Goal: Task Accomplishment & Management: Manage account settings

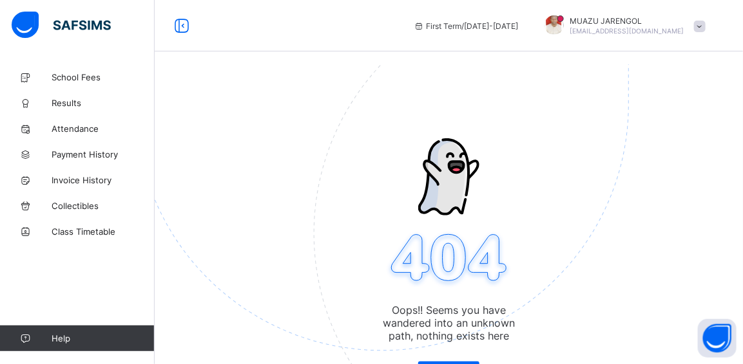
click at [273, 135] on img at bounding box center [471, 169] width 672 height 623
click at [705, 24] on span at bounding box center [700, 27] width 12 height 12
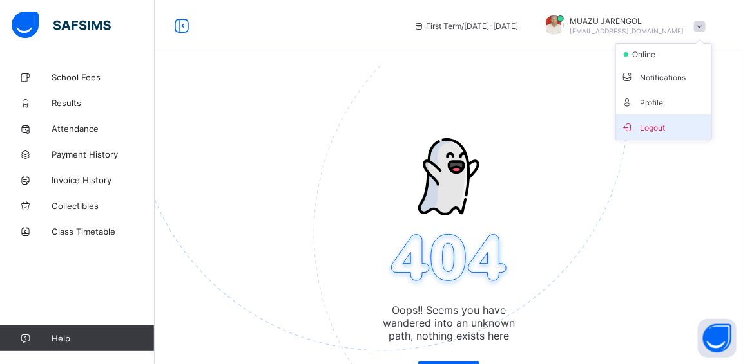
click at [665, 126] on span "Logout" at bounding box center [663, 127] width 85 height 15
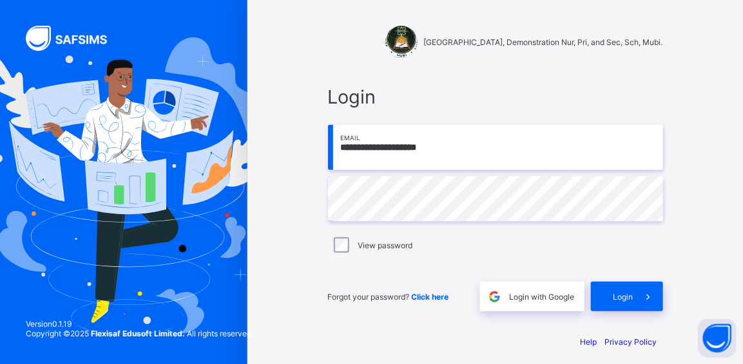
drag, startPoint x: 467, startPoint y: 144, endPoint x: 330, endPoint y: 156, distance: 137.1
click at [330, 156] on div "**********" at bounding box center [495, 199] width 361 height 252
paste input "**********"
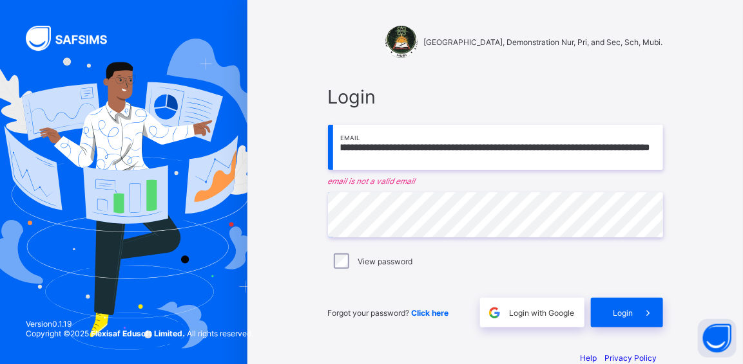
scroll to position [0, 2343]
click at [435, 148] on input "**********" at bounding box center [495, 147] width 335 height 45
drag, startPoint x: 440, startPoint y: 148, endPoint x: 325, endPoint y: 155, distance: 115.5
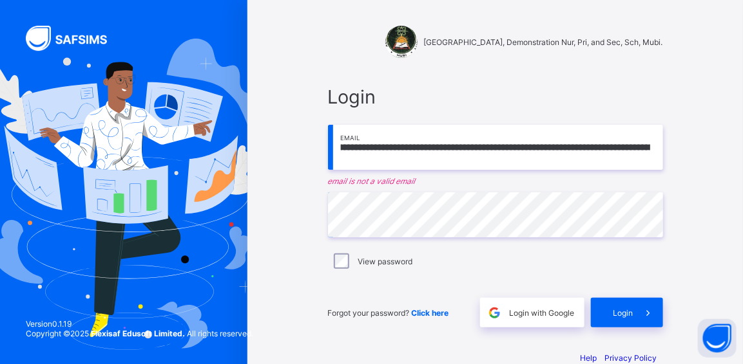
click at [325, 155] on div "**********" at bounding box center [495, 207] width 361 height 268
click at [448, 147] on input "**********" at bounding box center [495, 147] width 335 height 45
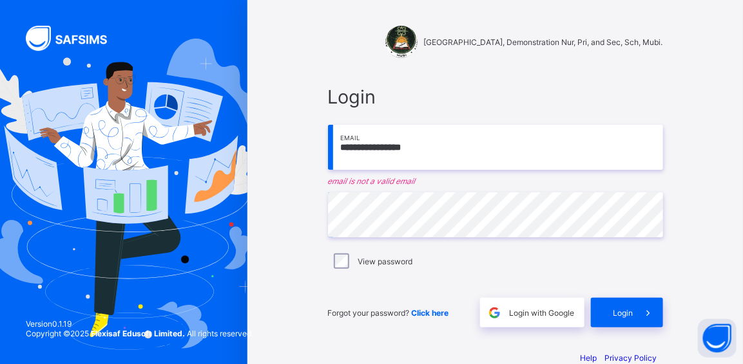
scroll to position [0, 0]
type input "*"
paste input "**********"
type input "**********"
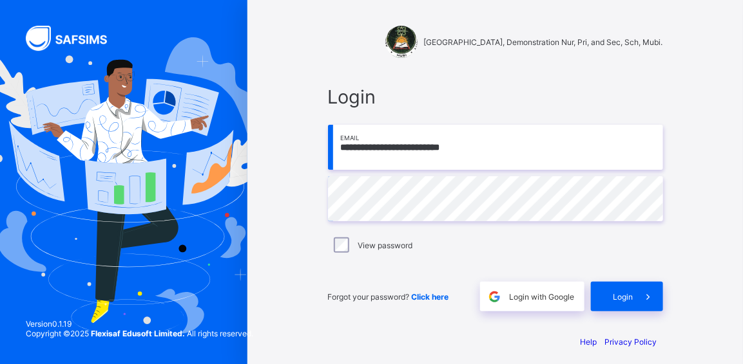
type input "**********"
drag, startPoint x: 741, startPoint y: 143, endPoint x: 742, endPoint y: 167, distance: 23.9
click at [742, 167] on div "**********" at bounding box center [494, 186] width 495 height 373
click at [620, 295] on span "Login" at bounding box center [623, 297] width 20 height 10
type input "**********"
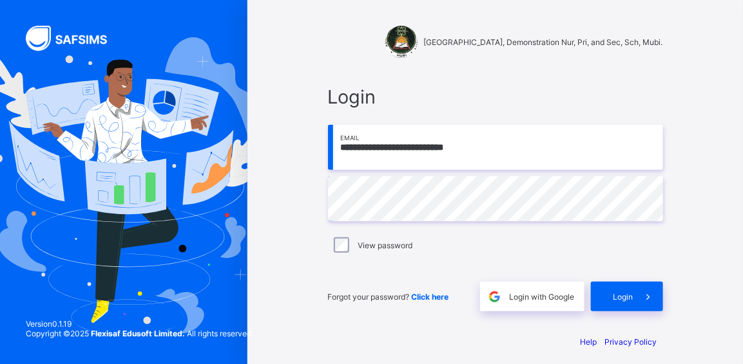
click at [699, 240] on div "**********" at bounding box center [494, 186] width 495 height 373
click at [633, 294] on span "Login" at bounding box center [623, 297] width 20 height 10
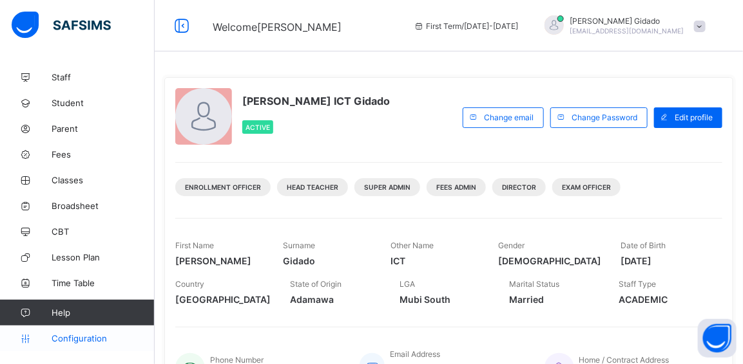
click at [67, 337] on span "Configuration" at bounding box center [103, 339] width 102 height 10
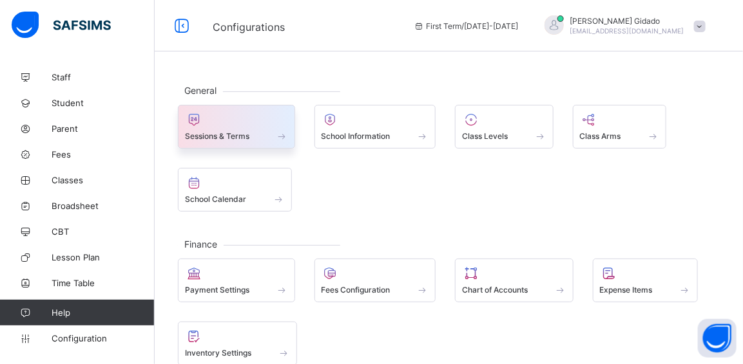
click at [248, 131] on div "Sessions & Terms" at bounding box center [236, 136] width 103 height 11
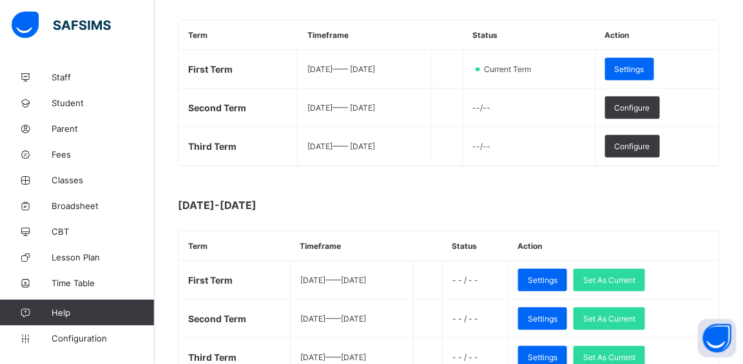
scroll to position [216, 0]
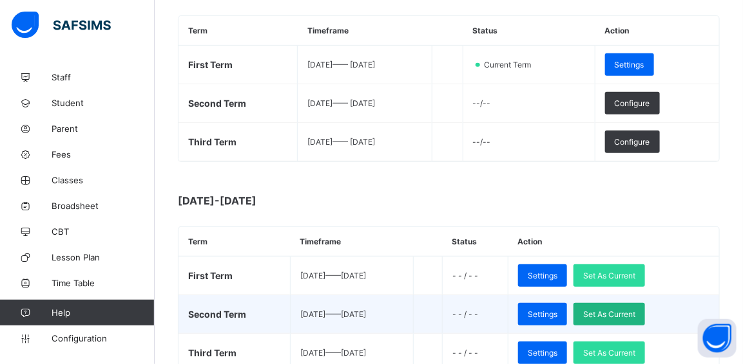
click at [635, 310] on span "Set As Current" at bounding box center [609, 315] width 52 height 10
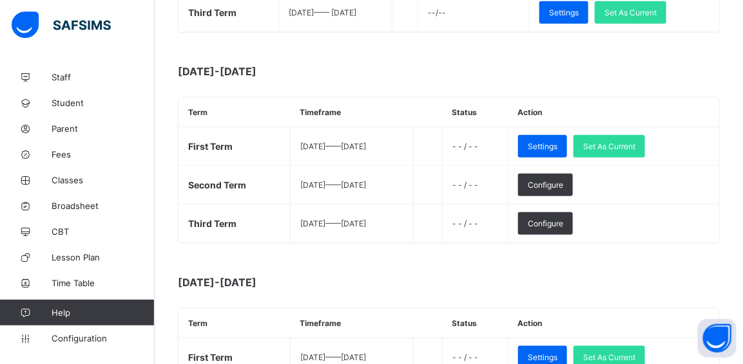
scroll to position [351, 0]
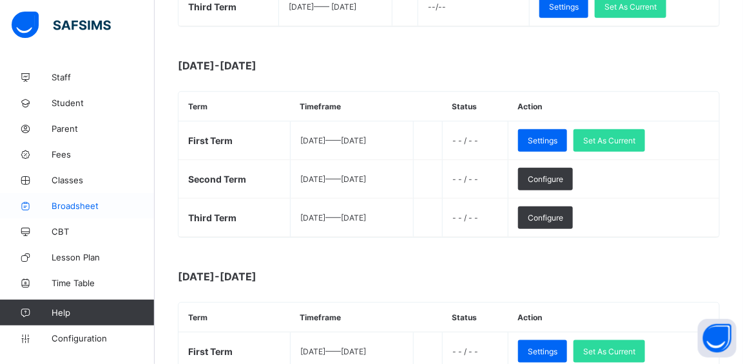
click at [62, 210] on span "Broadsheet" at bounding box center [103, 206] width 103 height 10
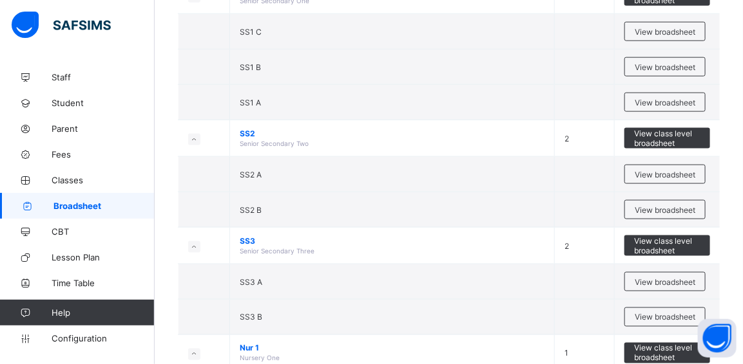
scroll to position [527, 0]
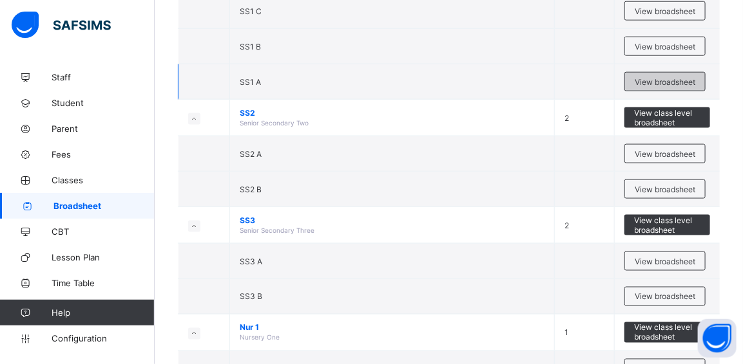
click at [652, 78] on span "View broadsheet" at bounding box center [664, 82] width 61 height 10
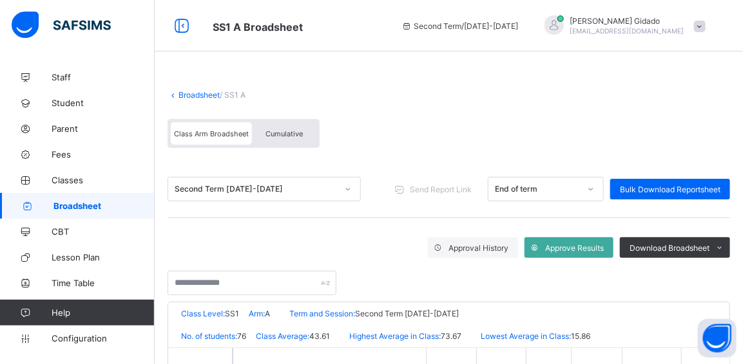
click at [194, 94] on link "Broadsheet" at bounding box center [198, 95] width 41 height 10
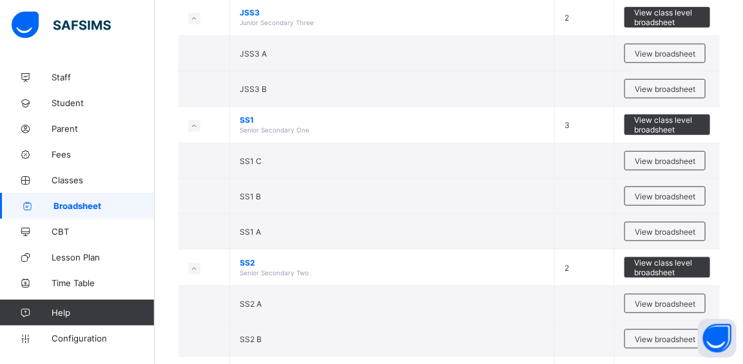
scroll to position [410, 0]
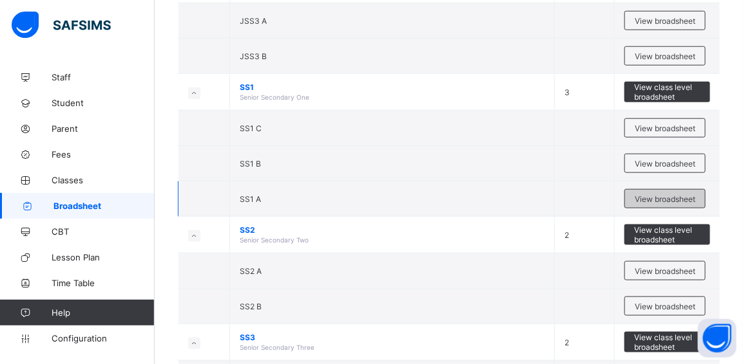
click at [658, 194] on span "View broadsheet" at bounding box center [664, 199] width 61 height 10
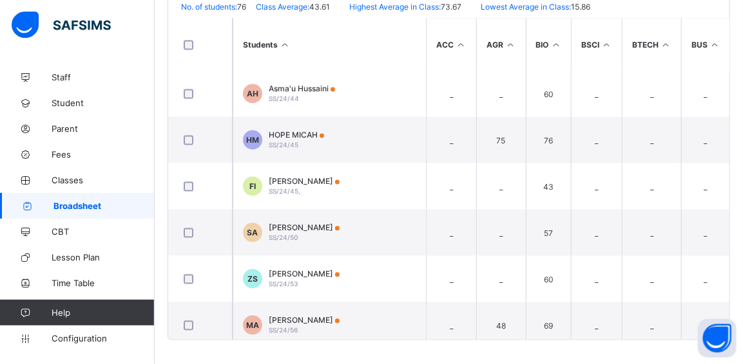
scroll to position [2459, 0]
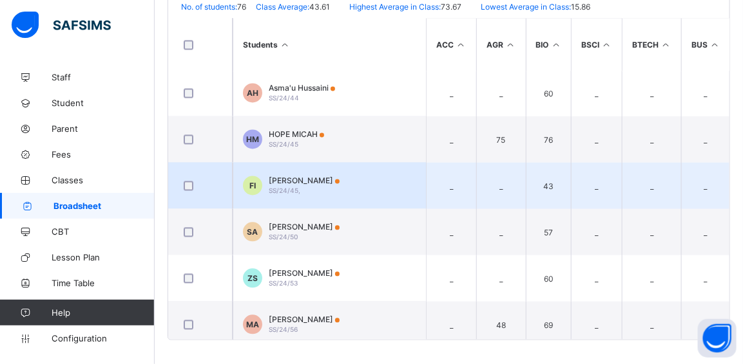
click at [355, 184] on td "FI FATIMA IBRAHIM SS/24/45," at bounding box center [328, 186] width 193 height 46
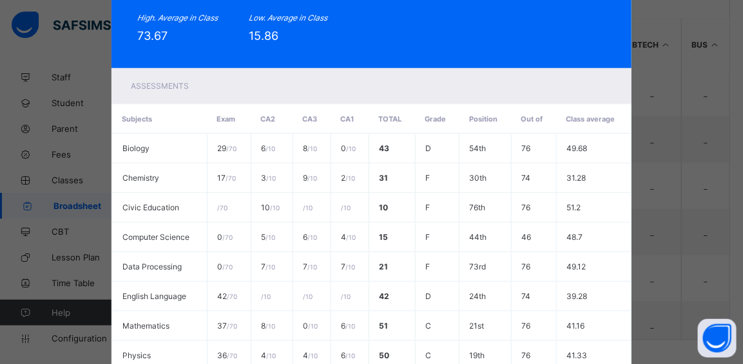
scroll to position [58, 0]
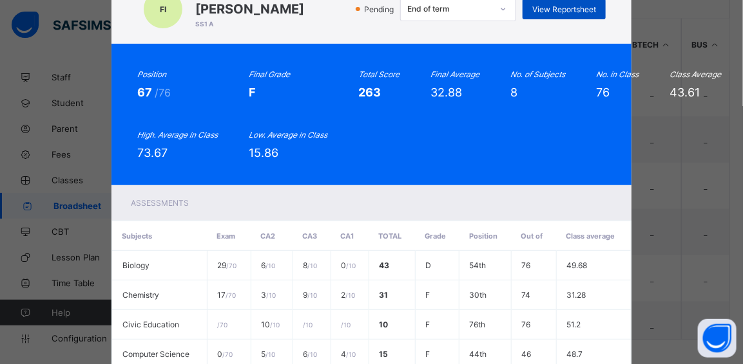
click at [558, 9] on span "View Reportsheet" at bounding box center [564, 10] width 64 height 10
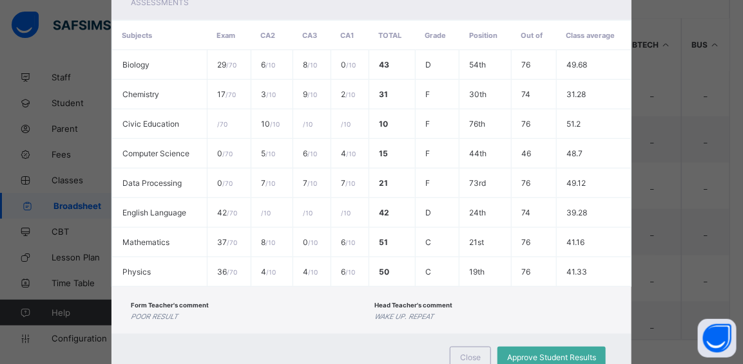
scroll to position [303, 0]
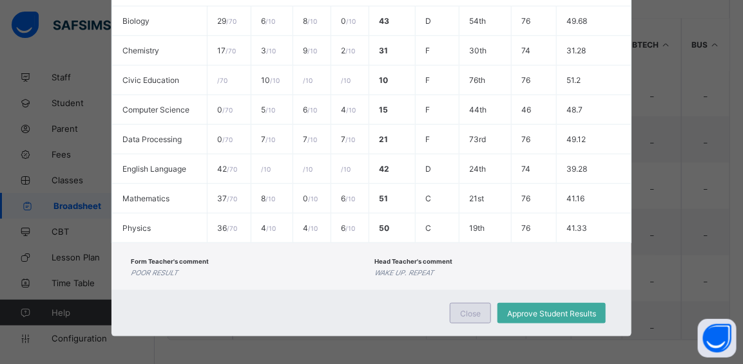
click at [465, 309] on span "Close" at bounding box center [470, 314] width 21 height 10
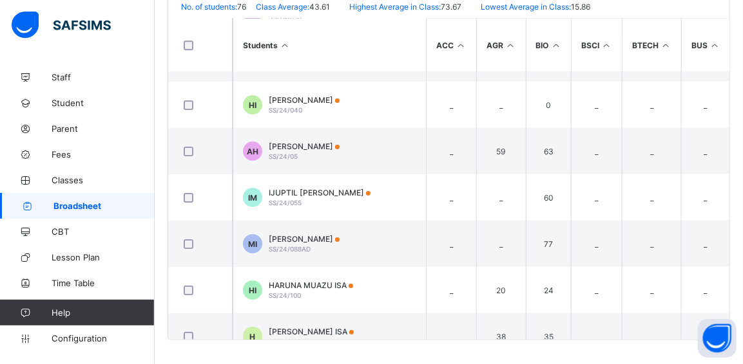
scroll to position [1405, 0]
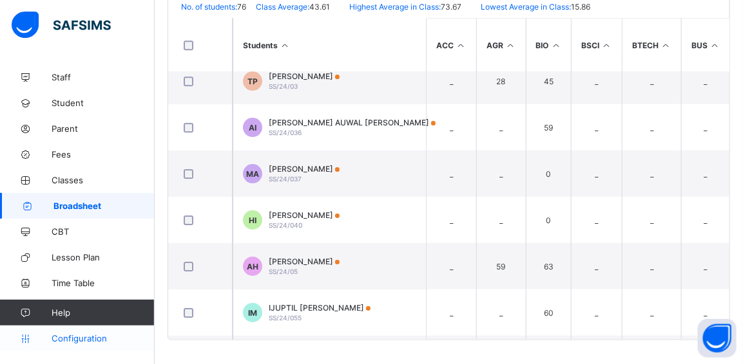
click at [91, 337] on span "Configuration" at bounding box center [103, 339] width 102 height 10
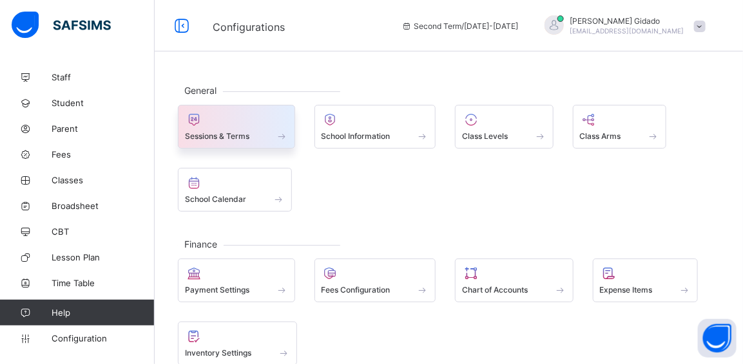
click at [257, 140] on div "Sessions & Terms" at bounding box center [236, 136] width 103 height 11
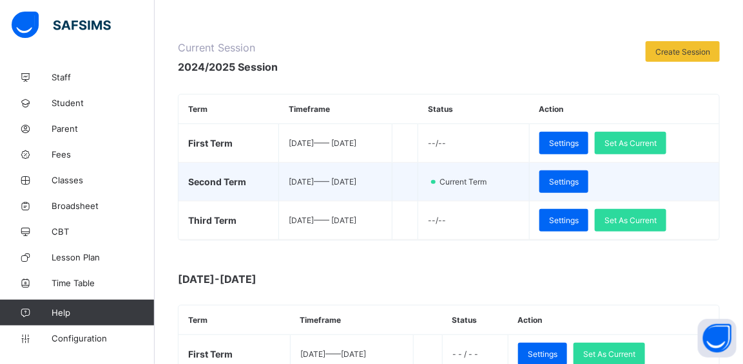
scroll to position [175, 0]
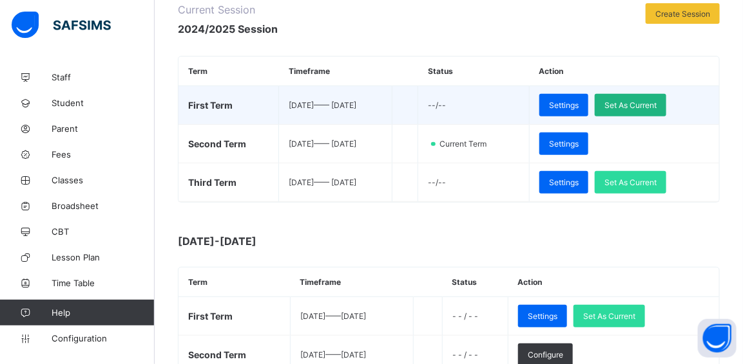
click at [645, 100] on span "Set As Current" at bounding box center [630, 105] width 52 height 10
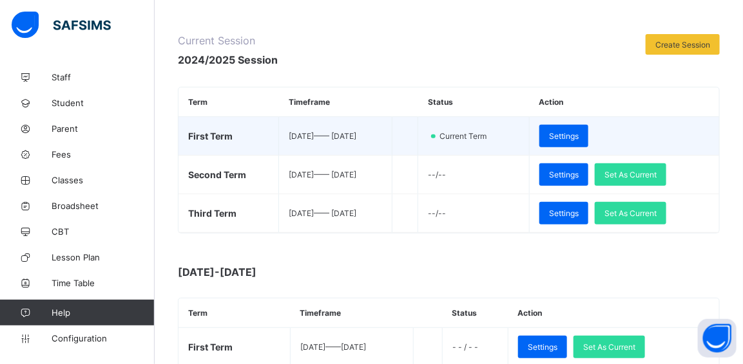
scroll to position [0, 0]
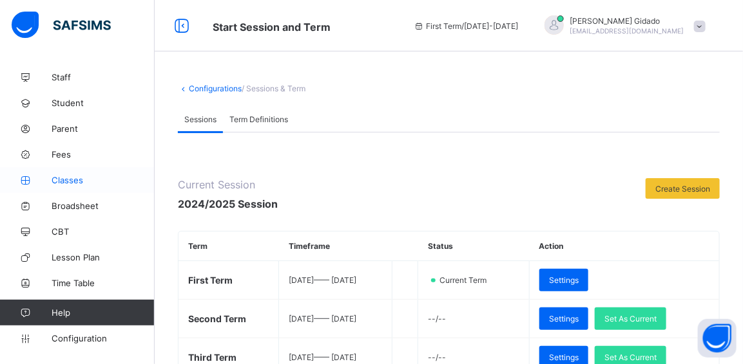
click at [71, 180] on span "Classes" at bounding box center [103, 180] width 103 height 10
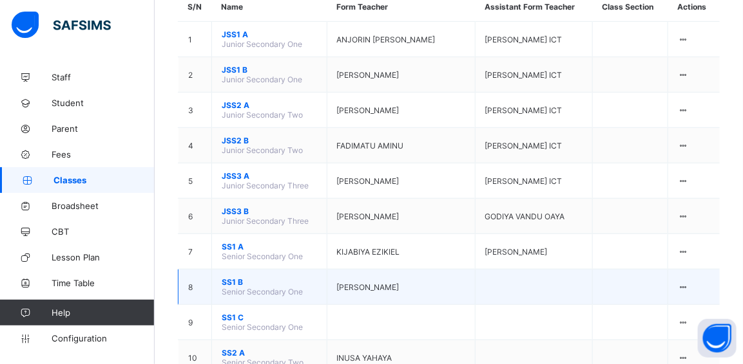
scroll to position [234, 0]
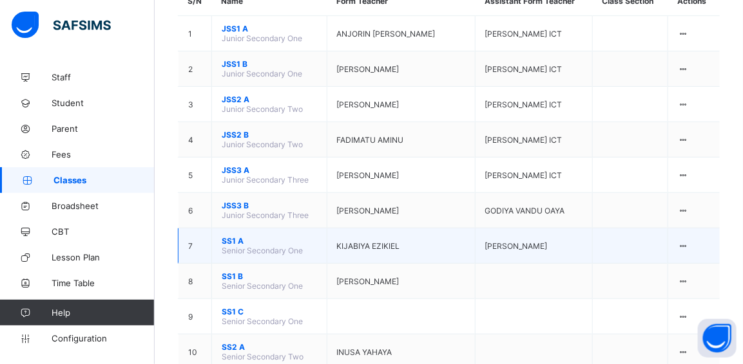
click at [233, 236] on span "SS1 A" at bounding box center [269, 241] width 95 height 10
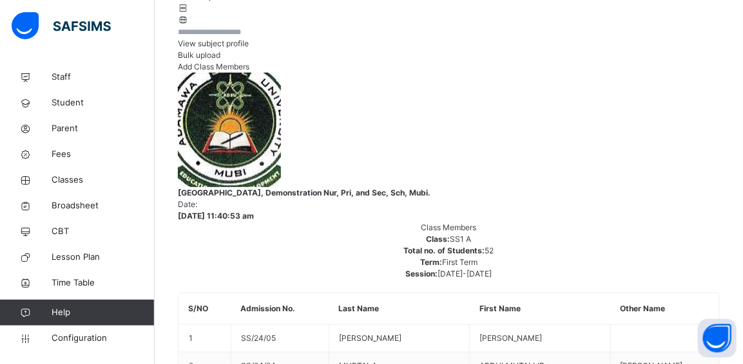
scroll to position [137, 0]
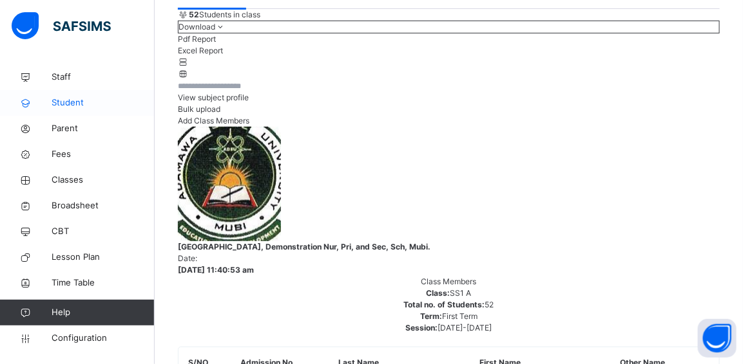
click at [65, 104] on span "Student" at bounding box center [103, 103] width 103 height 13
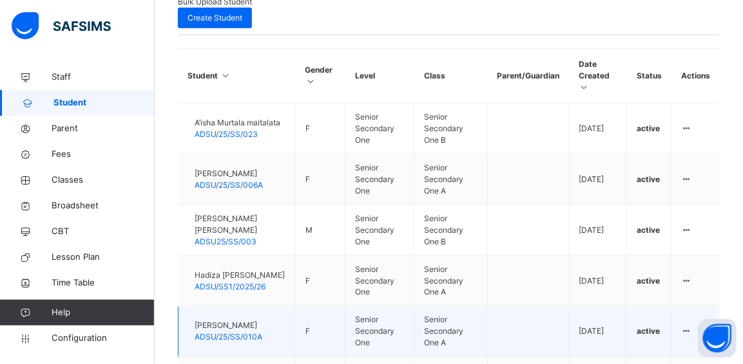
scroll to position [582, 0]
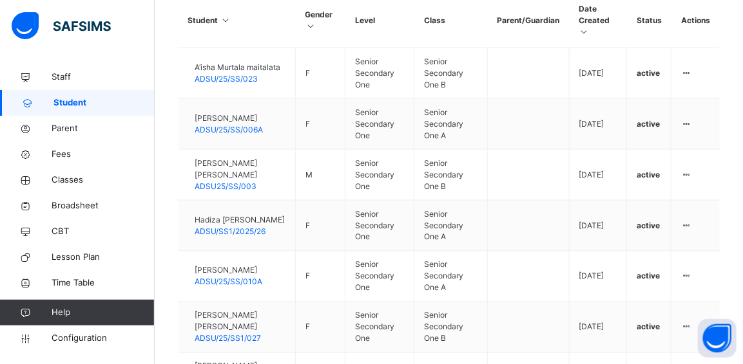
type input "******"
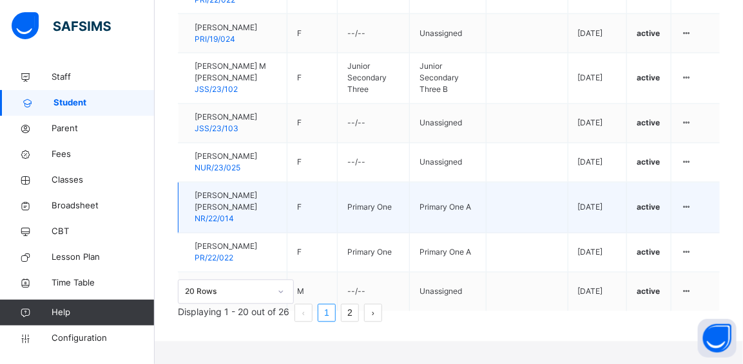
scroll to position [607, 0]
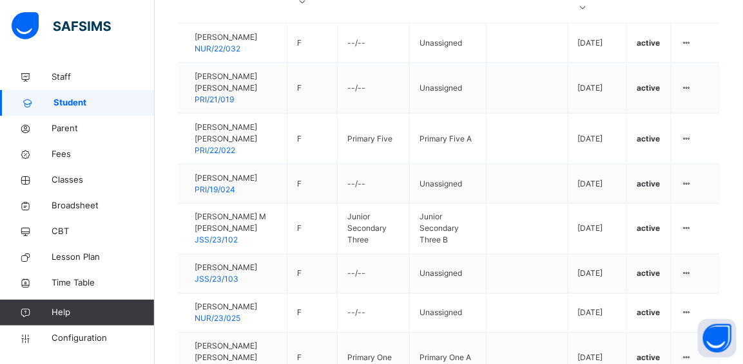
click at [677, 278] on div "Session 2025-2026 Term First Term Select class section Select class level Selec…" at bounding box center [449, 102] width 542 height 744
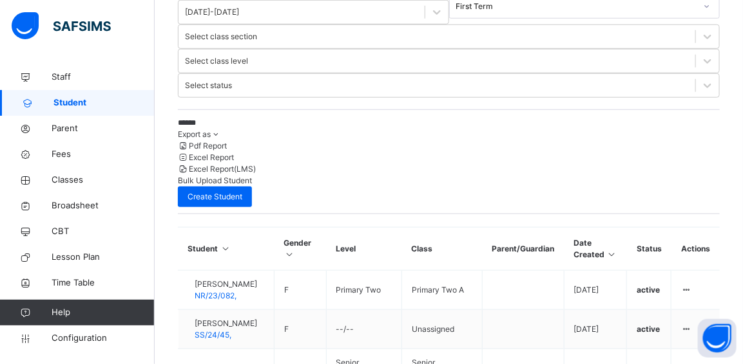
scroll to position [319, 0]
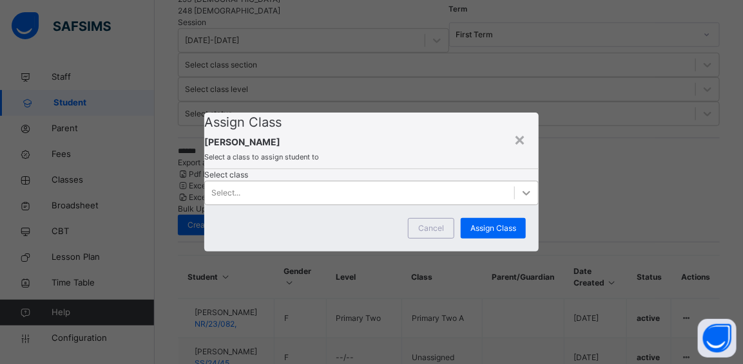
scroll to position [0, 0]
click at [520, 200] on icon at bounding box center [526, 193] width 13 height 13
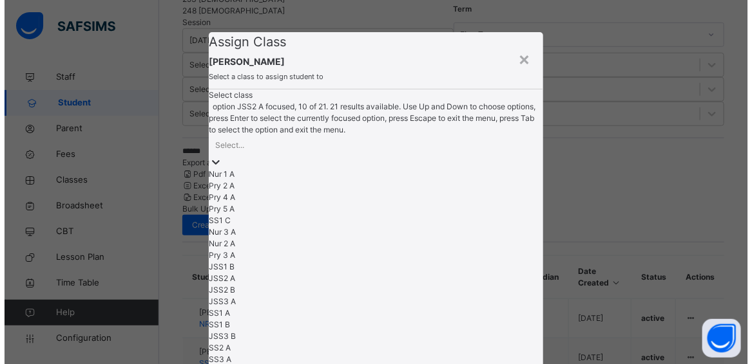
scroll to position [234, 0]
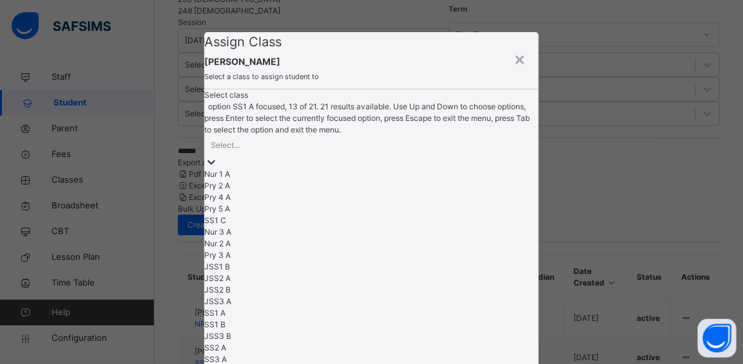
click at [307, 308] on div "SS1 A" at bounding box center [371, 314] width 334 height 12
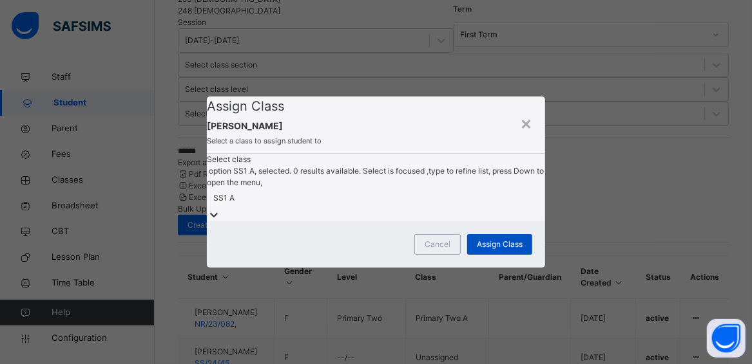
click at [489, 251] on span "Assign Class" at bounding box center [500, 245] width 46 height 12
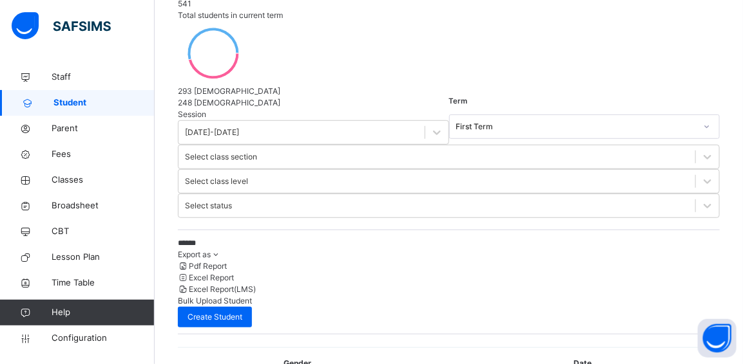
scroll to position [319, 0]
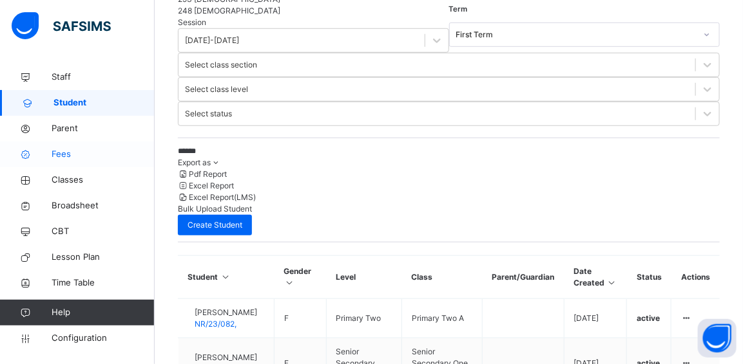
click at [60, 156] on span "Fees" at bounding box center [103, 154] width 103 height 13
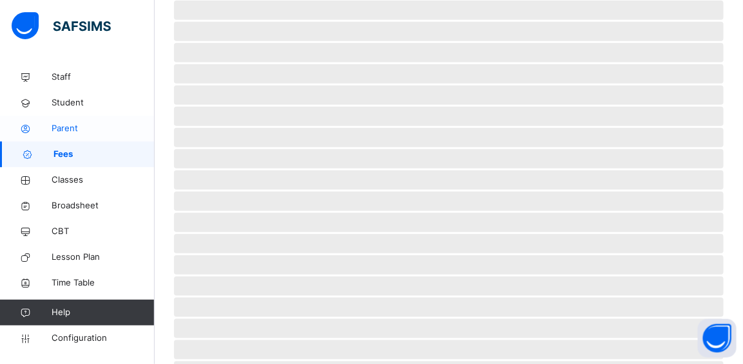
click at [67, 132] on span "Parent" at bounding box center [103, 128] width 103 height 13
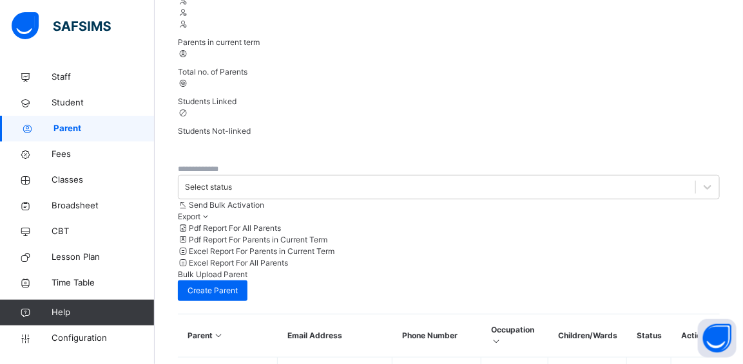
scroll to position [319, 0]
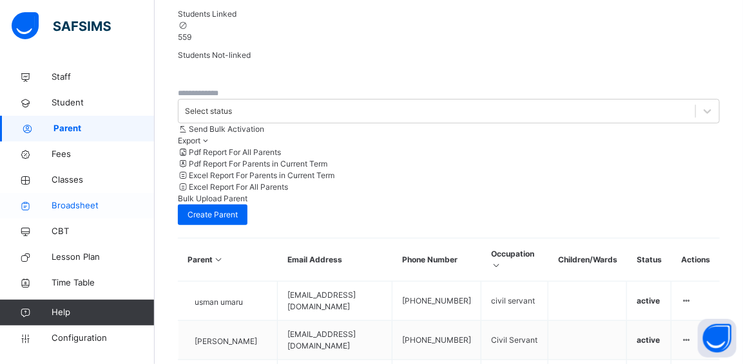
click at [71, 211] on span "Broadsheet" at bounding box center [103, 206] width 103 height 13
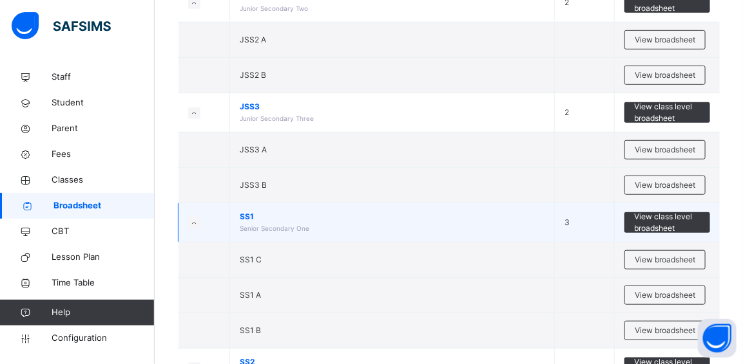
scroll to position [292, 0]
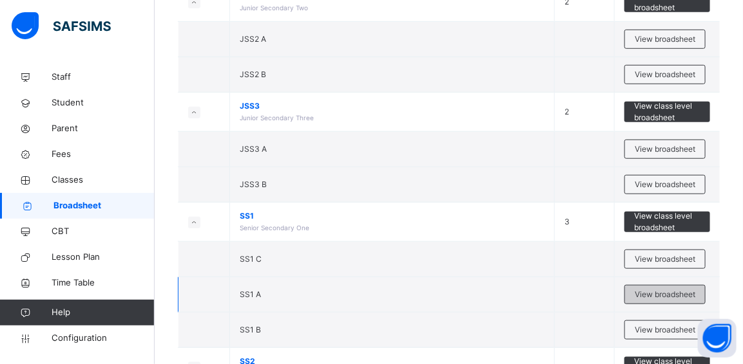
click at [660, 292] on span "View broadsheet" at bounding box center [664, 295] width 61 height 12
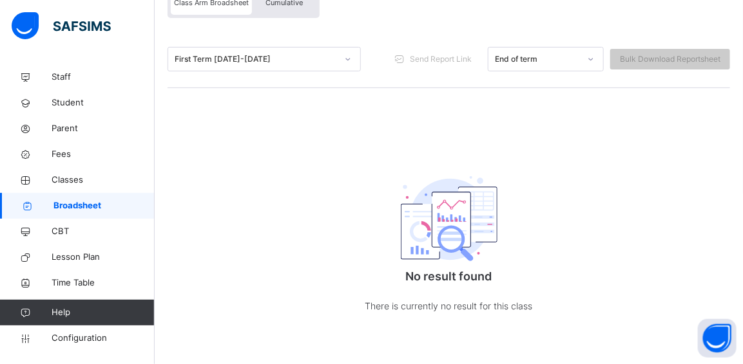
scroll to position [135, 0]
click at [76, 206] on span "Broadsheet" at bounding box center [103, 206] width 101 height 13
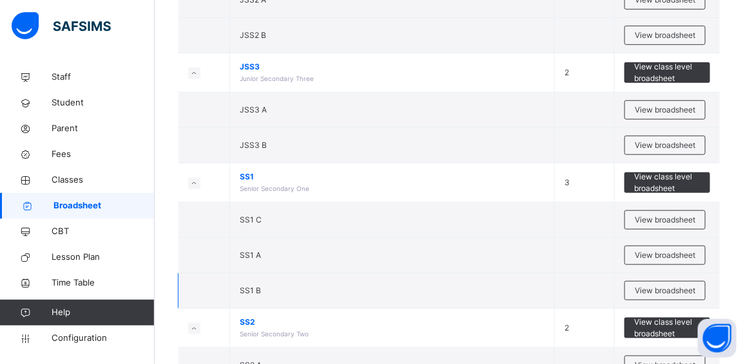
scroll to position [351, 0]
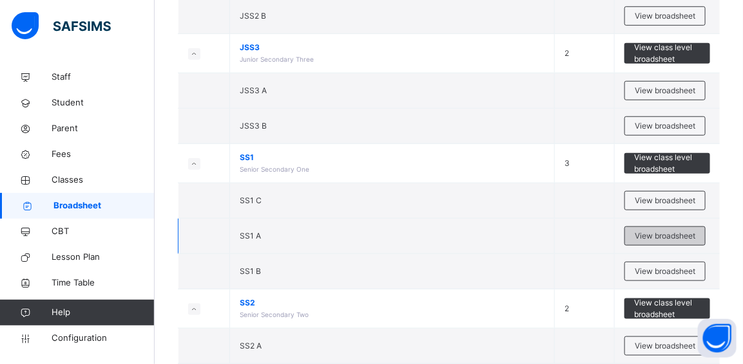
click at [662, 232] on span "View broadsheet" at bounding box center [664, 237] width 61 height 12
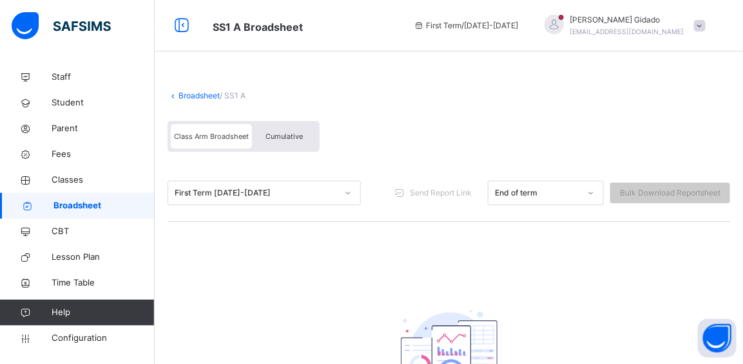
click at [197, 100] on link "Broadsheet" at bounding box center [198, 96] width 41 height 10
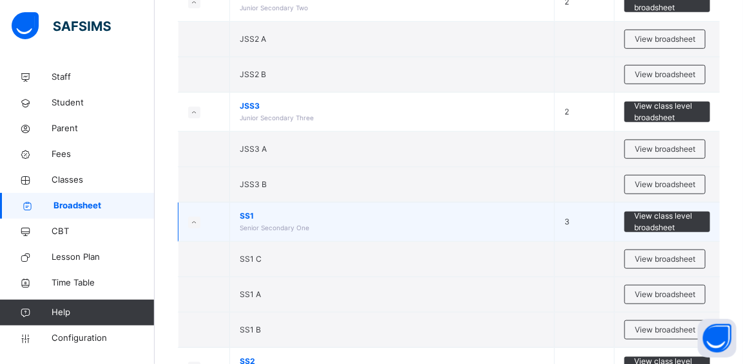
scroll to position [351, 0]
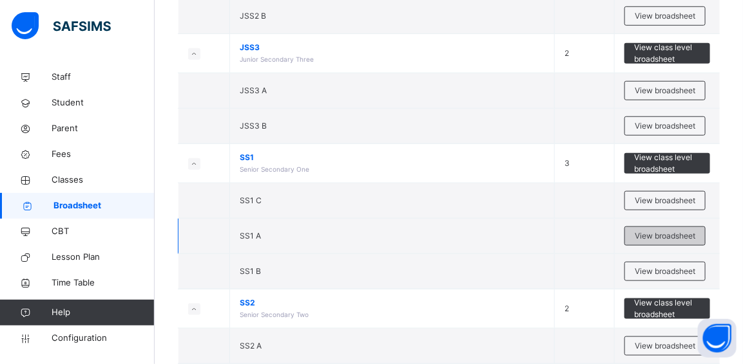
click at [659, 231] on span "View broadsheet" at bounding box center [664, 237] width 61 height 12
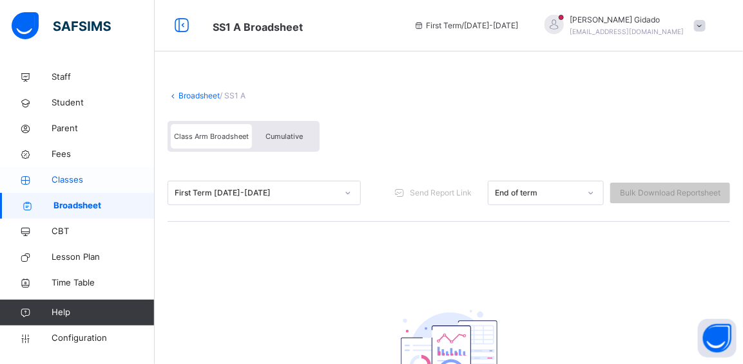
click at [68, 176] on span "Classes" at bounding box center [103, 180] width 103 height 13
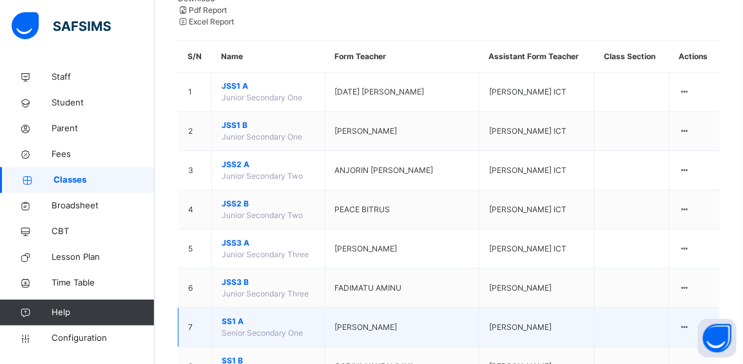
scroll to position [234, 0]
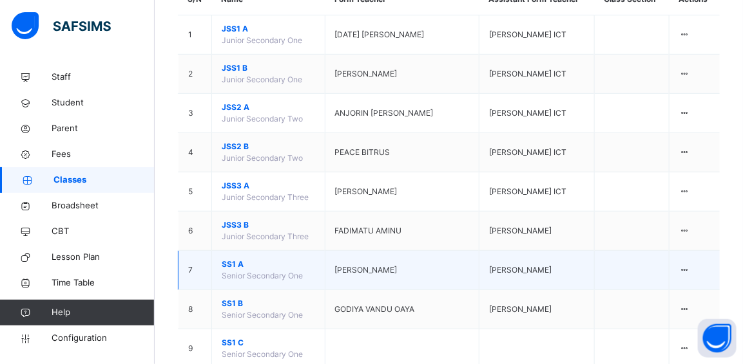
click at [264, 259] on span "SS1 A" at bounding box center [268, 265] width 93 height 12
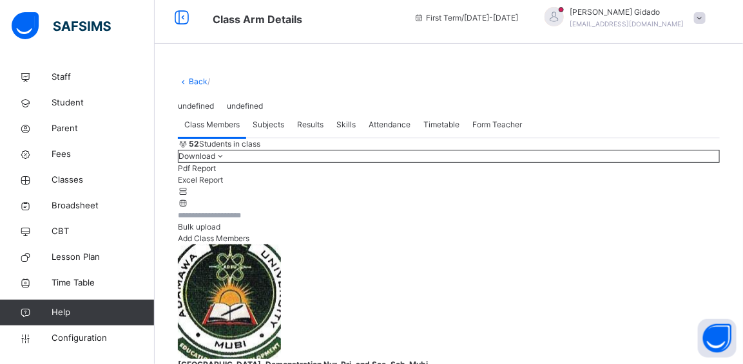
scroll to position [234, 0]
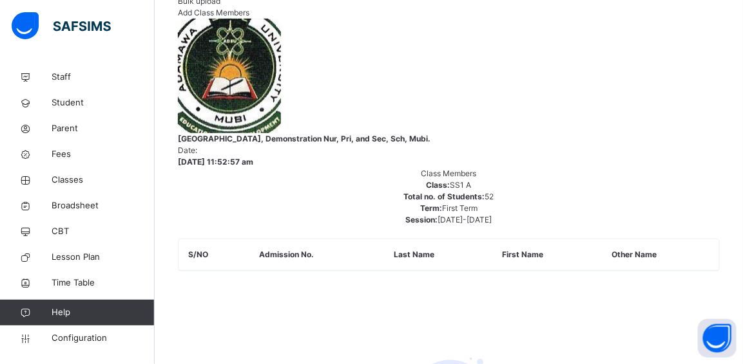
click at [457, 124] on div "52 Students in class Download Pdf Report Excel Report Bulk upload Add Class Mem…" at bounding box center [449, 204] width 542 height 585
click at [459, 126] on div "52 Students in class Download Pdf Report Excel Report Bulk upload Add Class Mem…" at bounding box center [449, 204] width 542 height 585
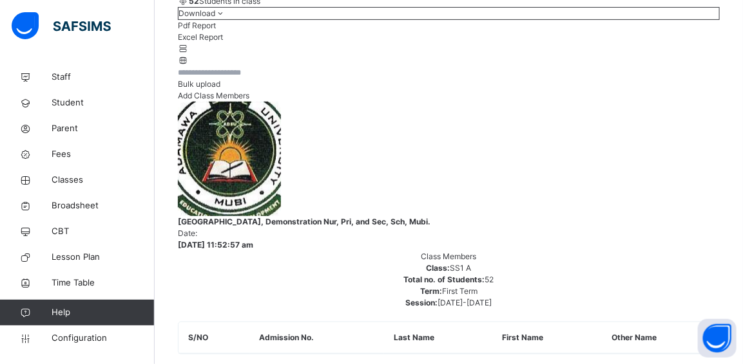
scroll to position [175, 0]
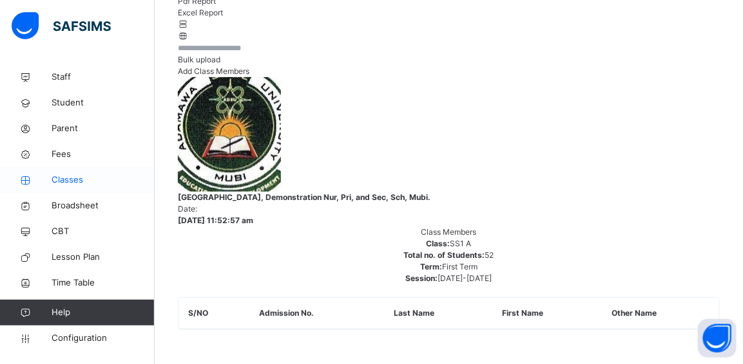
click at [66, 174] on span "Classes" at bounding box center [103, 180] width 103 height 13
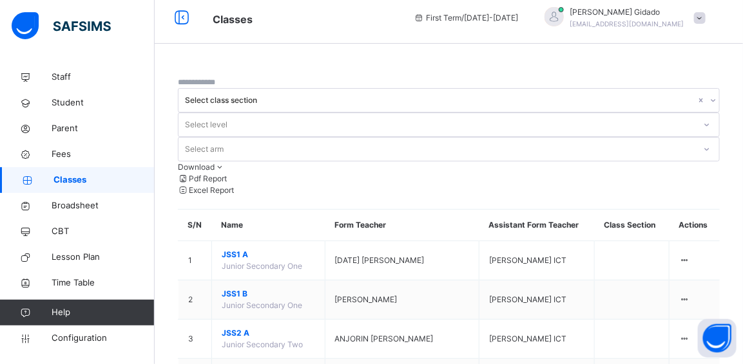
scroll to position [175, 0]
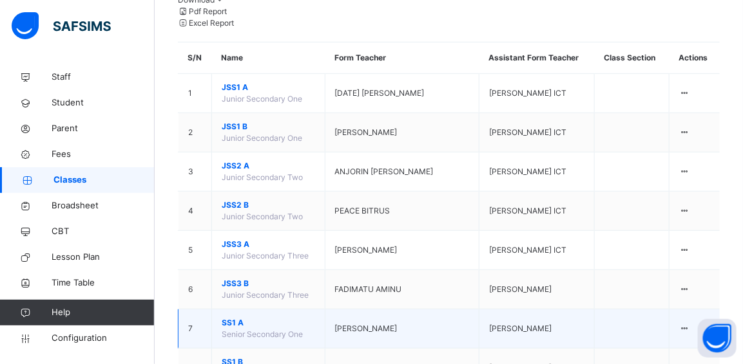
click at [232, 317] on span "SS1 A" at bounding box center [268, 323] width 93 height 12
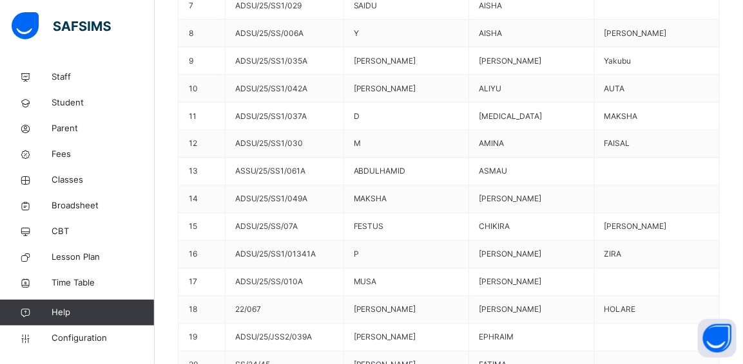
scroll to position [585, 0]
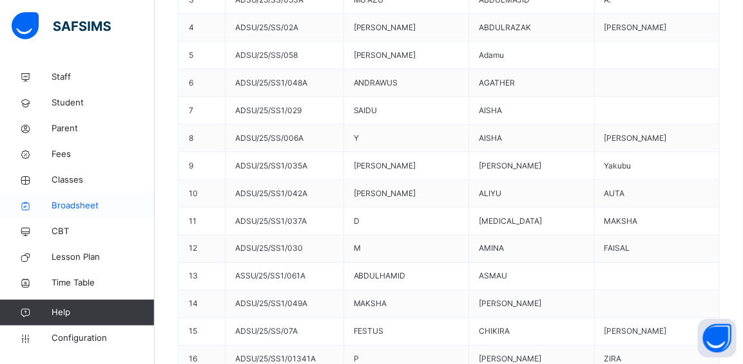
click at [66, 203] on span "Broadsheet" at bounding box center [103, 206] width 103 height 13
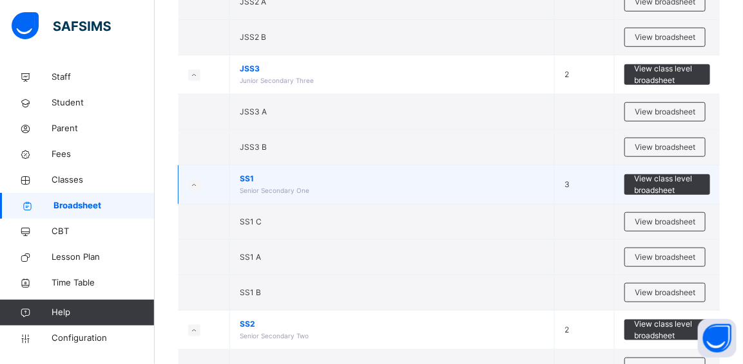
scroll to position [351, 0]
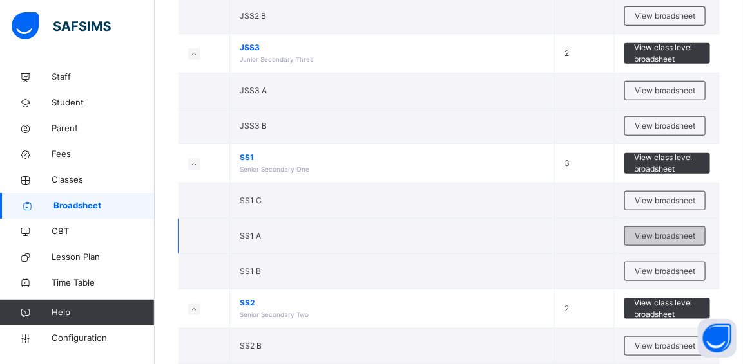
click at [664, 237] on span "View broadsheet" at bounding box center [664, 237] width 61 height 12
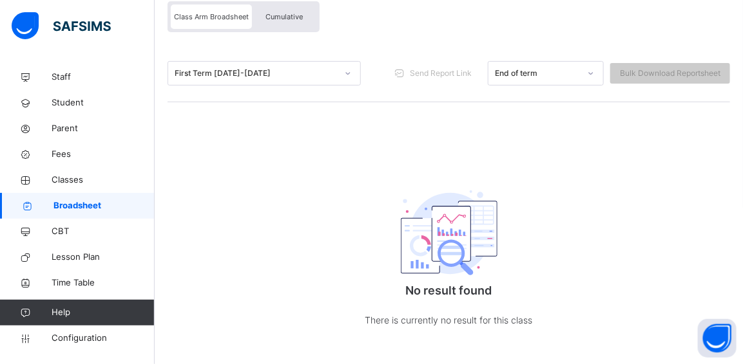
scroll to position [135, 0]
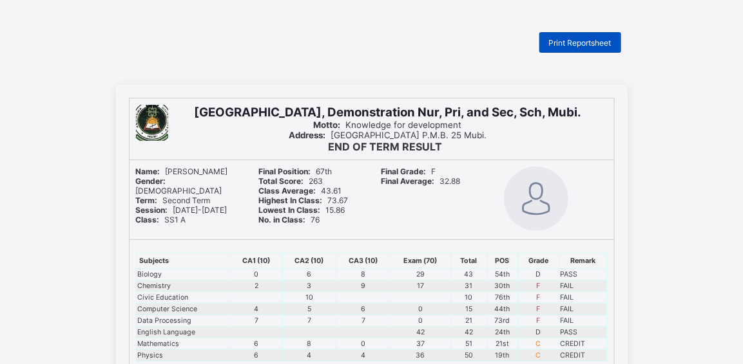
click at [568, 38] on span "Print Reportsheet" at bounding box center [580, 43] width 62 height 10
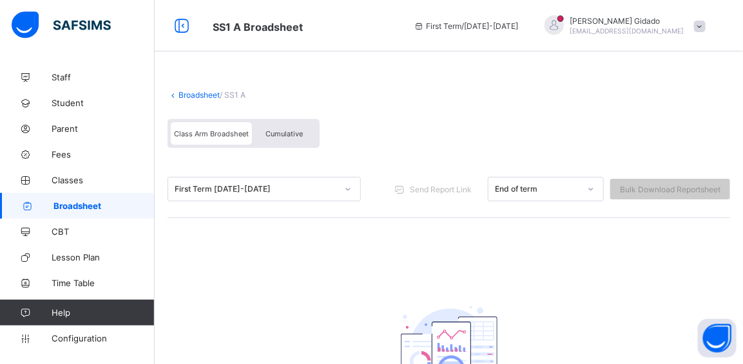
click at [274, 131] on span "Cumulative" at bounding box center [283, 133] width 37 height 9
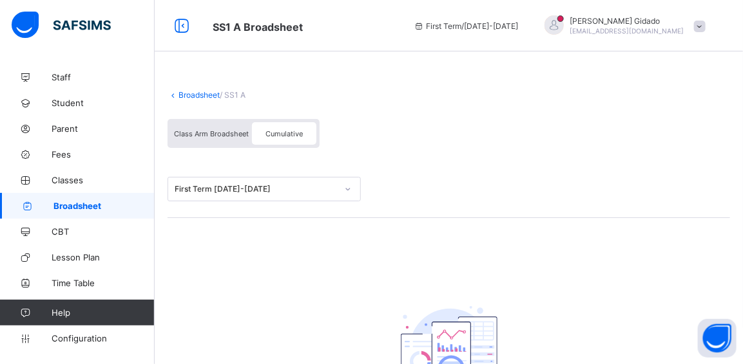
click at [224, 135] on span "Class Arm Broadsheet" at bounding box center [211, 133] width 75 height 9
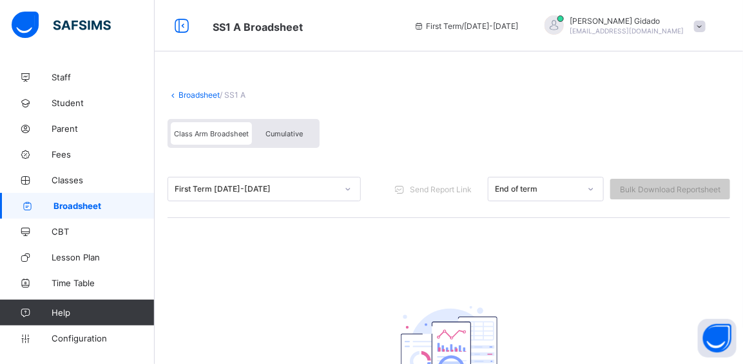
click at [272, 133] on span "Cumulative" at bounding box center [283, 133] width 37 height 9
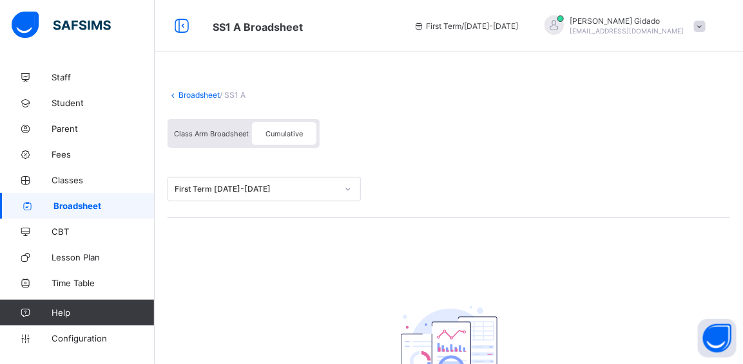
click at [221, 133] on span "Class Arm Broadsheet" at bounding box center [211, 133] width 75 height 9
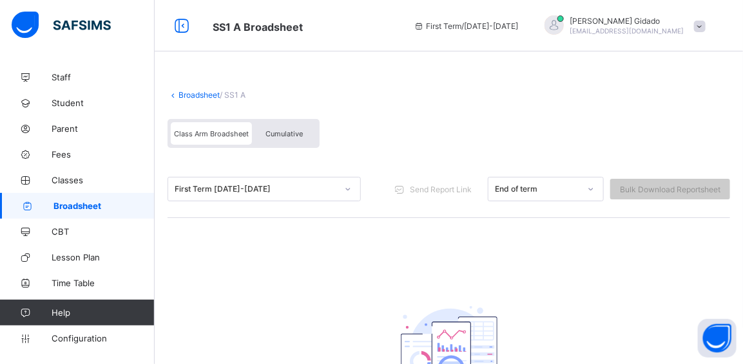
click at [198, 93] on link "Broadsheet" at bounding box center [198, 95] width 41 height 10
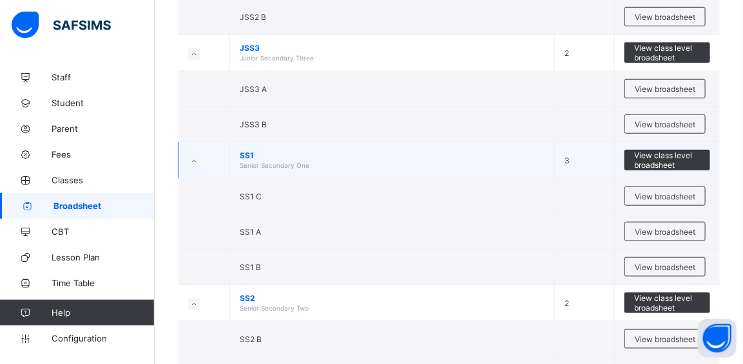
scroll to position [351, 0]
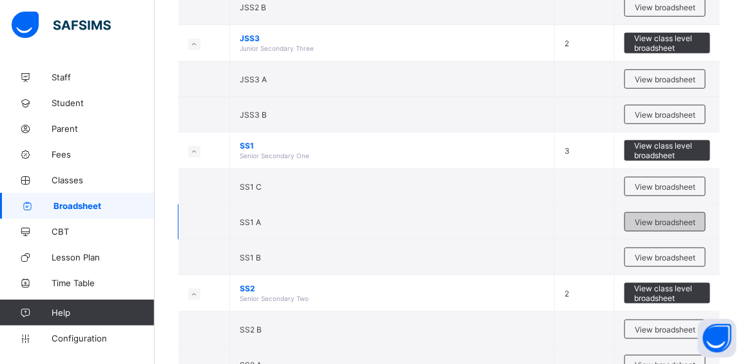
click at [666, 218] on span "View broadsheet" at bounding box center [664, 223] width 61 height 10
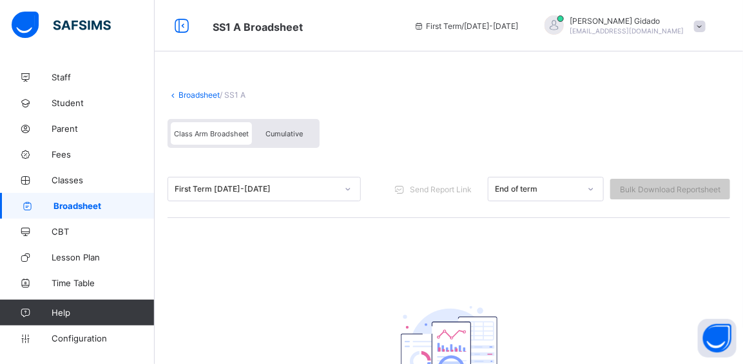
click at [295, 131] on span "Cumulative" at bounding box center [283, 133] width 37 height 9
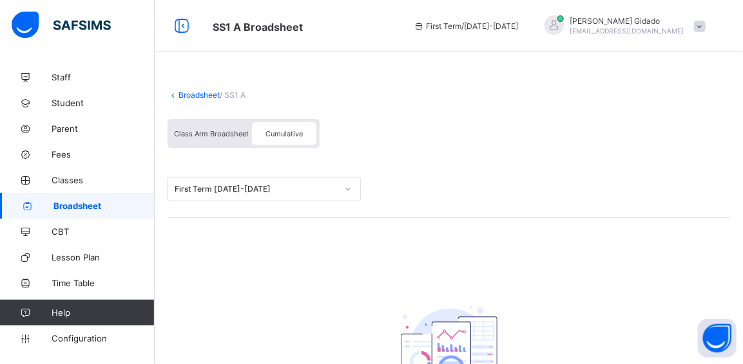
click at [233, 134] on span "Class Arm Broadsheet" at bounding box center [211, 133] width 75 height 9
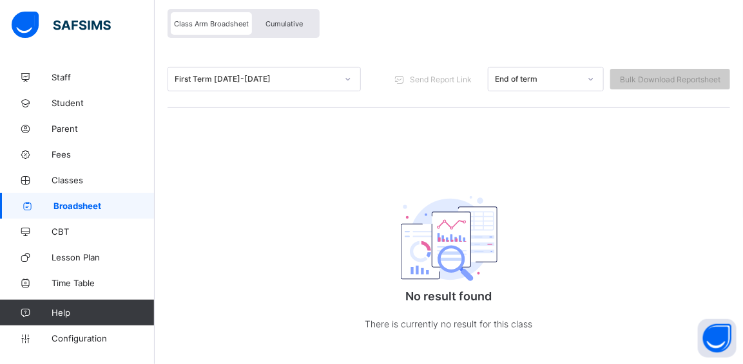
scroll to position [130, 0]
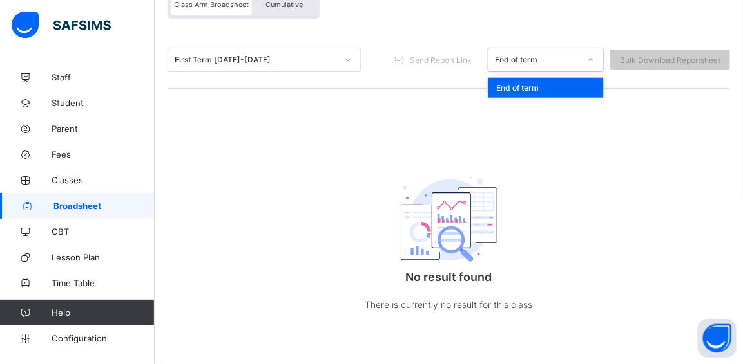
click at [576, 62] on div "End of term" at bounding box center [537, 60] width 85 height 10
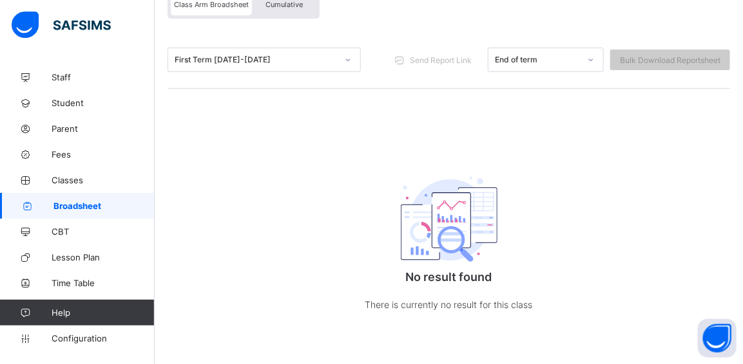
click at [379, 129] on div "Broadsheet / SS1 A Class Arm Broadsheet Cumulative First Term [DATE]-[DATE] Sen…" at bounding box center [449, 150] width 588 height 430
click at [86, 205] on span "Broadsheet" at bounding box center [103, 206] width 101 height 10
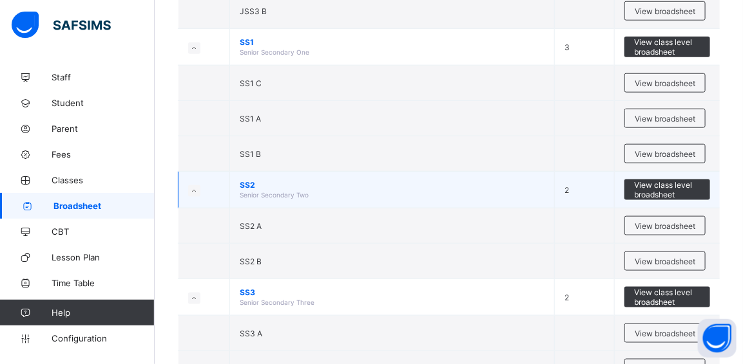
scroll to position [468, 0]
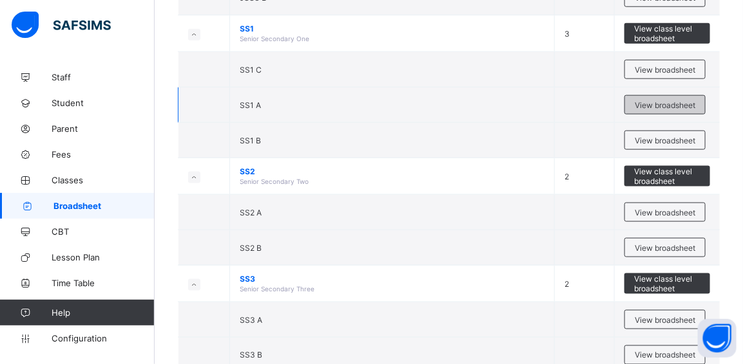
click at [670, 100] on span "View broadsheet" at bounding box center [664, 105] width 61 height 10
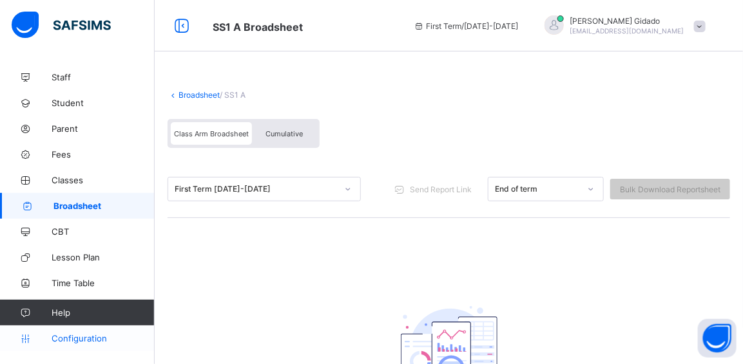
click at [86, 339] on span "Configuration" at bounding box center [103, 339] width 102 height 10
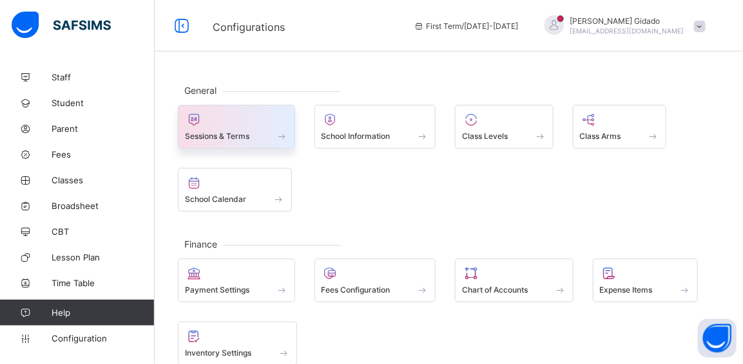
click at [238, 129] on span at bounding box center [236, 129] width 103 height 3
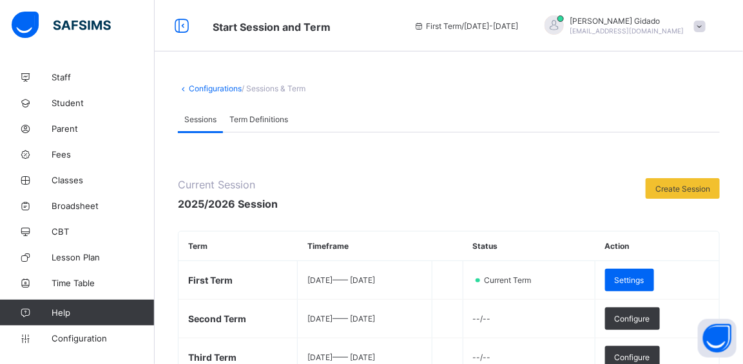
scroll to position [58, 0]
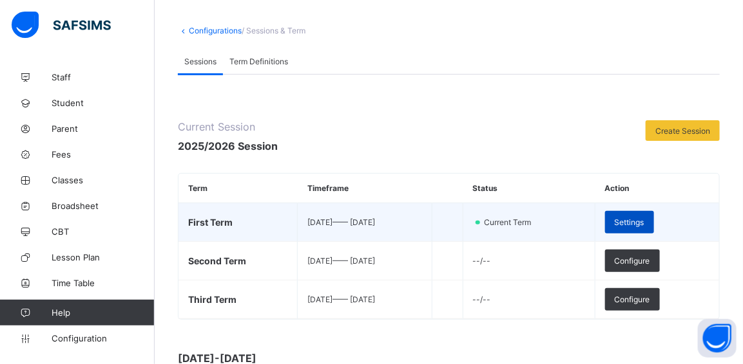
click at [636, 218] on span "Settings" at bounding box center [629, 223] width 30 height 10
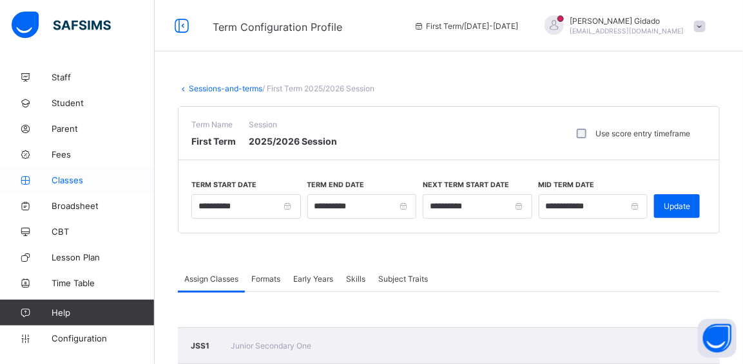
click at [72, 182] on span "Classes" at bounding box center [103, 180] width 103 height 10
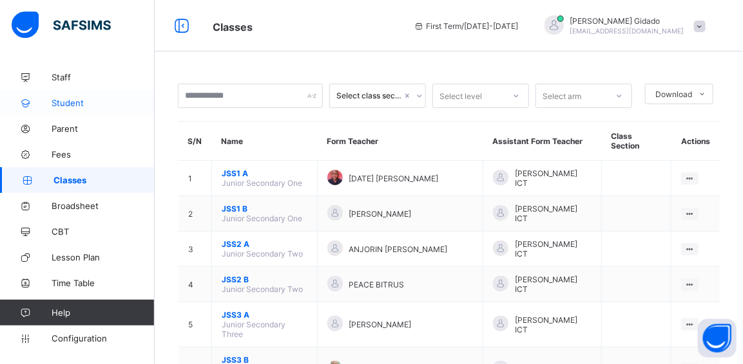
click at [63, 101] on span "Student" at bounding box center [103, 103] width 103 height 10
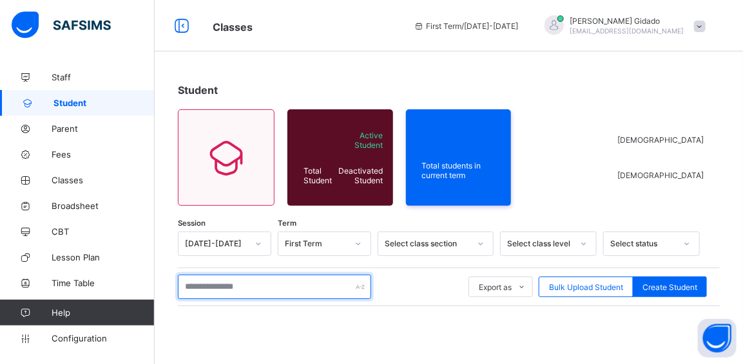
click at [235, 282] on input "text" at bounding box center [274, 287] width 193 height 24
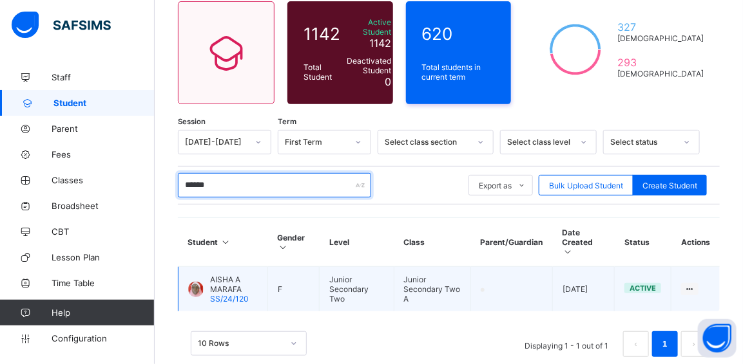
scroll to position [127, 0]
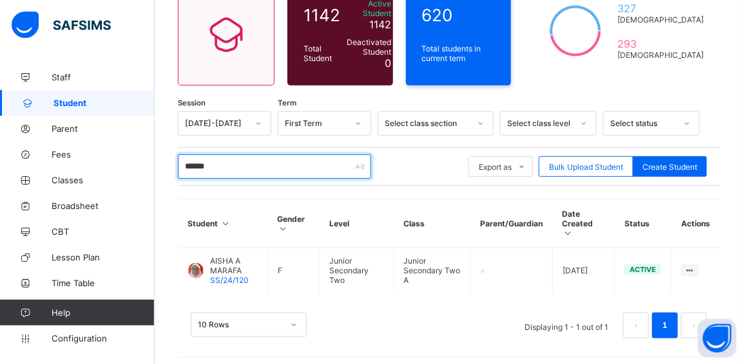
click at [223, 166] on input "******" at bounding box center [274, 167] width 193 height 24
type input "*"
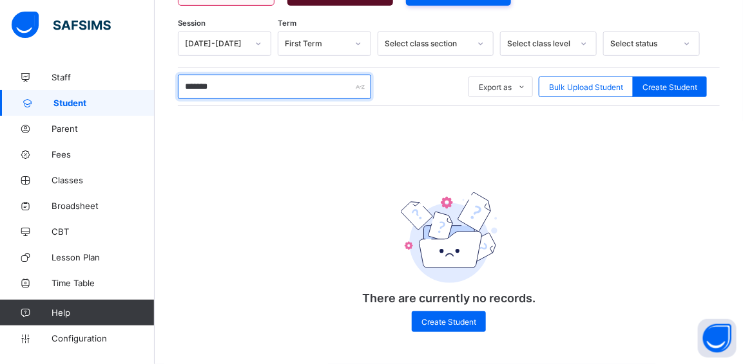
scroll to position [204, 0]
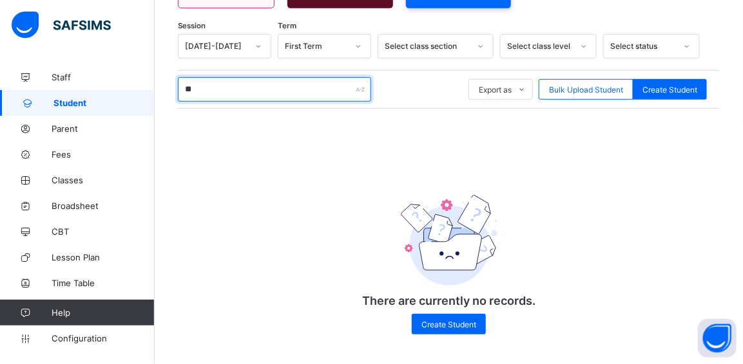
type input "*"
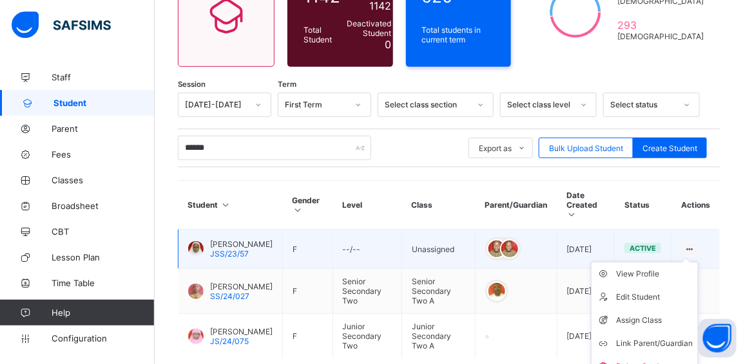
click at [695, 245] on icon at bounding box center [689, 250] width 11 height 10
click at [648, 314] on div "Assign Class" at bounding box center [654, 320] width 77 height 13
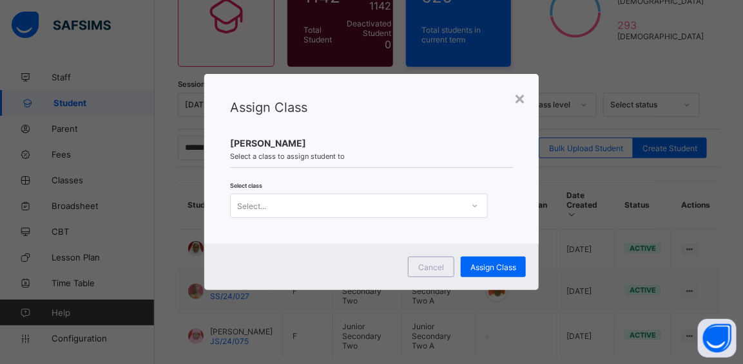
click at [363, 202] on div "Select..." at bounding box center [347, 206] width 232 height 18
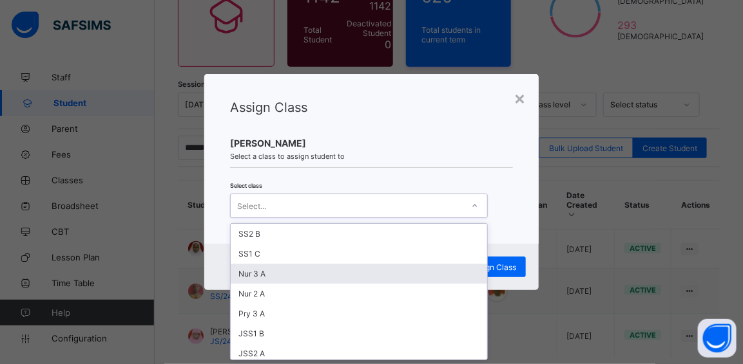
scroll to position [58, 0]
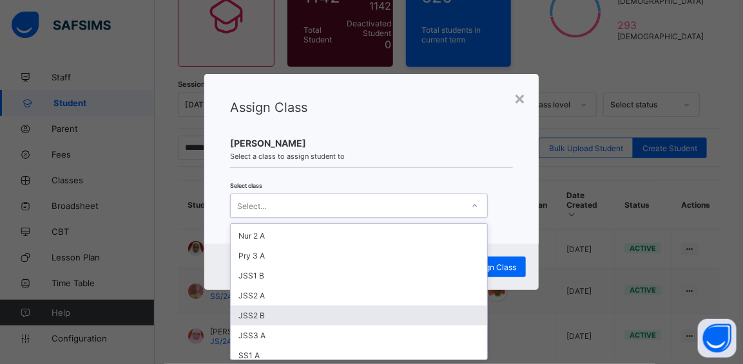
click at [257, 312] on div "JSS2 B" at bounding box center [359, 316] width 256 height 20
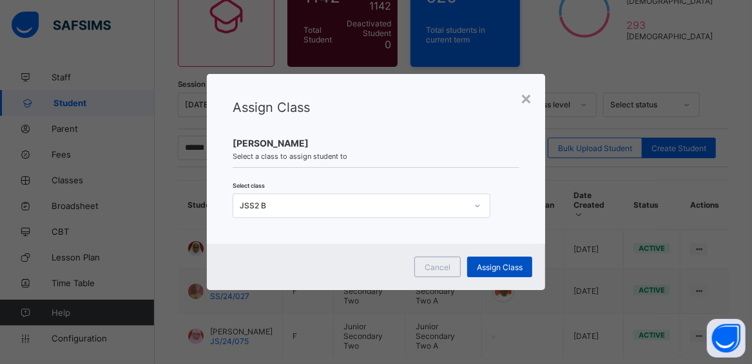
click at [505, 267] on span "Assign Class" at bounding box center [500, 268] width 46 height 10
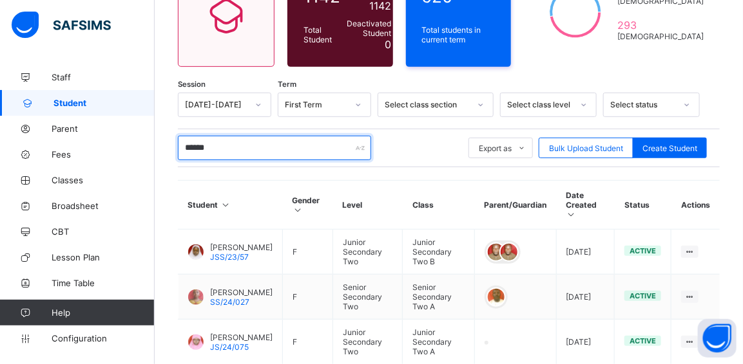
click at [221, 142] on input "******" at bounding box center [274, 148] width 193 height 24
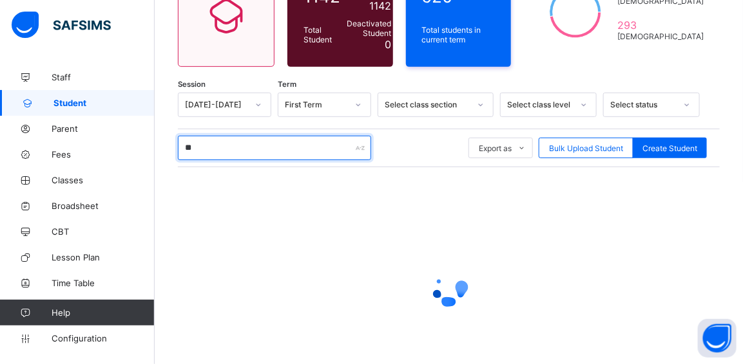
type input "*"
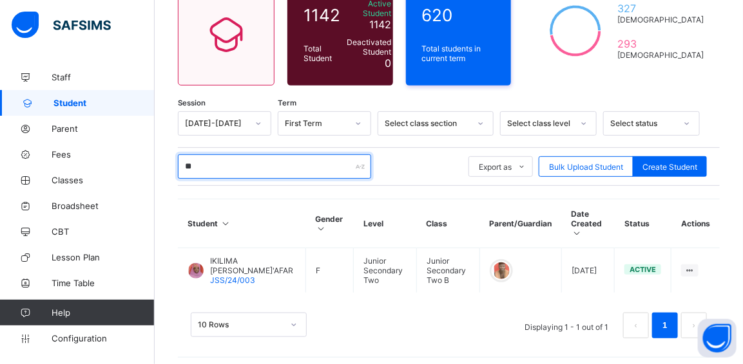
type input "*"
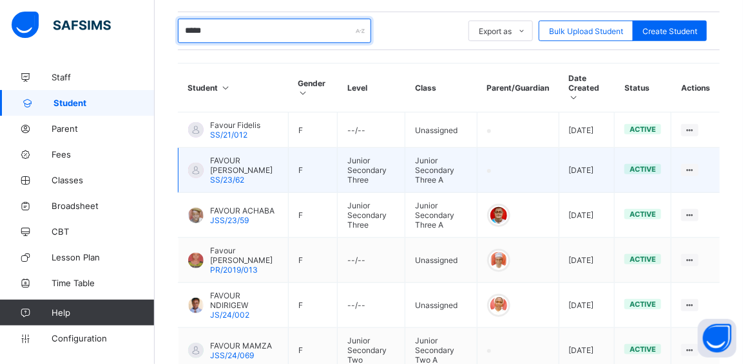
scroll to position [263, 0]
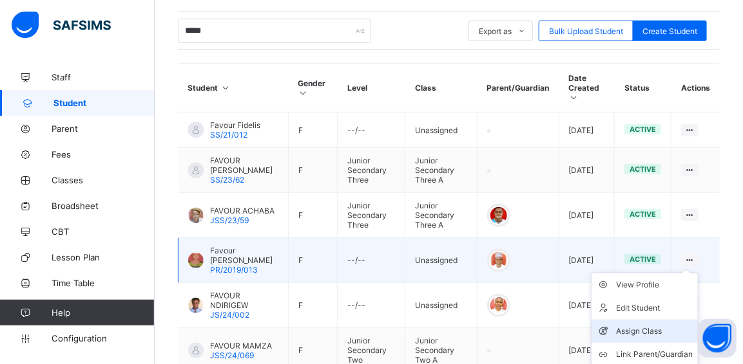
click at [652, 332] on div "Assign Class" at bounding box center [654, 331] width 77 height 13
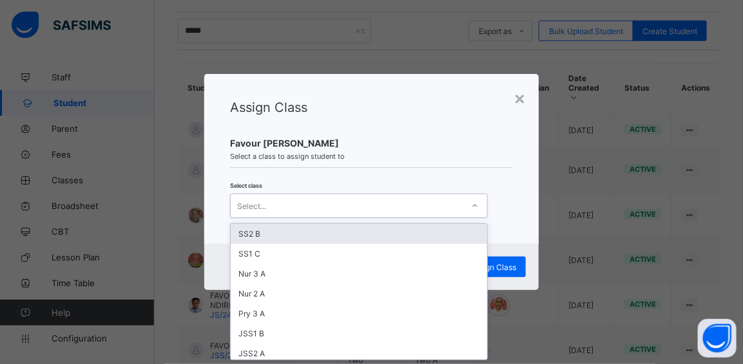
scroll to position [0, 0]
click at [480, 205] on div at bounding box center [475, 206] width 22 height 21
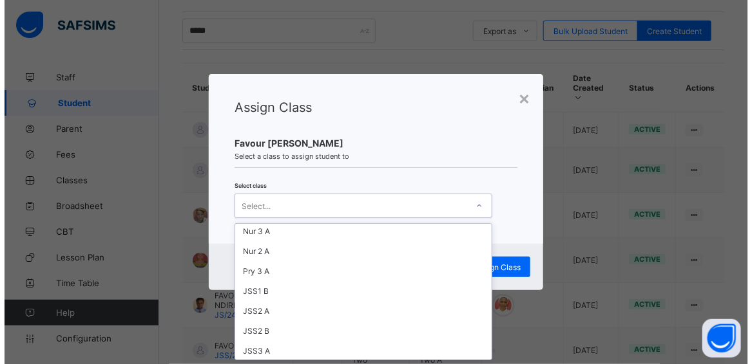
scroll to position [58, 0]
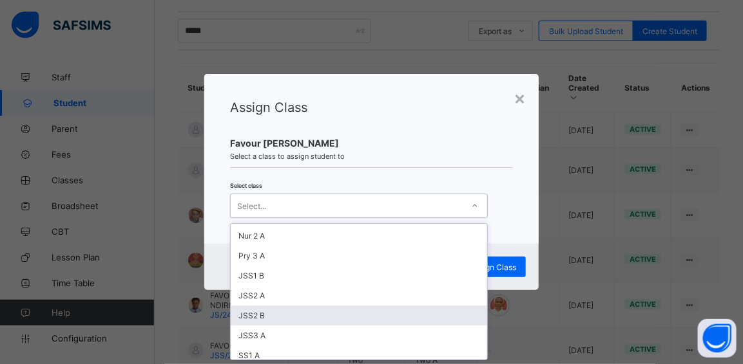
click at [283, 314] on div "JSS2 B" at bounding box center [359, 316] width 256 height 20
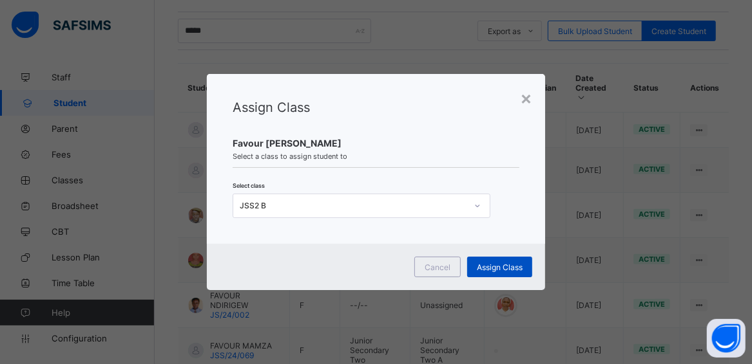
click at [492, 268] on span "Assign Class" at bounding box center [500, 268] width 46 height 10
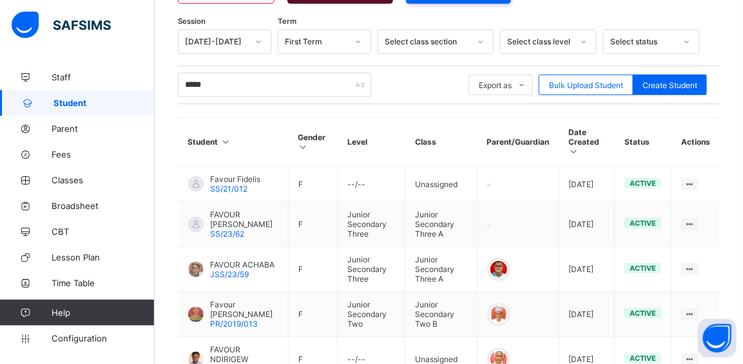
scroll to position [263, 0]
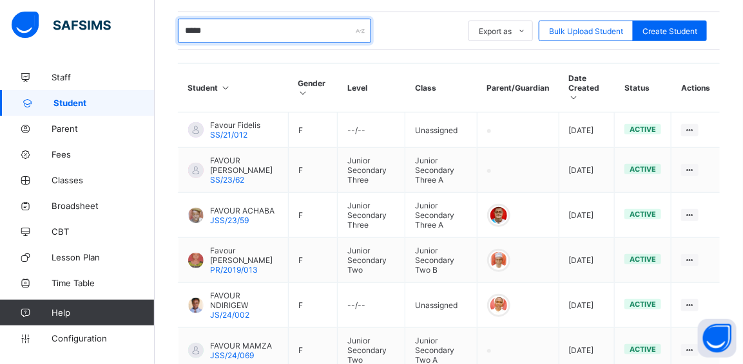
click at [223, 30] on input "*****" at bounding box center [274, 31] width 193 height 24
type input "*"
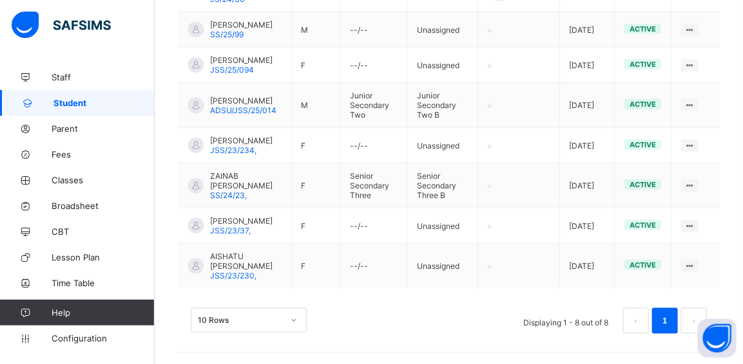
scroll to position [435, 0]
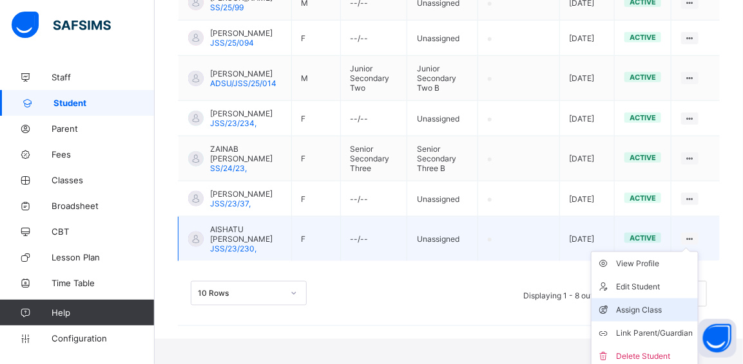
click at [640, 317] on div "Assign Class" at bounding box center [654, 310] width 77 height 13
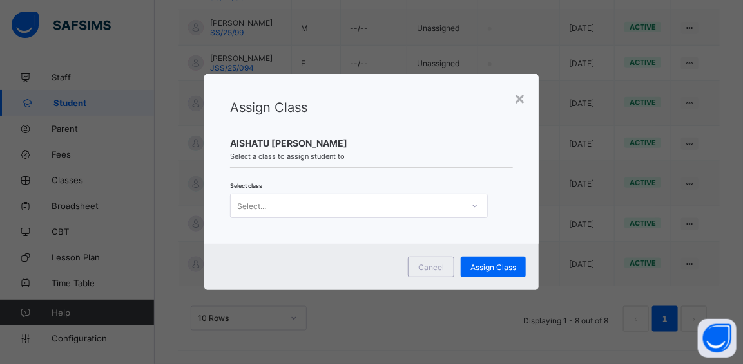
click at [298, 210] on div "Select..." at bounding box center [347, 206] width 232 height 18
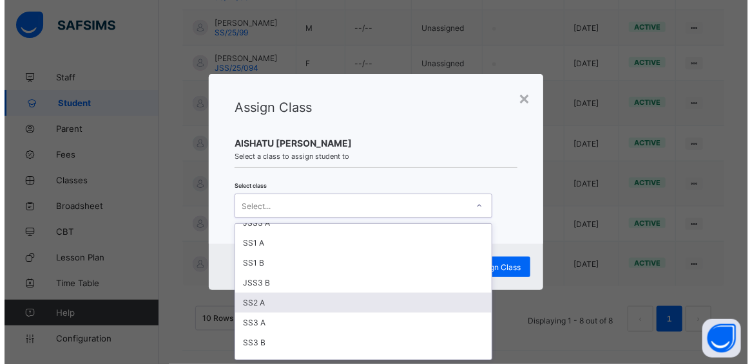
scroll to position [102, 0]
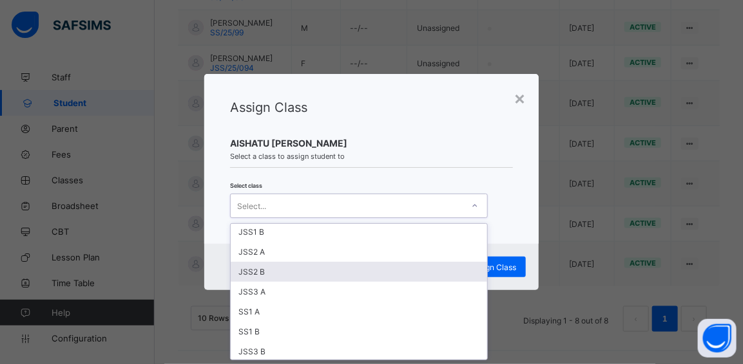
click at [283, 268] on div "JSS2 B" at bounding box center [359, 272] width 256 height 20
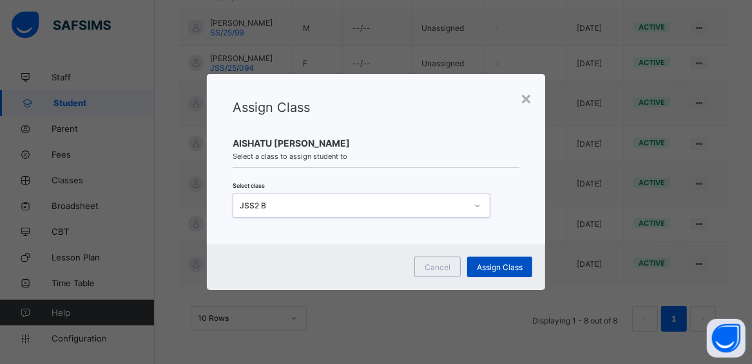
click at [522, 272] on div "Assign Class" at bounding box center [499, 267] width 65 height 21
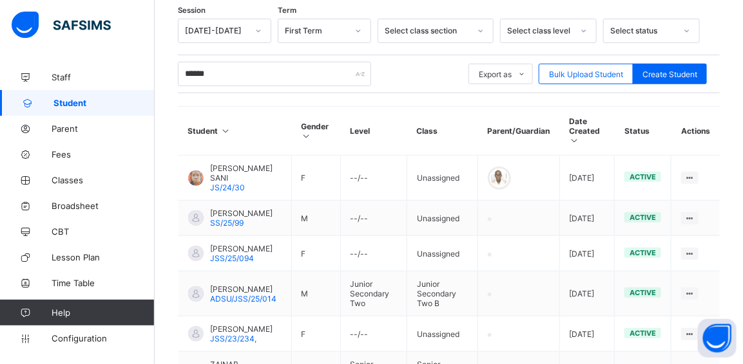
scroll to position [201, 0]
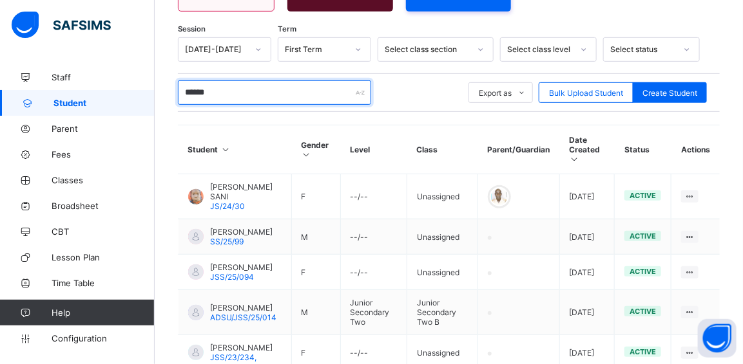
click at [229, 90] on input "******" at bounding box center [274, 92] width 193 height 24
type input "*"
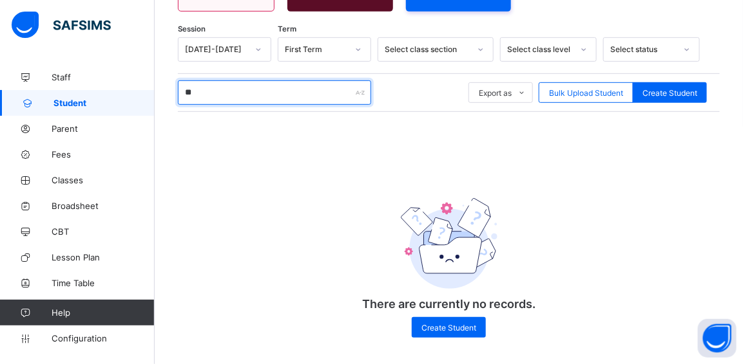
type input "*"
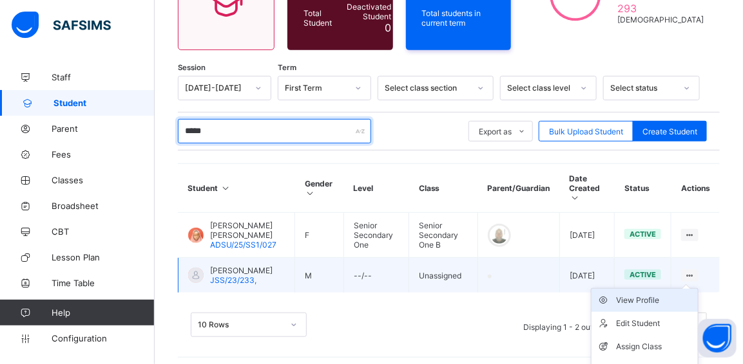
scroll to position [196, 0]
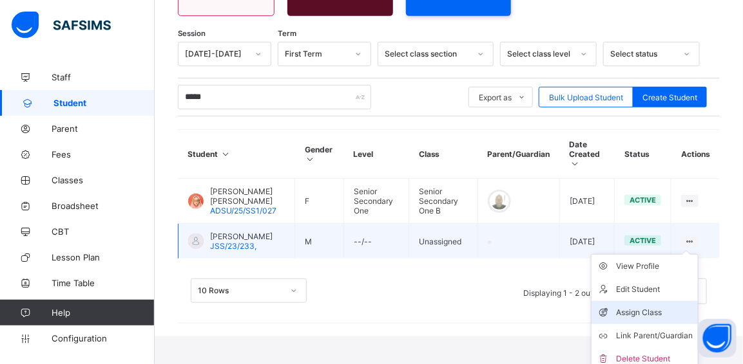
click at [650, 307] on div "Assign Class" at bounding box center [654, 313] width 77 height 13
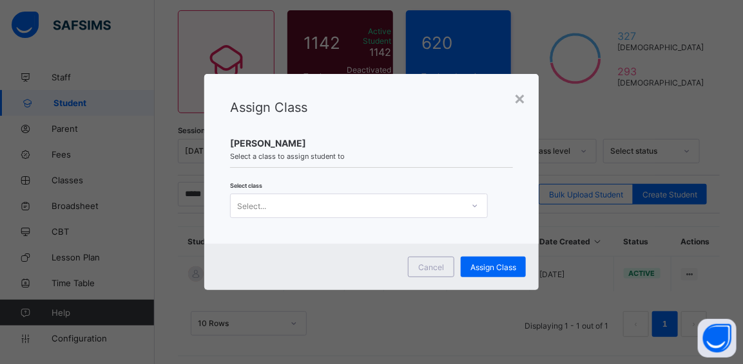
scroll to position [0, 0]
click at [477, 211] on div at bounding box center [475, 206] width 22 height 21
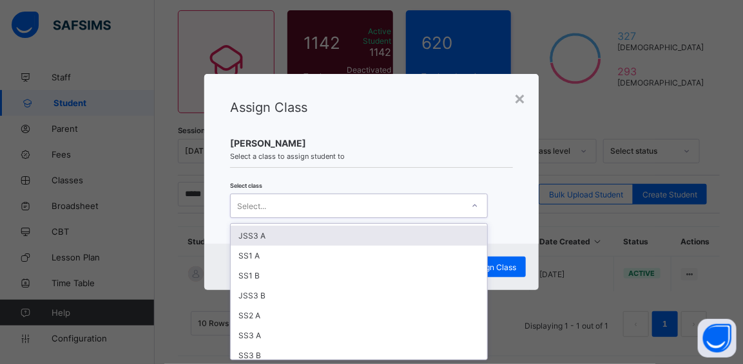
scroll to position [175, 0]
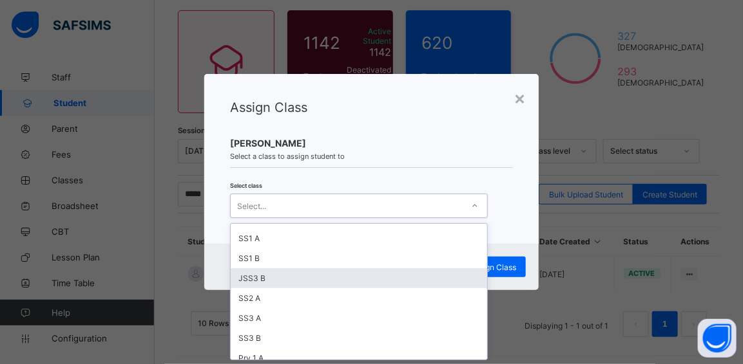
click at [285, 269] on div "JSS3 B" at bounding box center [359, 279] width 256 height 20
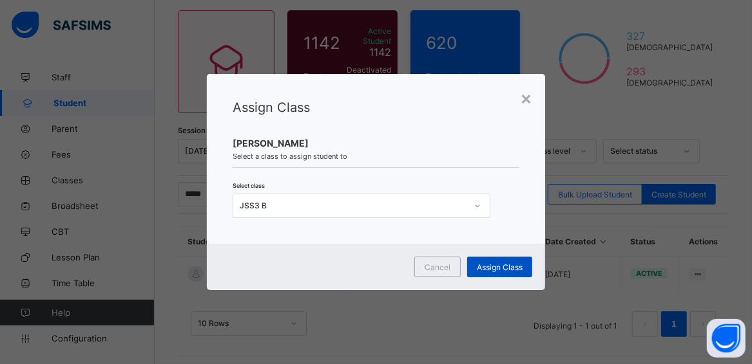
click at [500, 263] on span "Assign Class" at bounding box center [500, 268] width 46 height 10
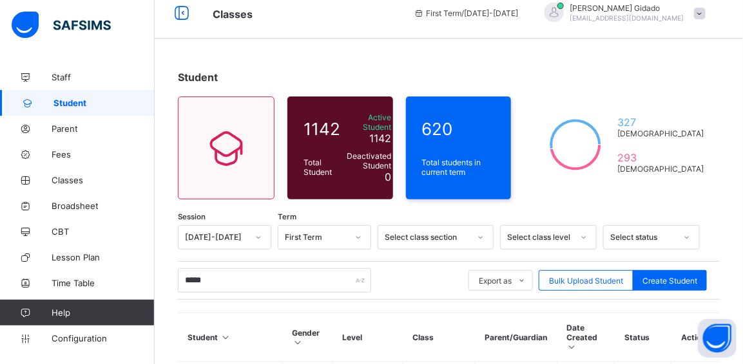
scroll to position [10, 0]
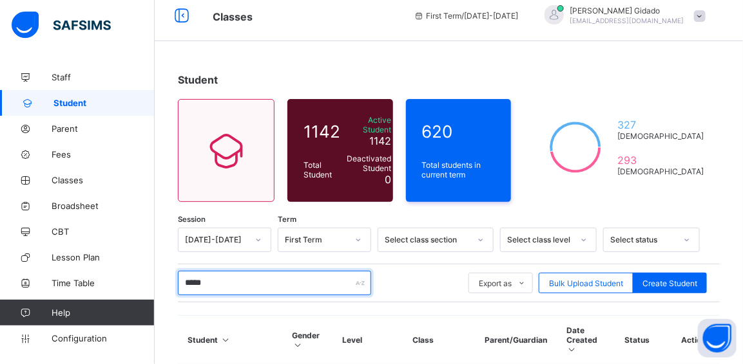
click at [227, 279] on input "*****" at bounding box center [274, 283] width 193 height 24
type input "*"
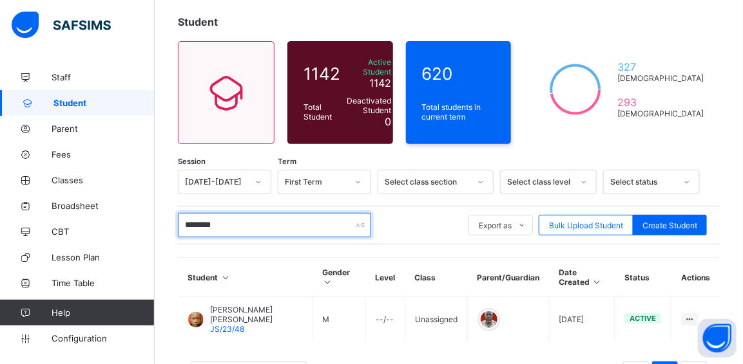
scroll to position [118, 0]
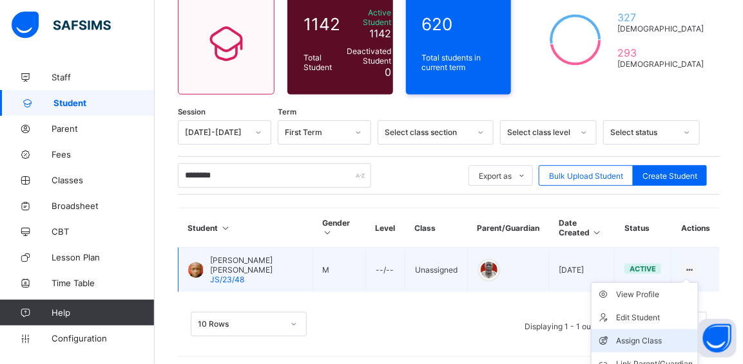
click at [670, 336] on div "Assign Class" at bounding box center [654, 341] width 77 height 13
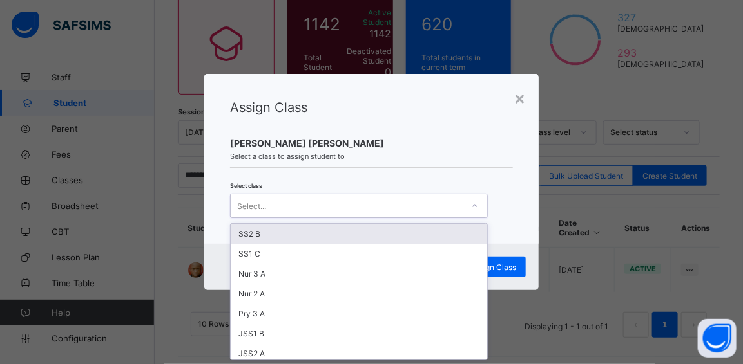
scroll to position [0, 0]
click at [394, 205] on div "Select..." at bounding box center [347, 206] width 232 height 18
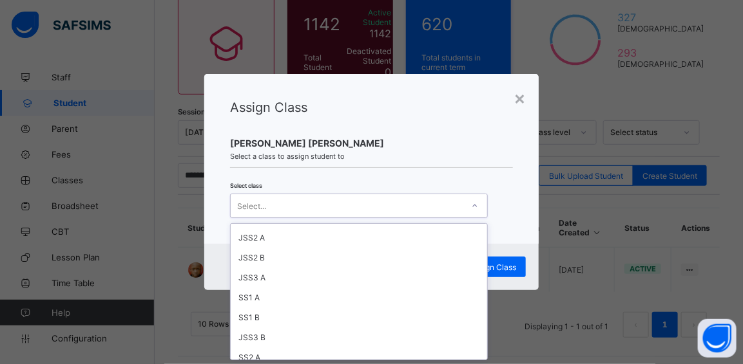
scroll to position [117, 0]
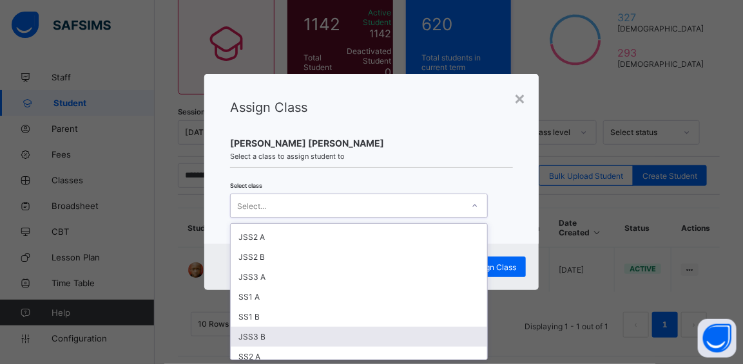
click at [285, 337] on div "JSS3 B" at bounding box center [359, 337] width 256 height 20
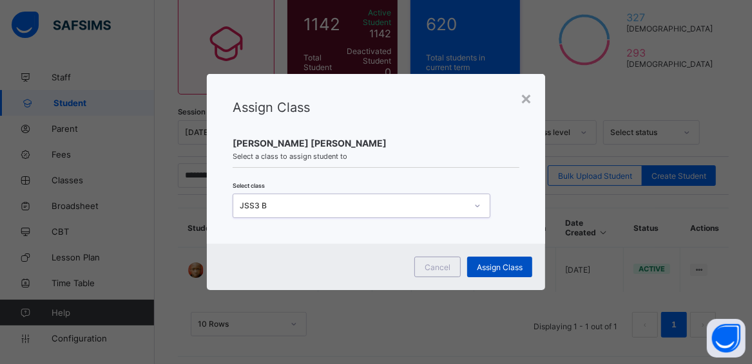
click at [496, 272] on div "Assign Class" at bounding box center [499, 267] width 65 height 21
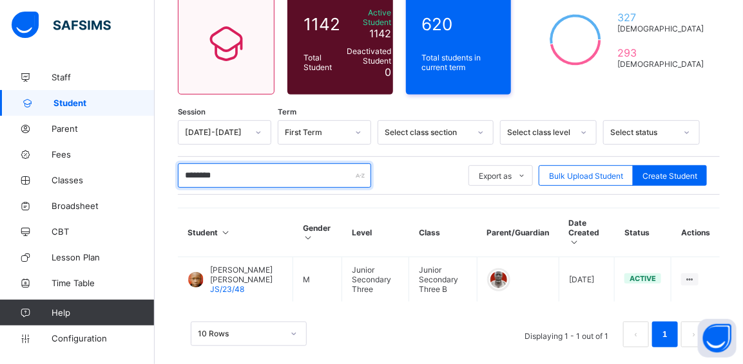
click at [254, 172] on input "********" at bounding box center [274, 176] width 193 height 24
type input "*"
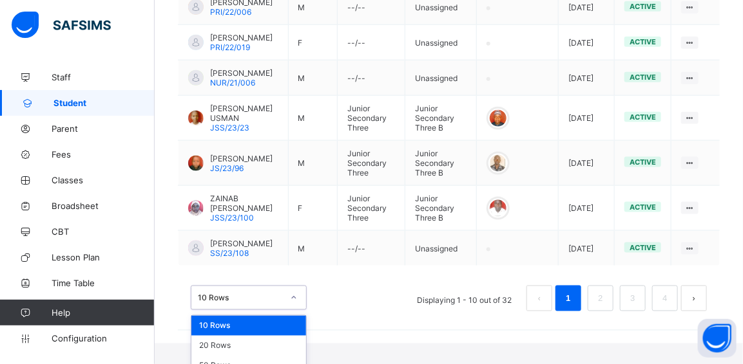
scroll to position [527, 0]
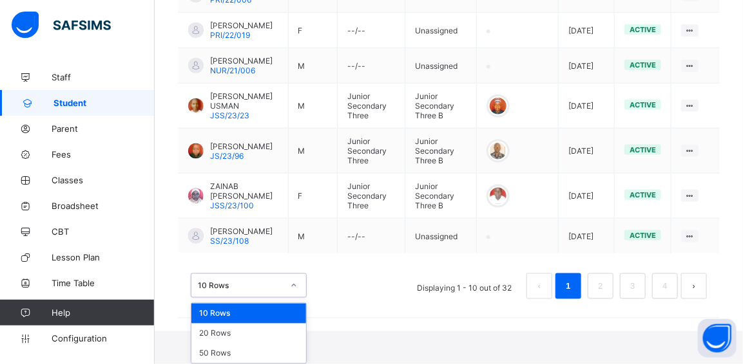
click at [294, 298] on div "option 10 Rows focused, 1 of 3. 3 results available. Use Up and Down to choose …" at bounding box center [249, 286] width 116 height 24
click at [291, 334] on div "20 Rows" at bounding box center [248, 334] width 115 height 20
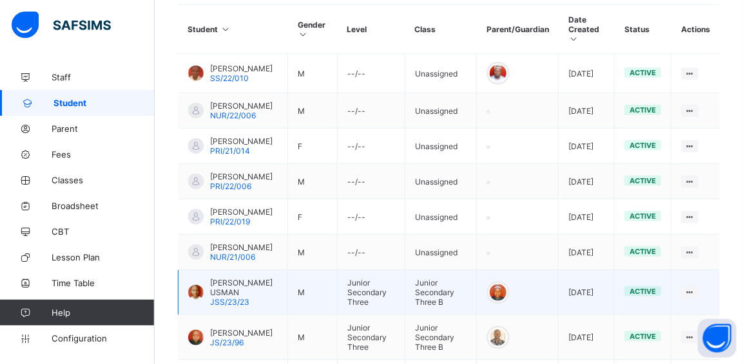
scroll to position [146, 0]
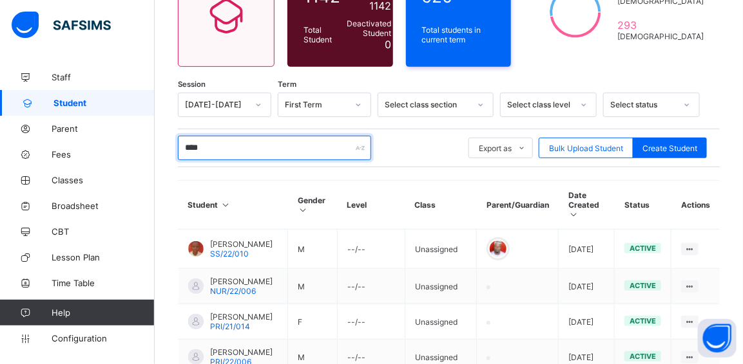
click at [217, 149] on input "****" at bounding box center [274, 148] width 193 height 24
type input "*"
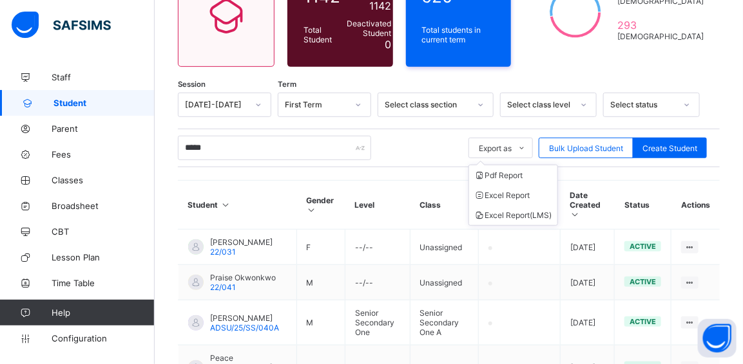
click at [499, 165] on ul "Pdf Report Excel Report Excel Report (LMS)" at bounding box center [513, 195] width 90 height 61
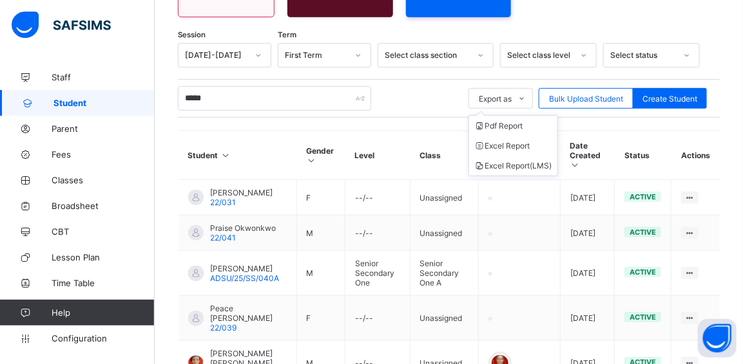
scroll to position [193, 0]
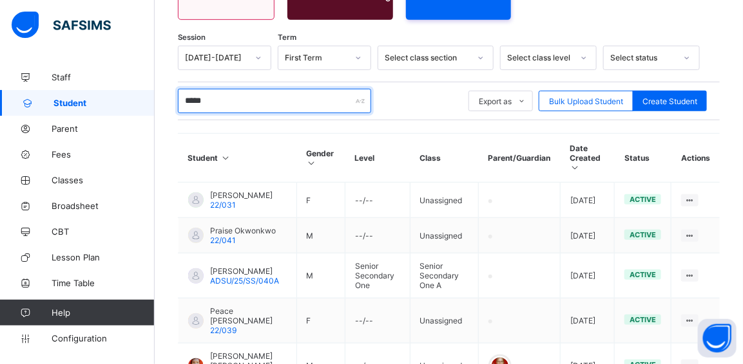
click at [220, 99] on input "*****" at bounding box center [274, 101] width 193 height 24
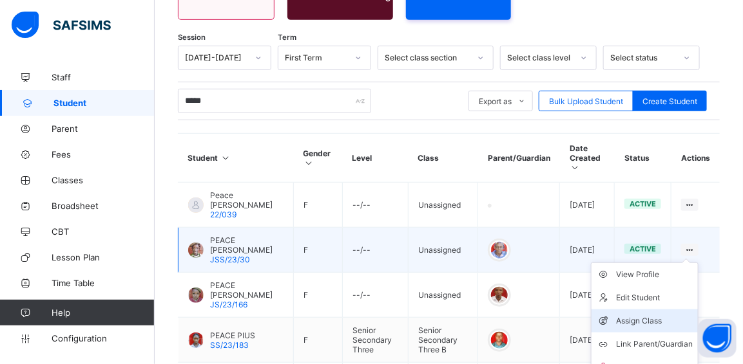
click at [675, 315] on div "Assign Class" at bounding box center [654, 321] width 77 height 13
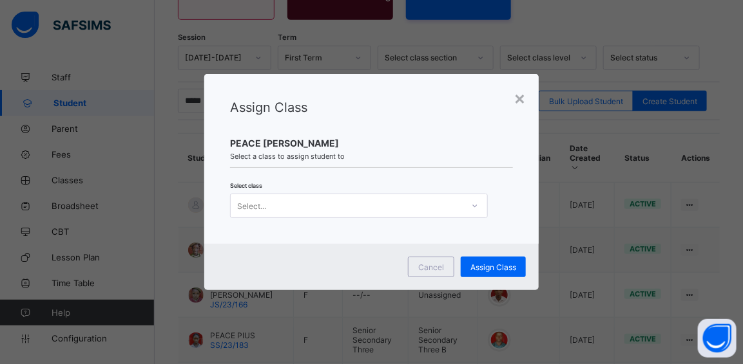
click at [453, 211] on div "Select..." at bounding box center [347, 206] width 232 height 18
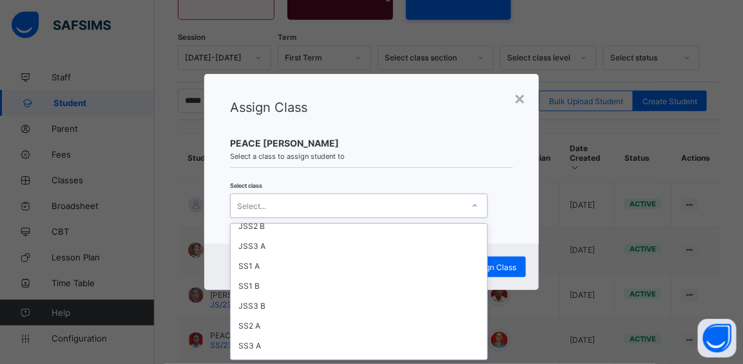
scroll to position [155, 0]
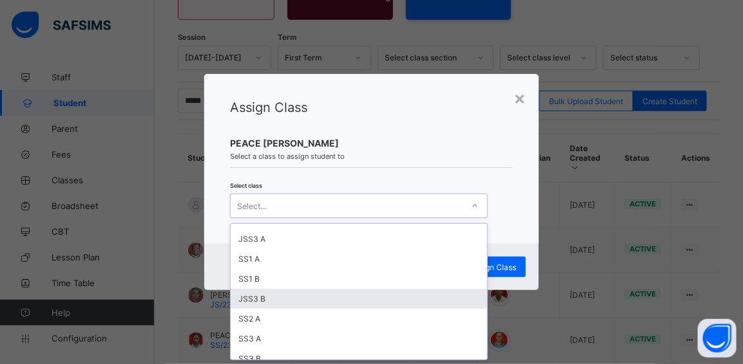
click at [292, 289] on div "JSS3 B" at bounding box center [359, 299] width 256 height 20
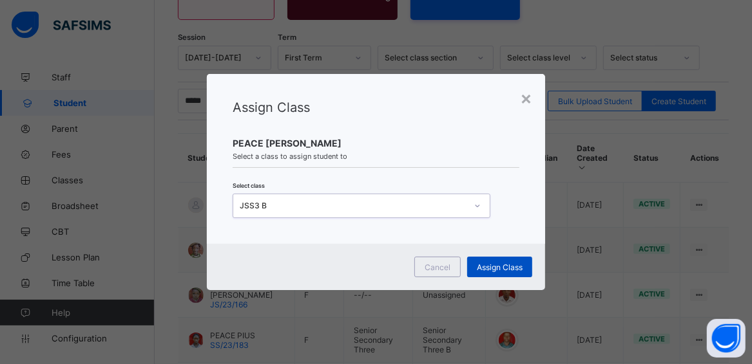
click at [487, 265] on span "Assign Class" at bounding box center [500, 268] width 46 height 10
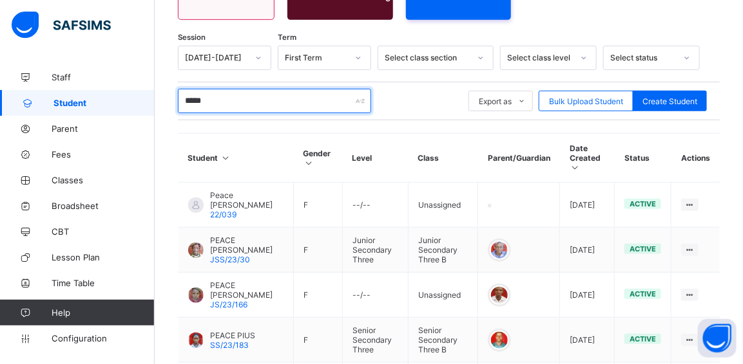
click at [266, 93] on input "*****" at bounding box center [274, 101] width 193 height 24
type input "*"
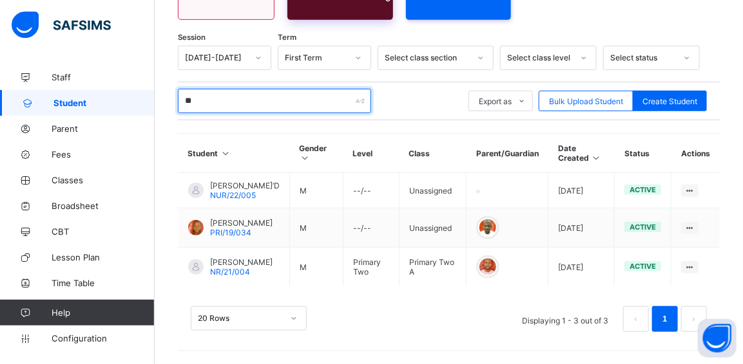
type input "*"
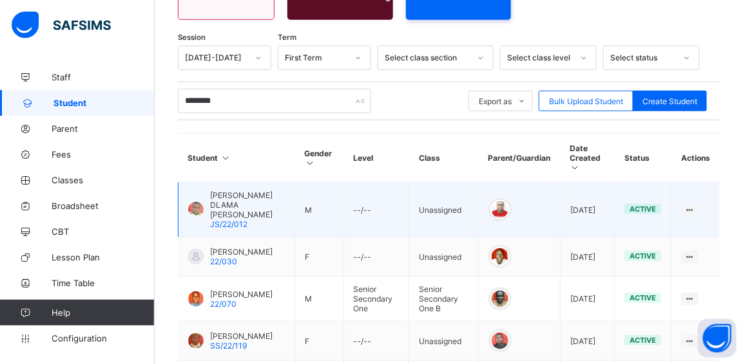
click at [278, 211] on td "[PERSON_NAME] [PERSON_NAME]/22/012" at bounding box center [236, 210] width 117 height 55
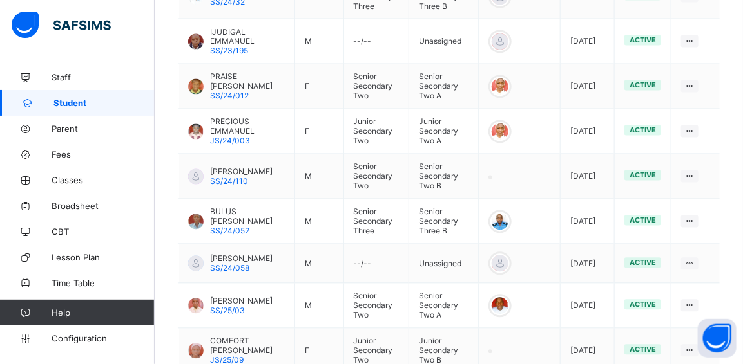
scroll to position [802, 0]
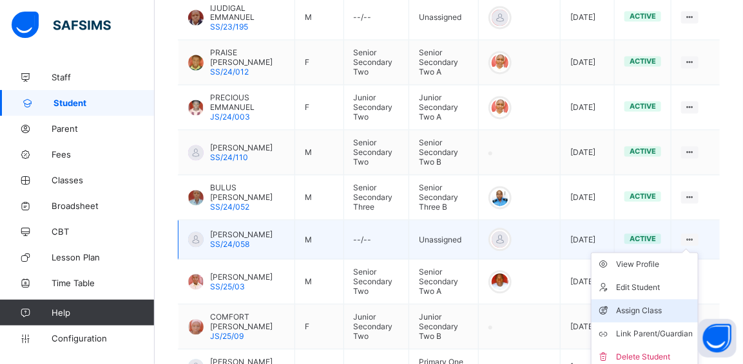
click at [675, 318] on div "Assign Class" at bounding box center [654, 311] width 77 height 13
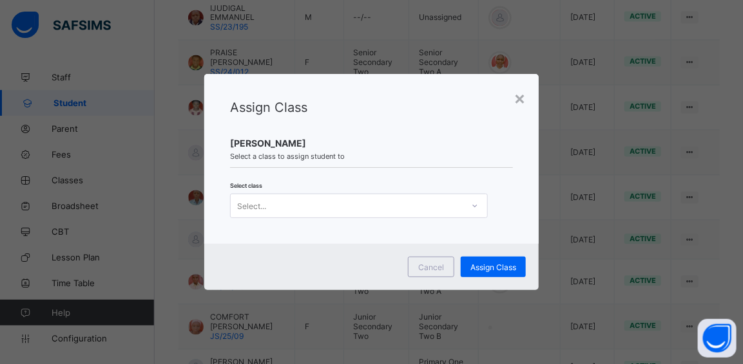
click at [471, 209] on icon at bounding box center [475, 206] width 8 height 13
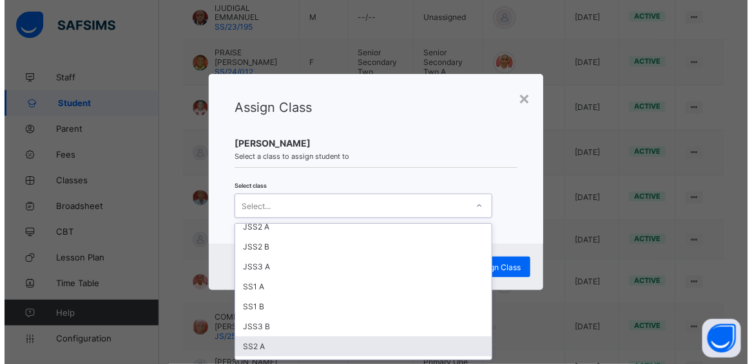
scroll to position [146, 0]
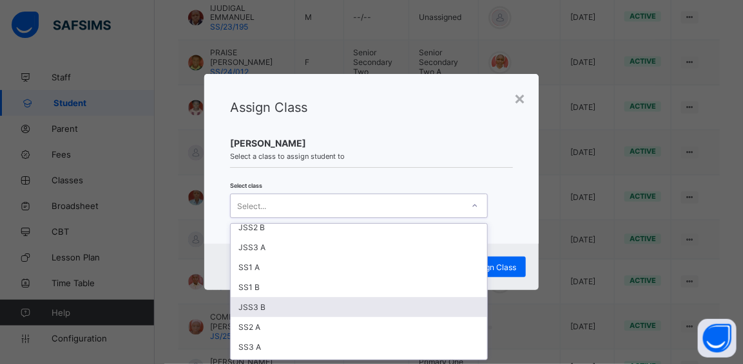
click at [281, 306] on div "JSS3 B" at bounding box center [359, 308] width 256 height 20
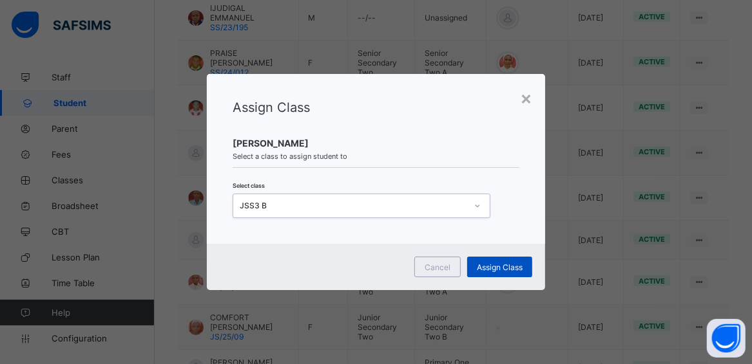
click at [491, 270] on span "Assign Class" at bounding box center [500, 268] width 46 height 10
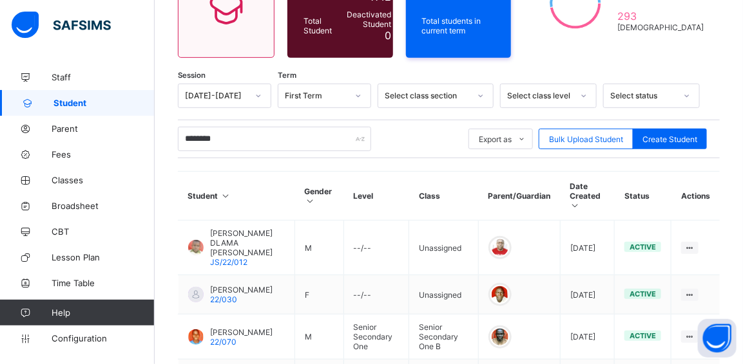
scroll to position [75, 0]
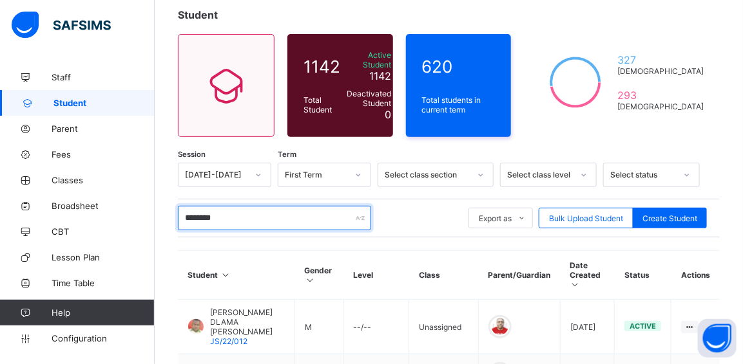
click at [245, 214] on input "********" at bounding box center [274, 218] width 193 height 24
click at [261, 222] on input "********" at bounding box center [274, 218] width 193 height 24
type input "*"
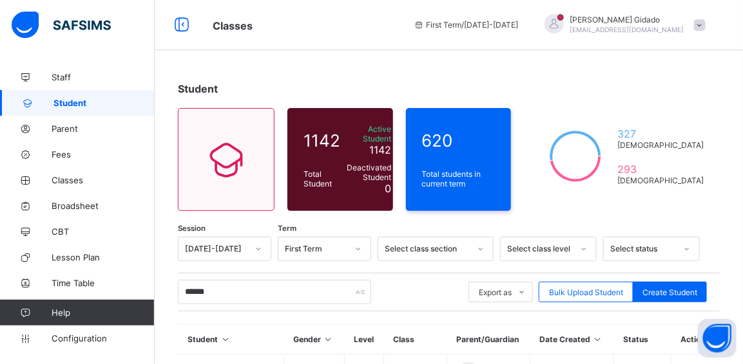
scroll to position [104, 0]
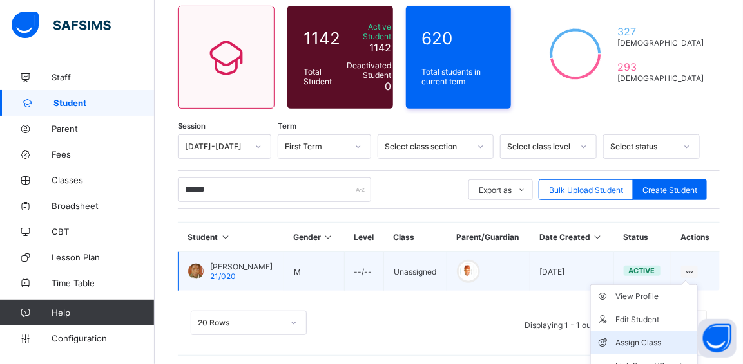
click at [668, 337] on div "Assign Class" at bounding box center [653, 343] width 77 height 13
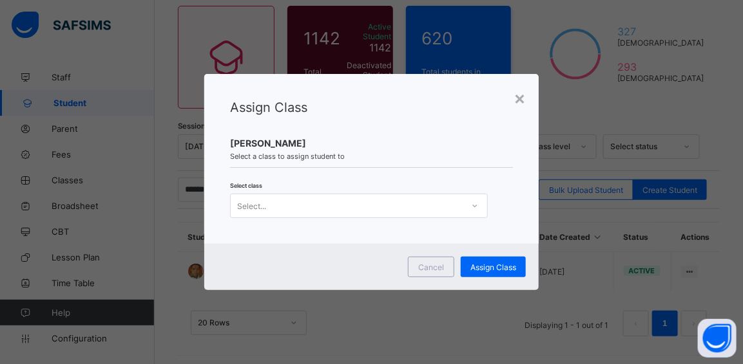
scroll to position [0, 0]
click at [362, 213] on div "Select..." at bounding box center [347, 206] width 232 height 18
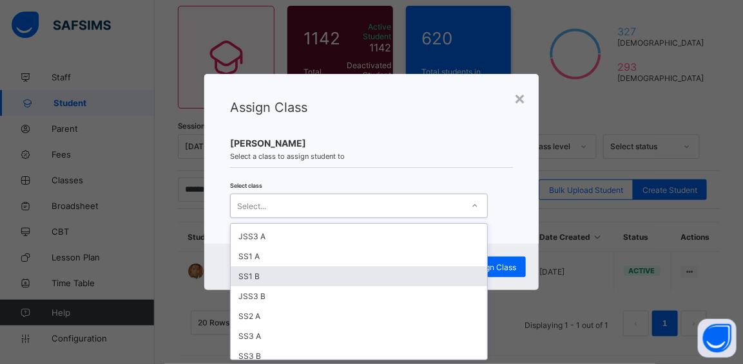
scroll to position [175, 0]
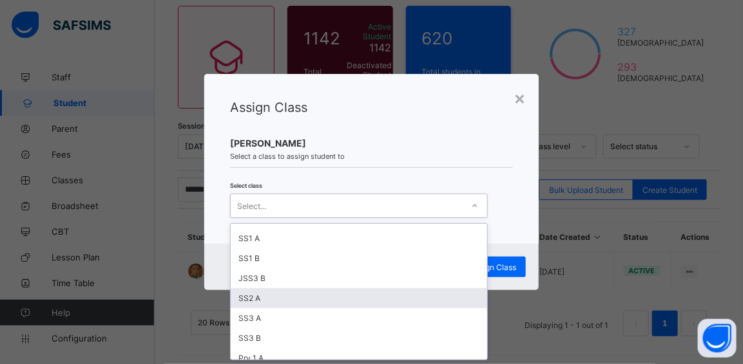
click at [288, 300] on div "SS2 A" at bounding box center [359, 299] width 256 height 20
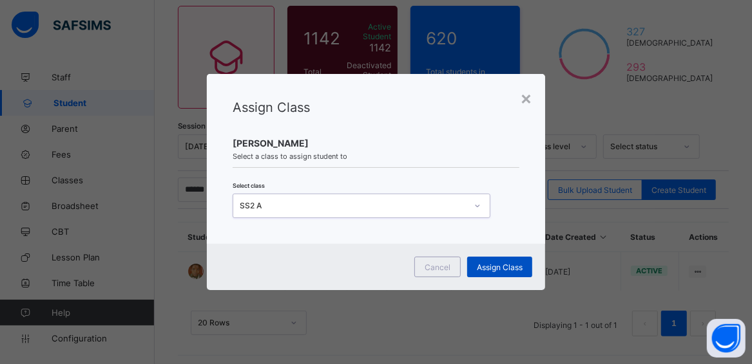
click at [487, 272] on div "Assign Class" at bounding box center [499, 267] width 65 height 21
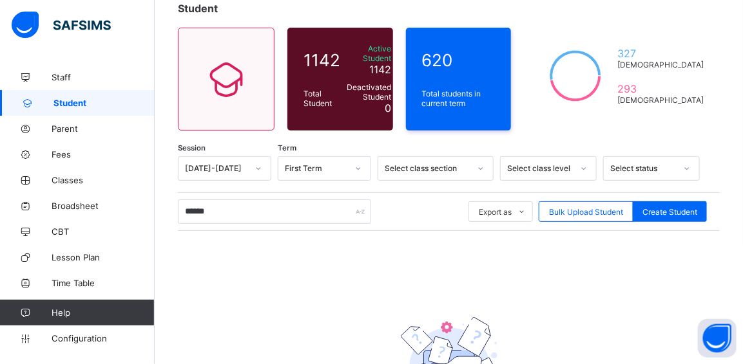
scroll to position [204, 0]
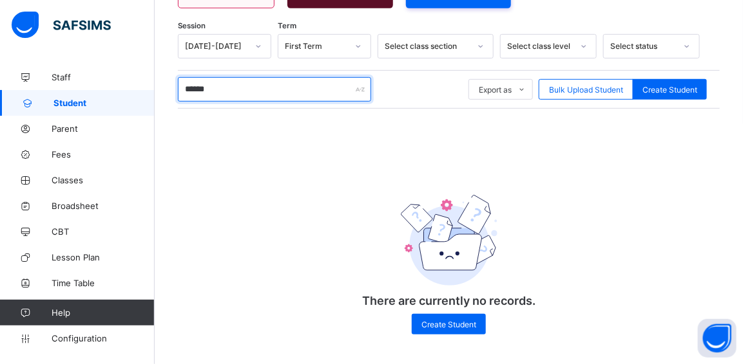
click at [269, 79] on input "******" at bounding box center [274, 89] width 193 height 24
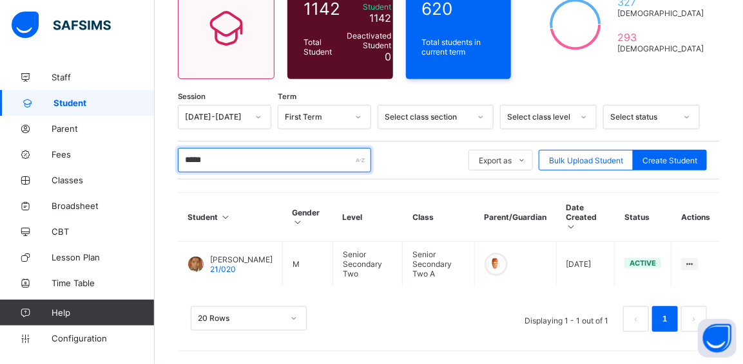
scroll to position [127, 0]
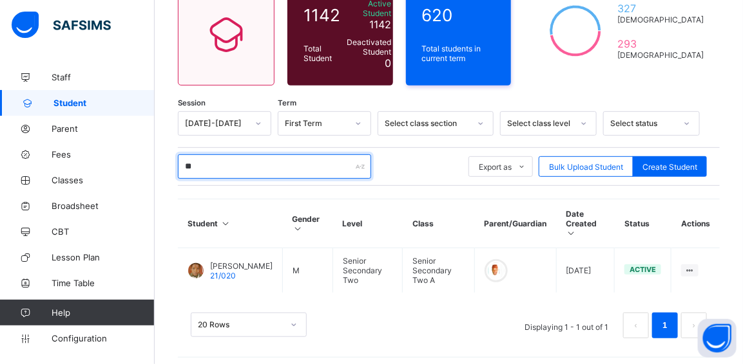
type input "*"
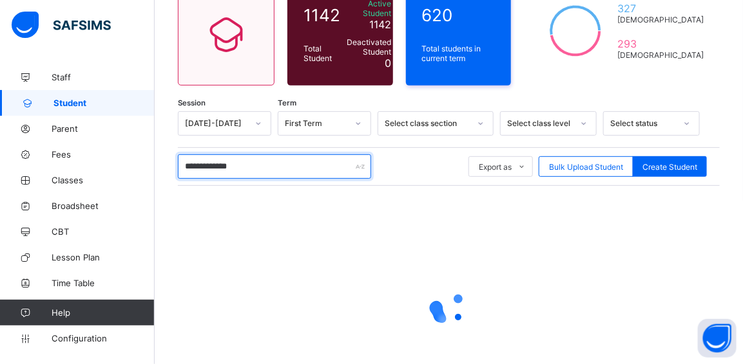
scroll to position [204, 0]
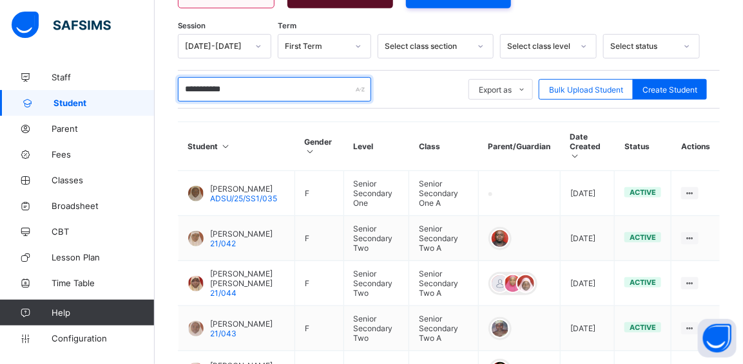
click at [210, 81] on input "**********" at bounding box center [274, 89] width 193 height 24
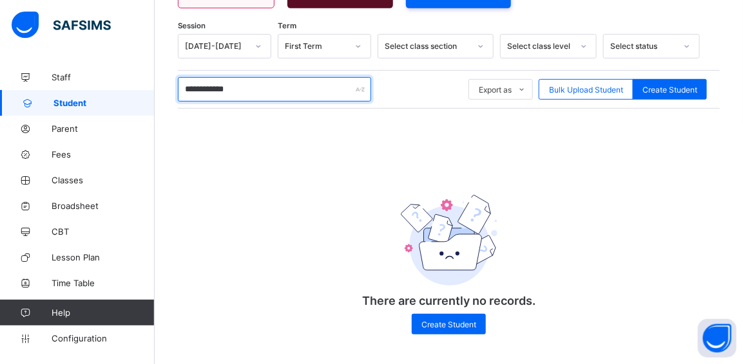
click at [258, 84] on input "**********" at bounding box center [274, 89] width 193 height 24
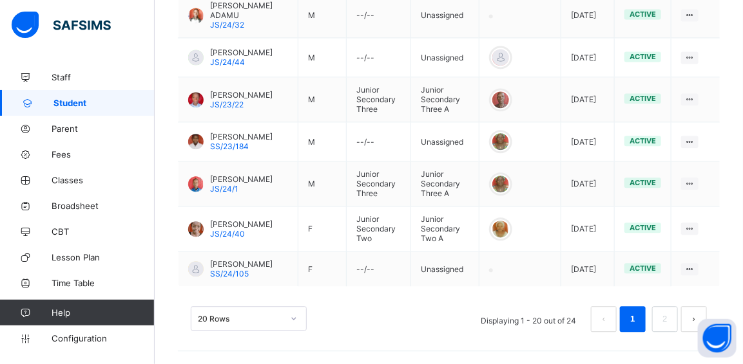
scroll to position [961, 0]
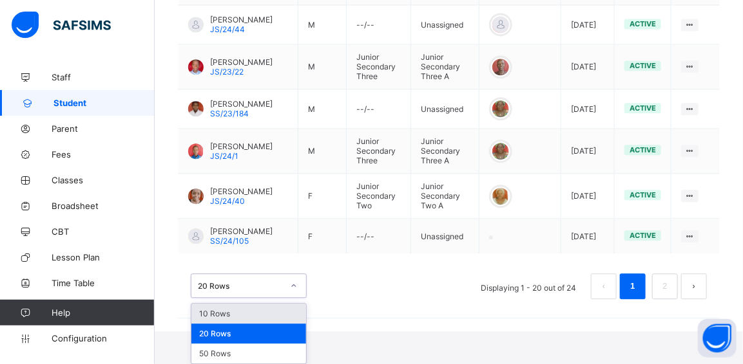
click at [281, 298] on div "option 10 Rows focused, 1 of 3. 3 results available. Use Up and Down to choose …" at bounding box center [249, 286] width 116 height 24
click at [248, 331] on div "20 Rows" at bounding box center [248, 334] width 115 height 20
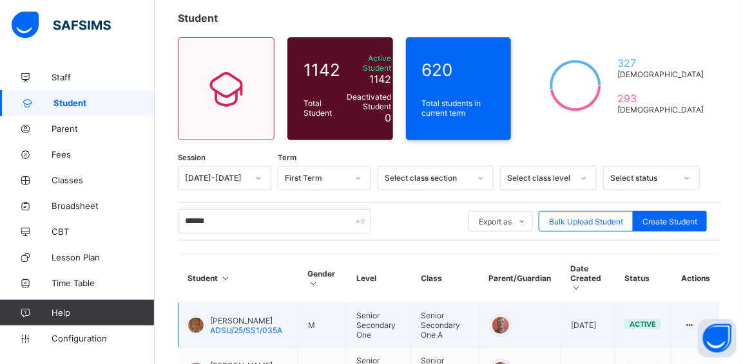
scroll to position [52, 0]
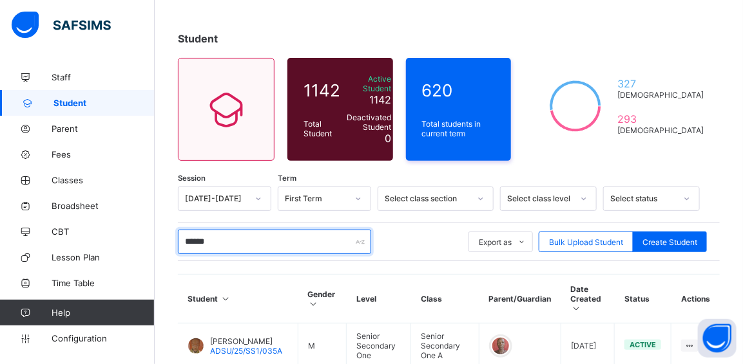
click at [314, 249] on input "******" at bounding box center [274, 242] width 193 height 24
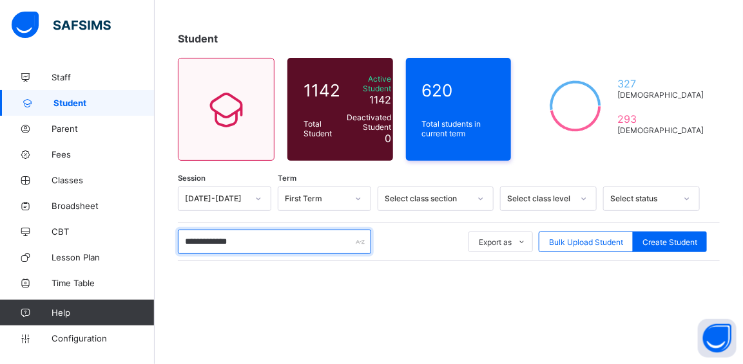
click at [269, 241] on input "**********" at bounding box center [274, 242] width 193 height 24
type input "*"
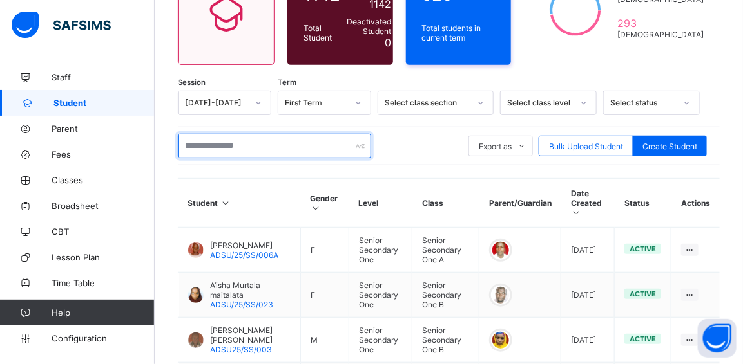
scroll to position [169, 0]
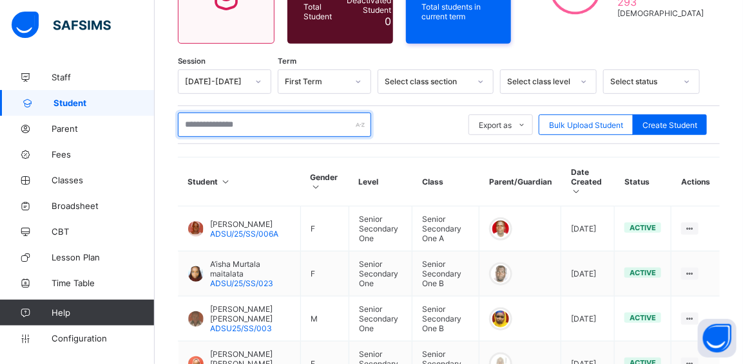
click at [270, 117] on input "text" at bounding box center [274, 125] width 193 height 24
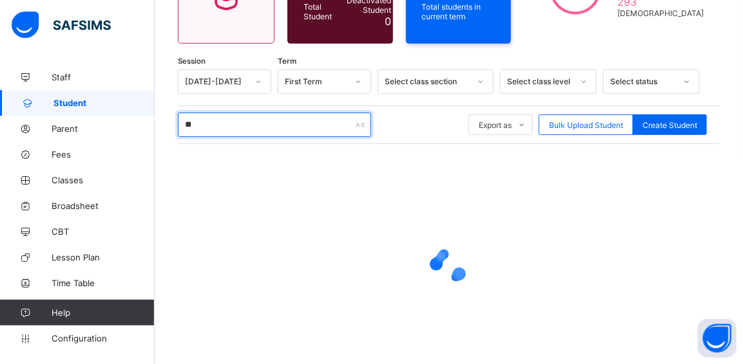
type input "*"
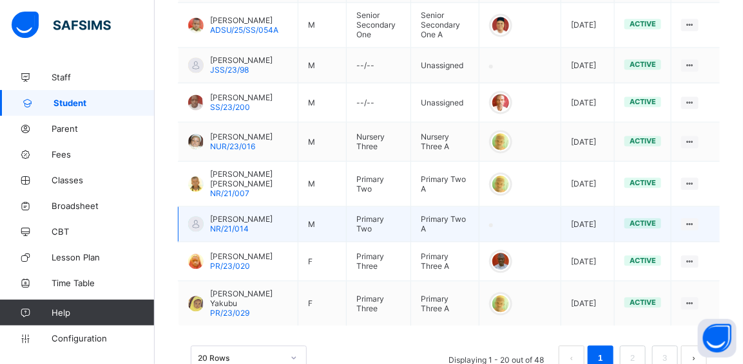
scroll to position [884, 0]
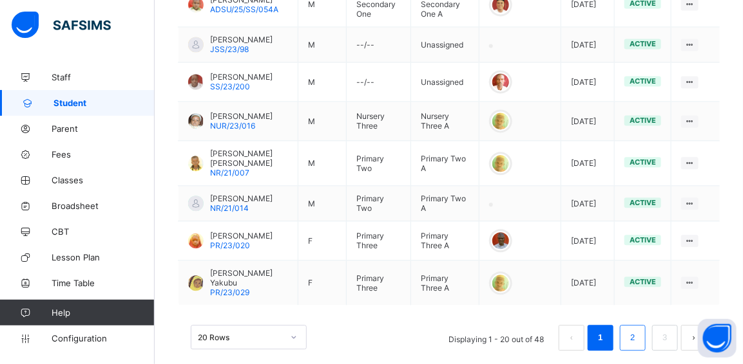
click at [638, 330] on link "2" at bounding box center [632, 338] width 12 height 17
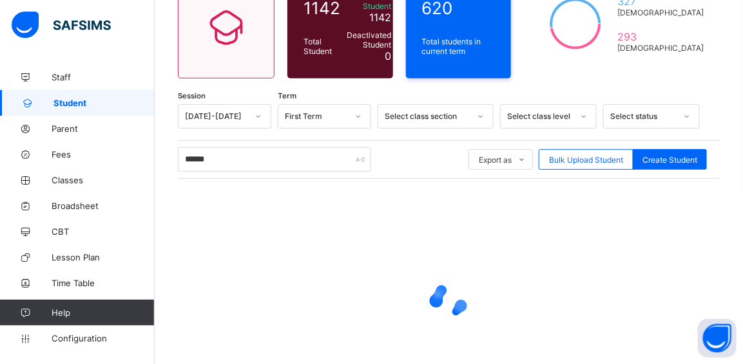
scroll to position [209, 0]
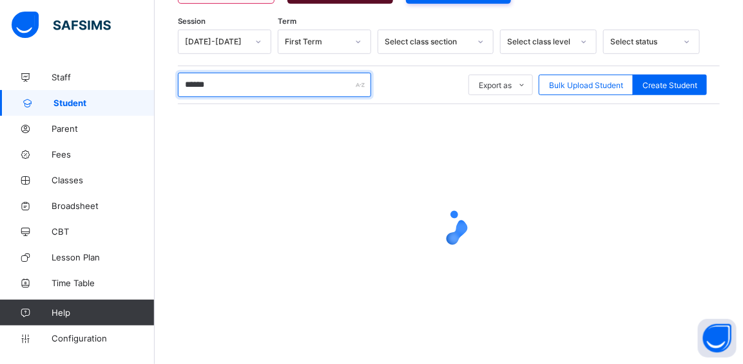
click at [232, 82] on input "******" at bounding box center [274, 85] width 193 height 24
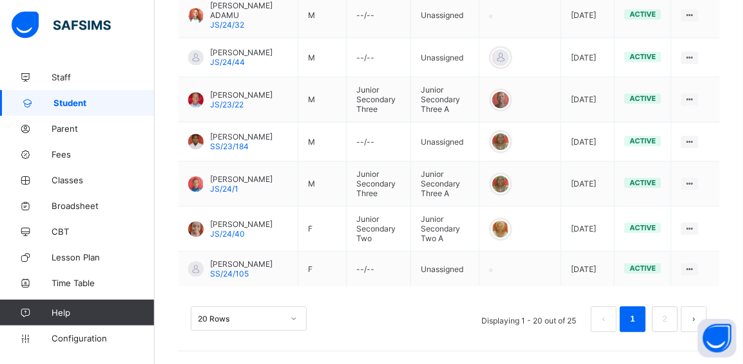
scroll to position [930, 0]
type input "*****"
click at [670, 320] on link "2" at bounding box center [664, 319] width 12 height 17
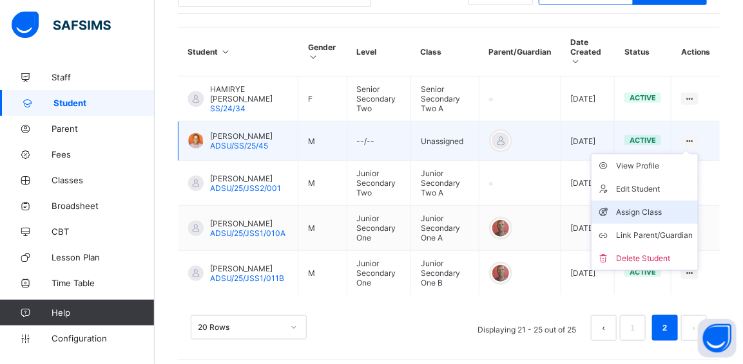
click at [654, 206] on div "Assign Class" at bounding box center [654, 212] width 77 height 13
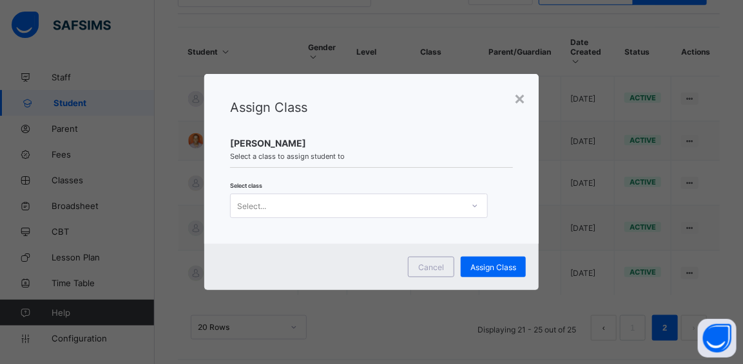
scroll to position [0, 0]
click at [475, 207] on icon at bounding box center [475, 206] width 8 height 13
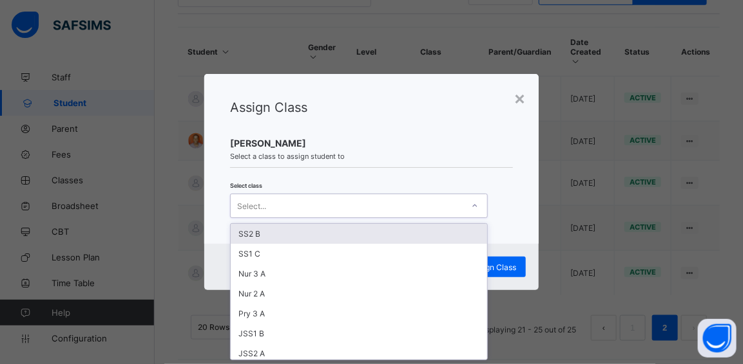
click at [266, 237] on div "SS2 B" at bounding box center [359, 234] width 256 height 20
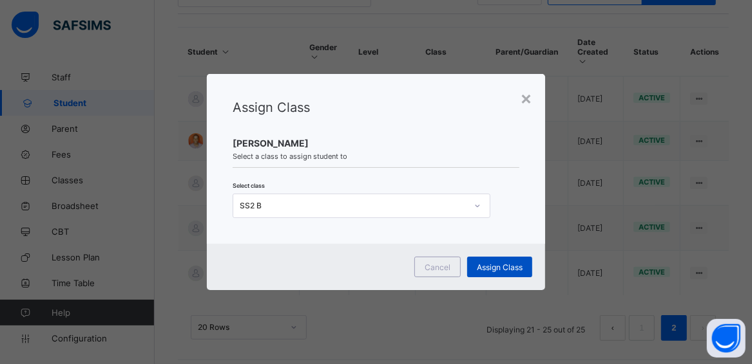
click at [498, 269] on span "Assign Class" at bounding box center [500, 268] width 46 height 10
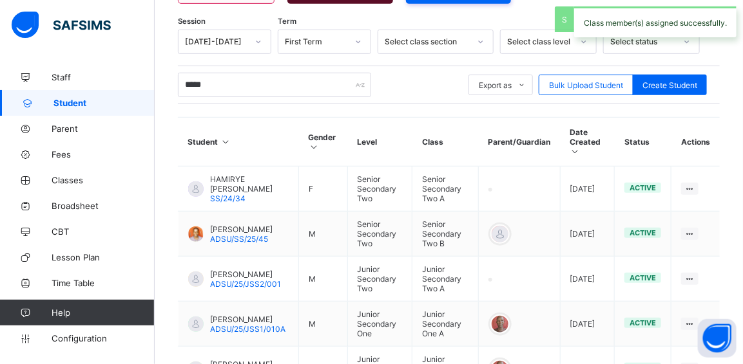
scroll to position [299, 0]
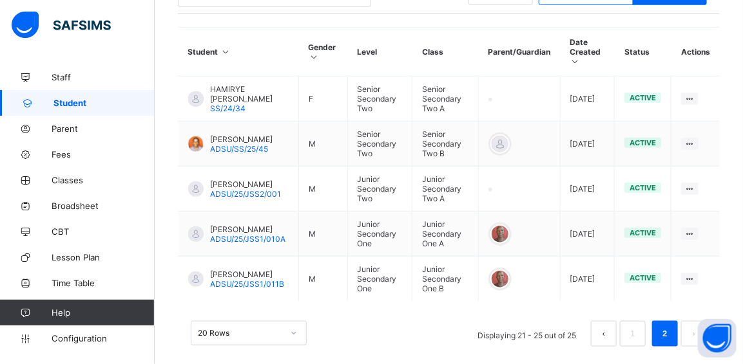
click at [59, 176] on span "Classes" at bounding box center [103, 180] width 103 height 10
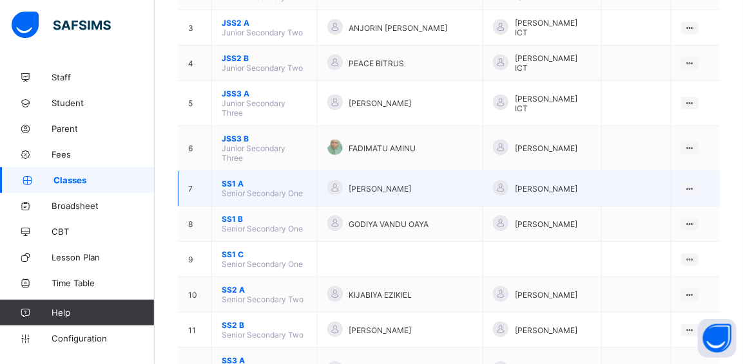
scroll to position [234, 0]
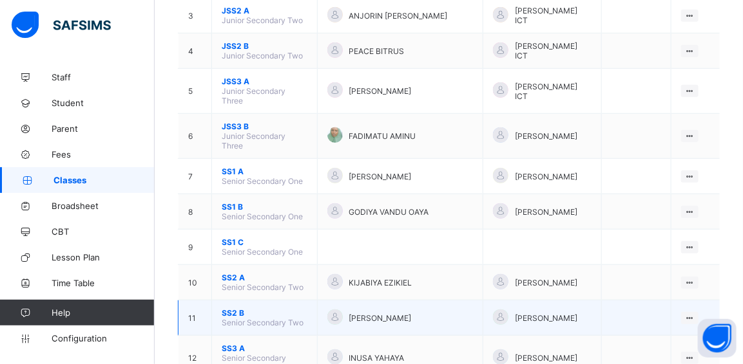
click at [230, 308] on span "SS2 B" at bounding box center [265, 313] width 86 height 10
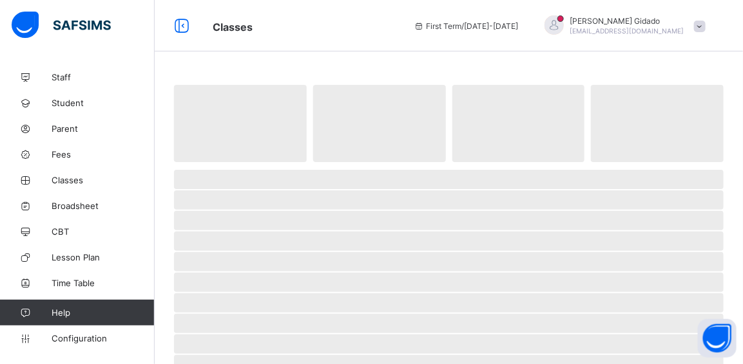
click at [458, 146] on span "‌" at bounding box center [518, 123] width 133 height 77
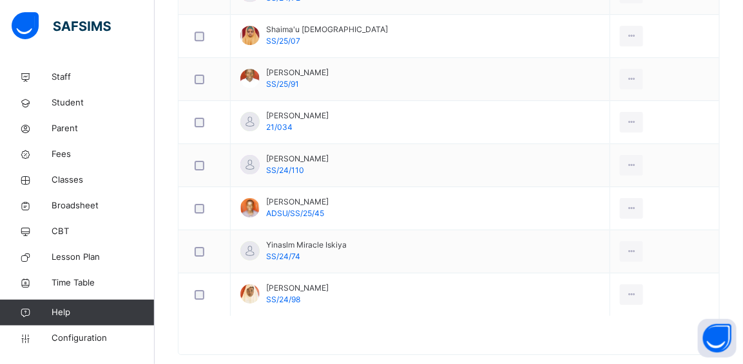
scroll to position [1374, 0]
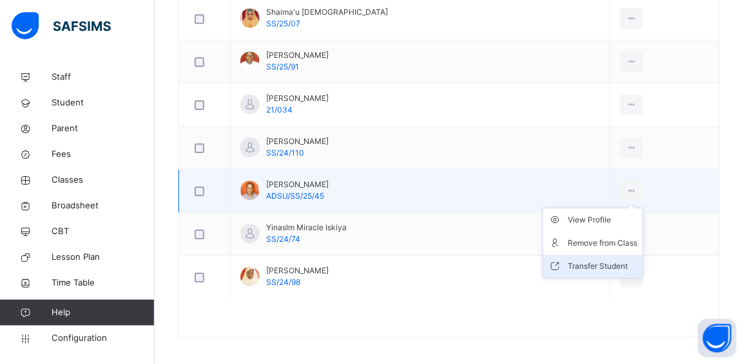
click at [600, 260] on div "Transfer Student" at bounding box center [602, 266] width 70 height 13
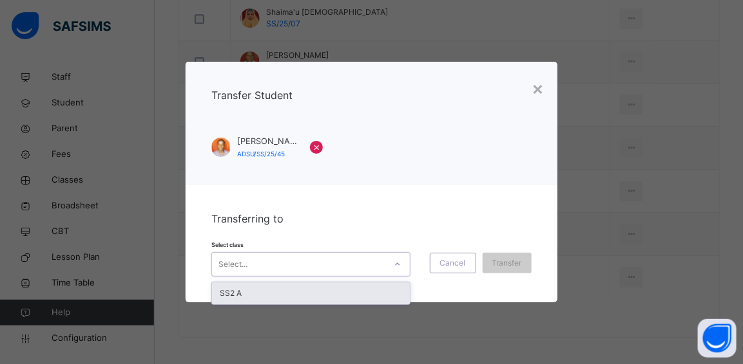
click at [401, 265] on icon at bounding box center [397, 264] width 8 height 13
click at [342, 298] on div "SS2 A" at bounding box center [311, 294] width 198 height 22
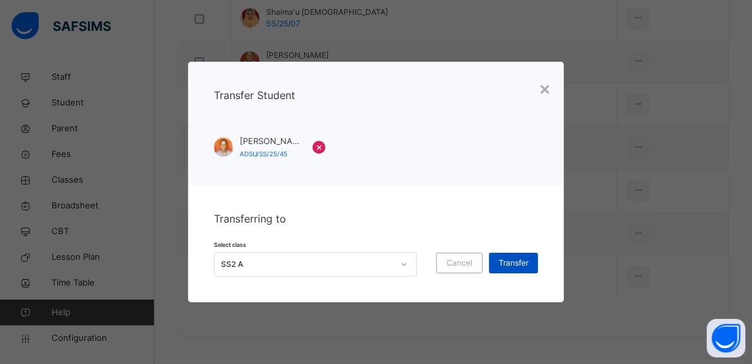
click at [505, 262] on span "Transfer" at bounding box center [513, 264] width 30 height 12
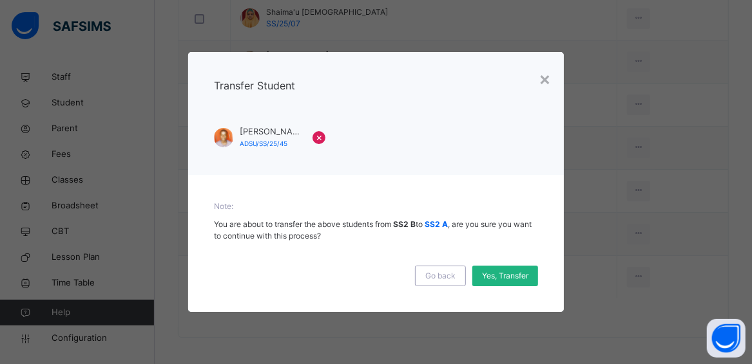
click at [506, 278] on span "Yes, Transfer" at bounding box center [505, 276] width 46 height 12
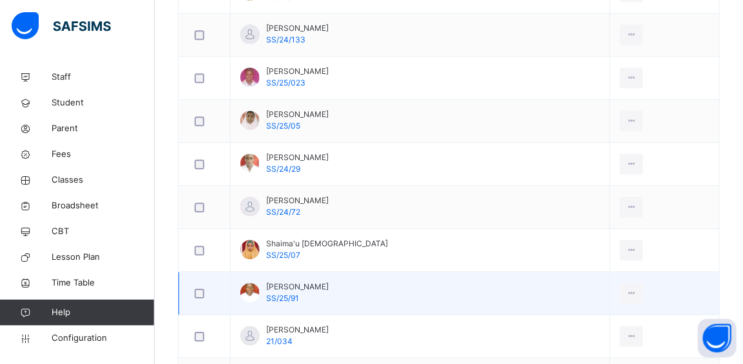
scroll to position [1139, 0]
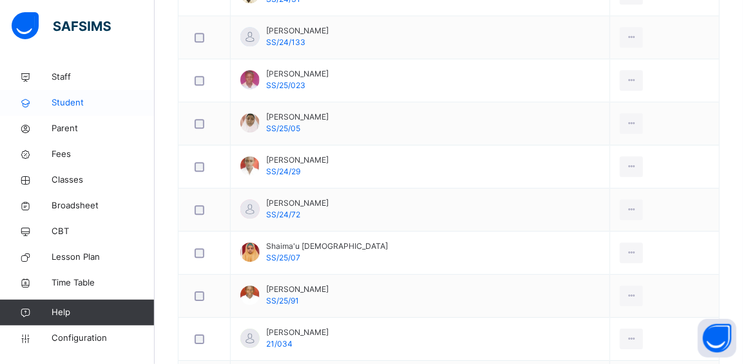
click at [67, 102] on span "Student" at bounding box center [103, 103] width 103 height 13
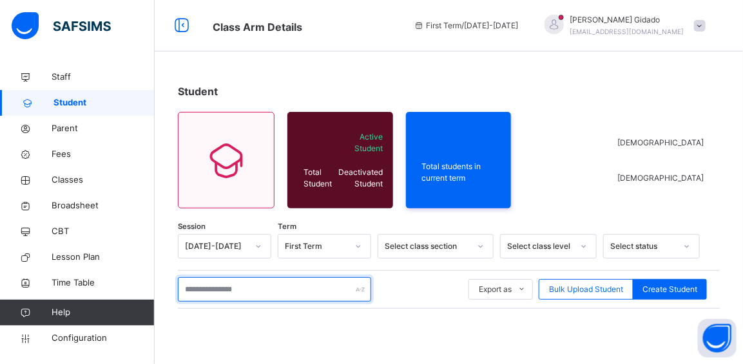
click at [220, 292] on input "text" at bounding box center [274, 290] width 193 height 24
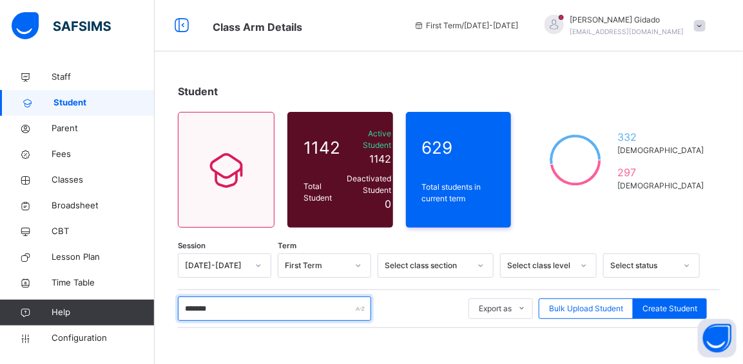
scroll to position [175, 0]
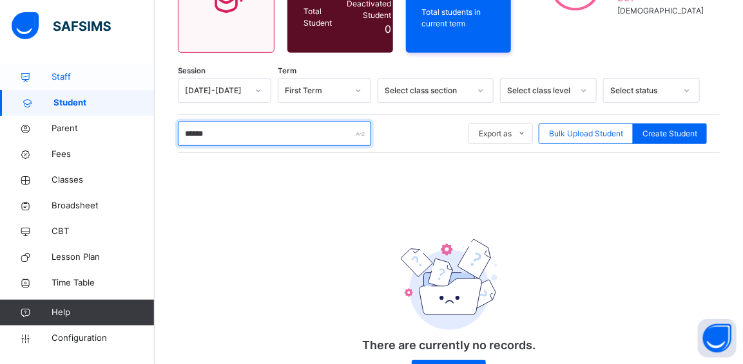
type input "******"
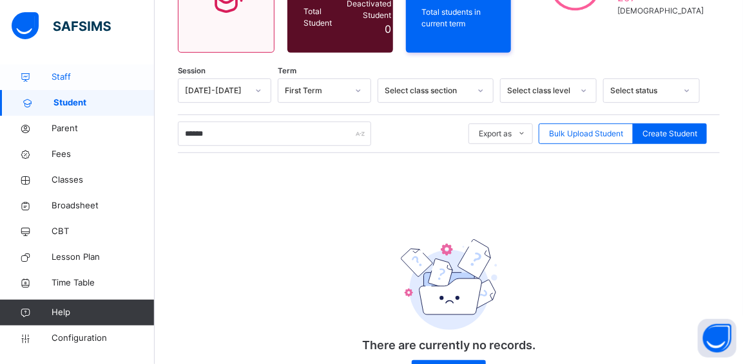
click at [60, 76] on span "Staff" at bounding box center [103, 77] width 103 height 13
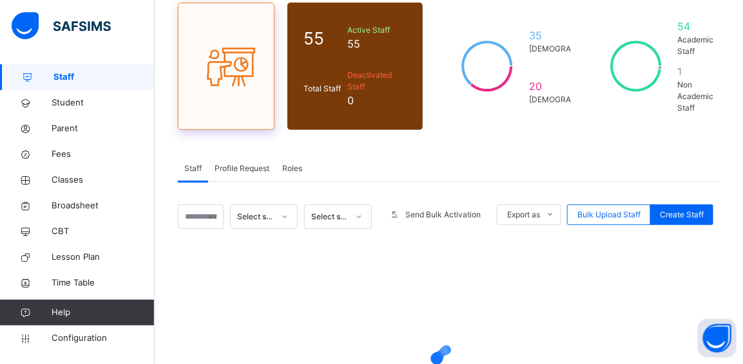
scroll to position [117, 0]
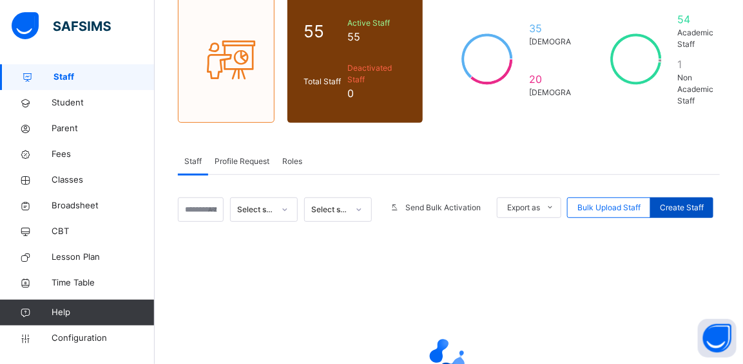
click at [690, 207] on span "Create Staff" at bounding box center [681, 208] width 44 height 12
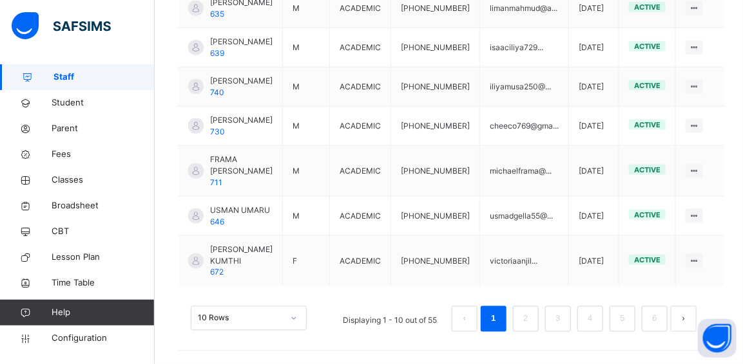
select select "**"
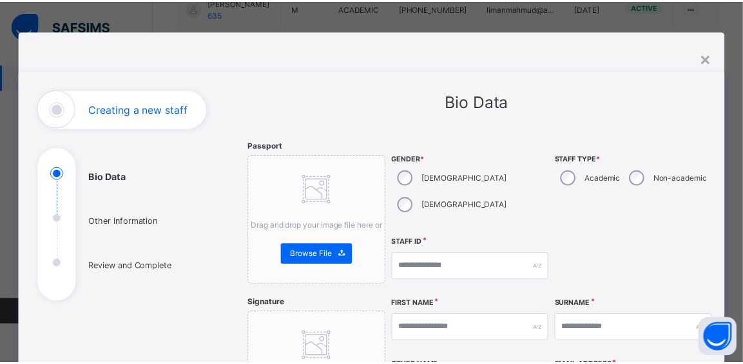
scroll to position [0, 0]
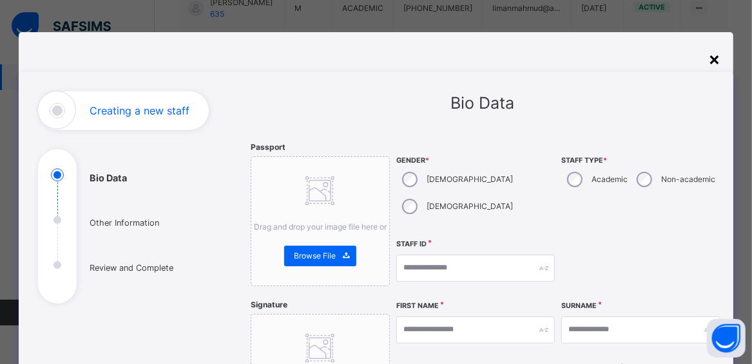
click at [710, 53] on div "×" at bounding box center [714, 58] width 12 height 27
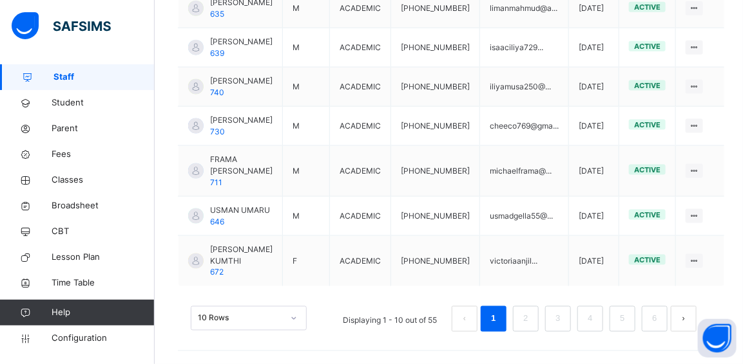
scroll to position [652, 0]
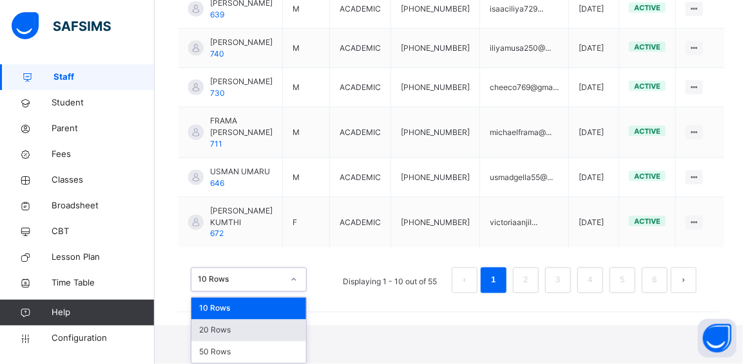
click at [294, 292] on div "option 20 Rows focused, 2 of 3. 3 results available. Use Up and Down to choose …" at bounding box center [249, 280] width 116 height 24
click at [261, 328] on div "20 Rows" at bounding box center [248, 331] width 115 height 22
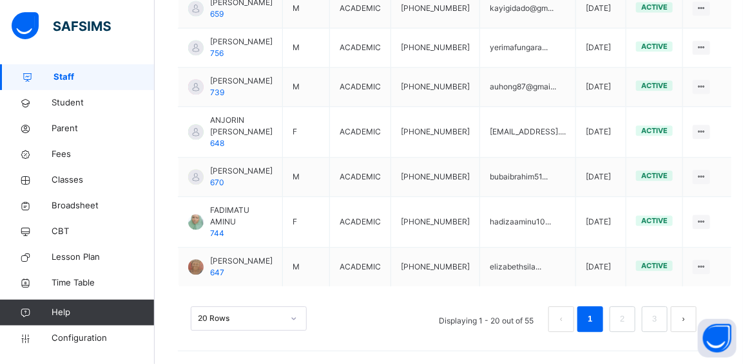
scroll to position [1121, 0]
click at [628, 323] on link "2" at bounding box center [622, 319] width 12 height 17
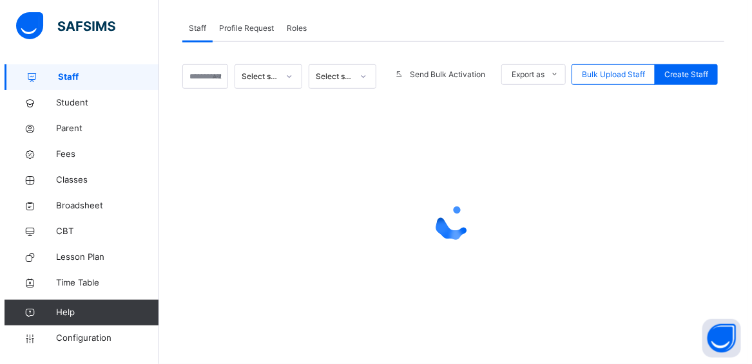
scroll to position [84, 0]
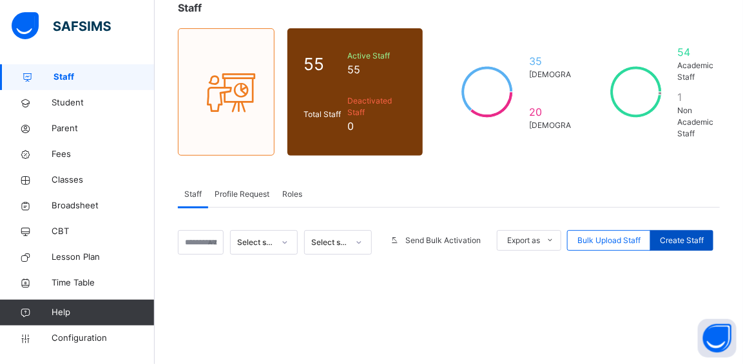
click at [674, 236] on span "Create Staff" at bounding box center [681, 241] width 44 height 12
select select "**"
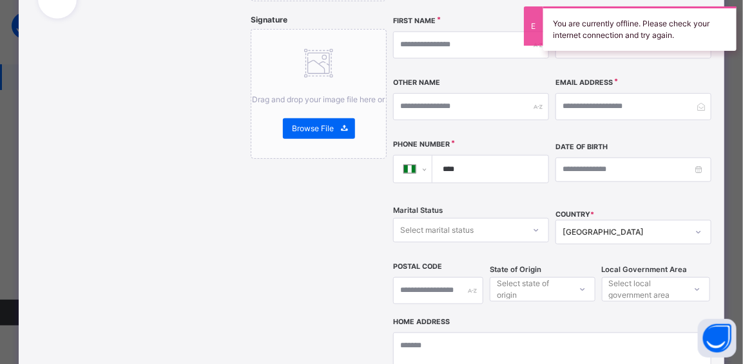
scroll to position [578, 0]
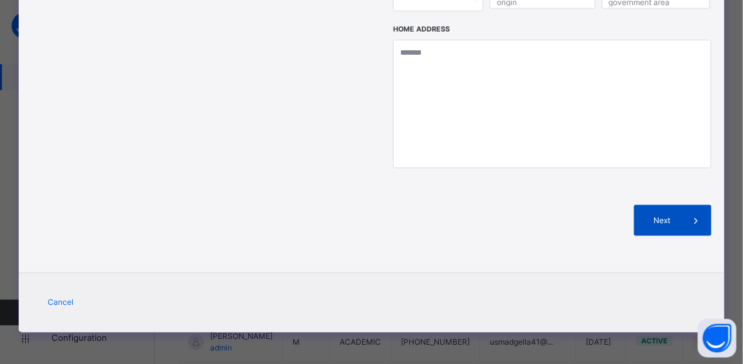
click at [671, 216] on span "Next" at bounding box center [661, 221] width 37 height 12
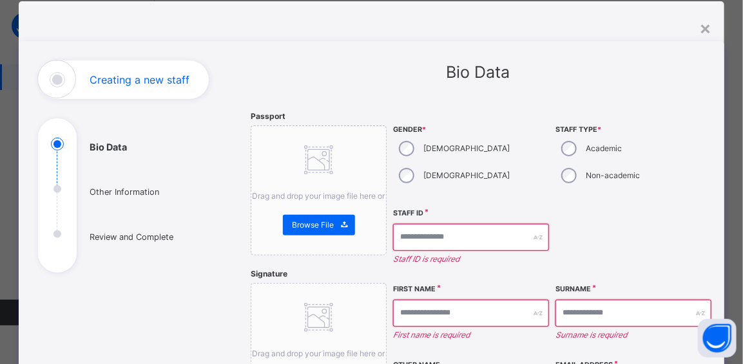
scroll to position [0, 0]
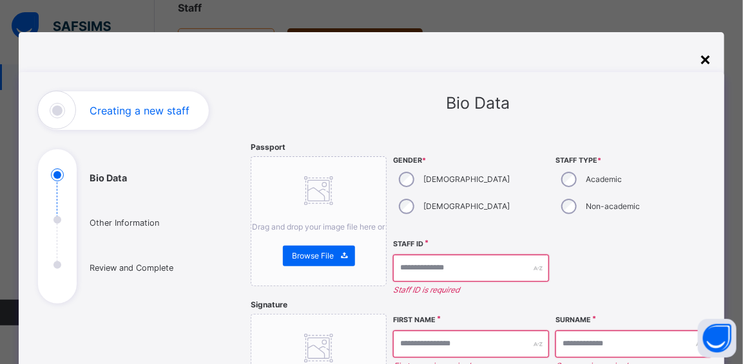
click at [706, 55] on div "×" at bounding box center [705, 58] width 12 height 27
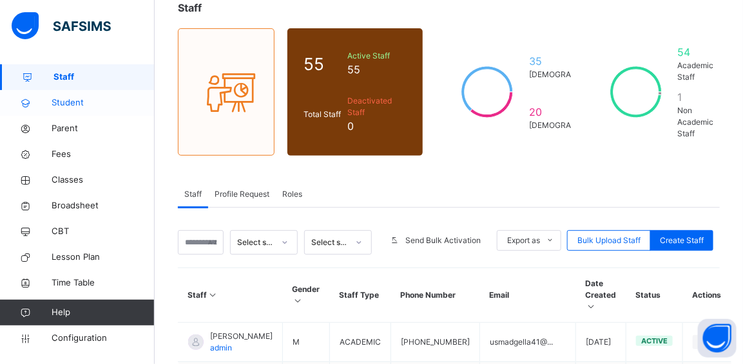
click at [75, 104] on span "Student" at bounding box center [103, 103] width 103 height 13
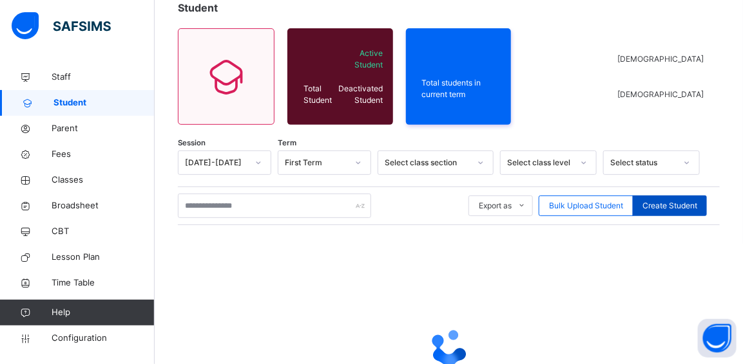
click at [678, 214] on div "Create Student" at bounding box center [669, 206] width 74 height 21
select select "**"
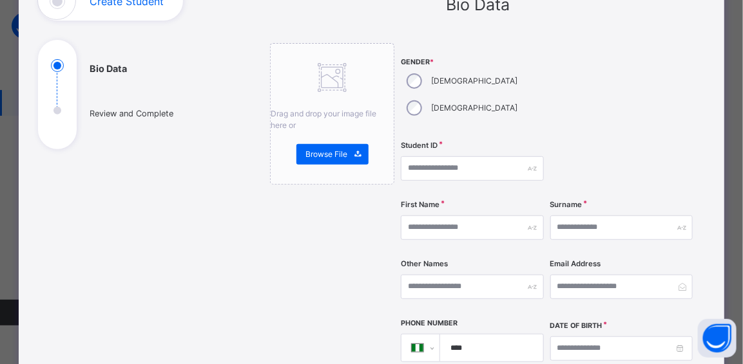
scroll to position [117, 0]
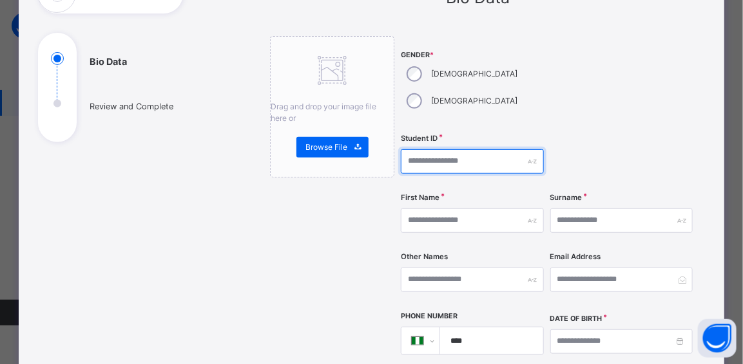
click at [419, 149] on input "text" at bounding box center [472, 161] width 142 height 24
type input "**********"
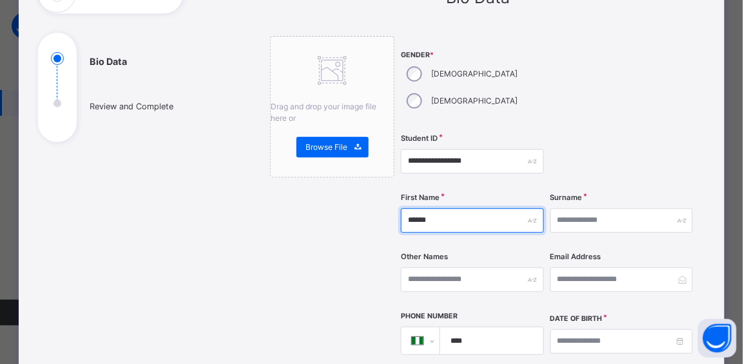
type input "******"
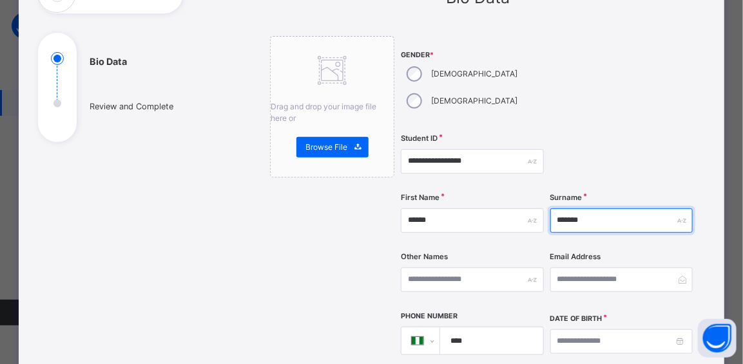
type input "*******"
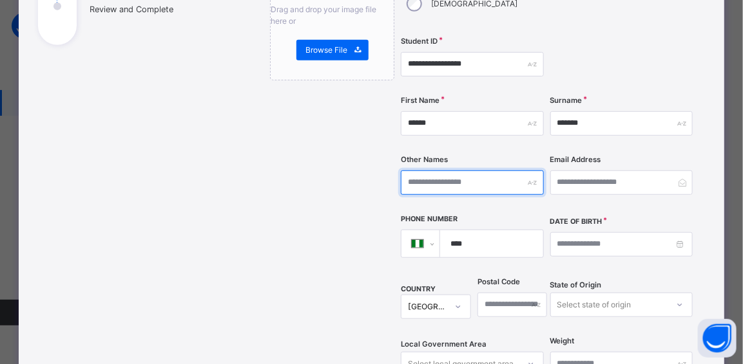
scroll to position [234, 0]
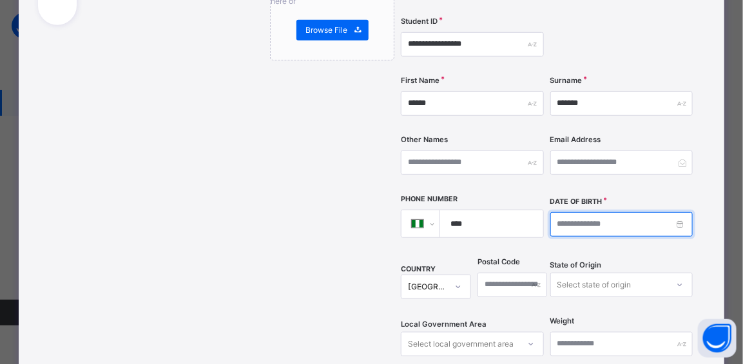
click at [574, 213] on input at bounding box center [621, 225] width 142 height 24
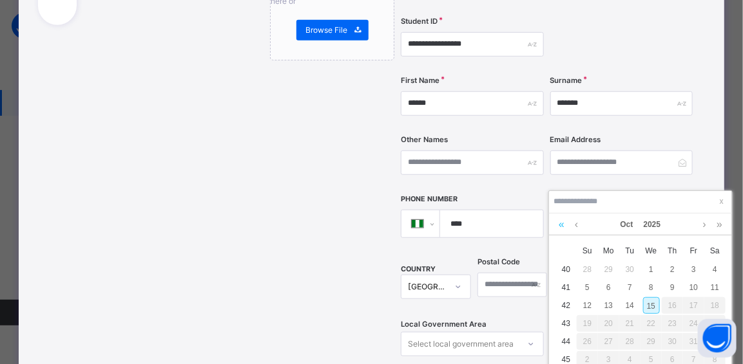
click at [558, 222] on link at bounding box center [561, 225] width 12 height 22
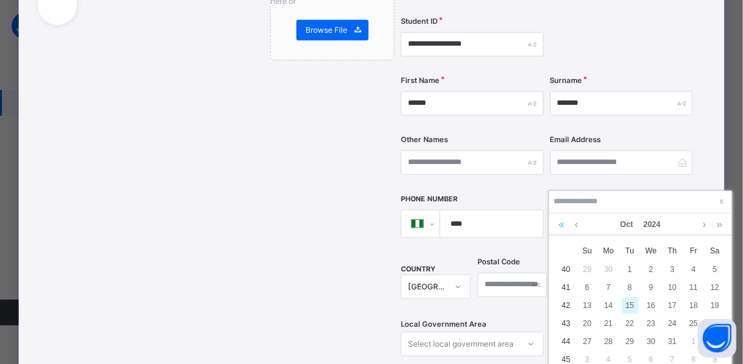
click at [558, 222] on link at bounding box center [561, 225] width 12 height 22
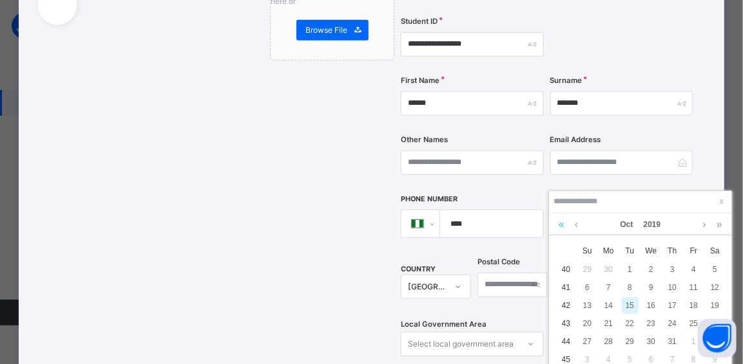
click at [558, 222] on link at bounding box center [561, 225] width 12 height 22
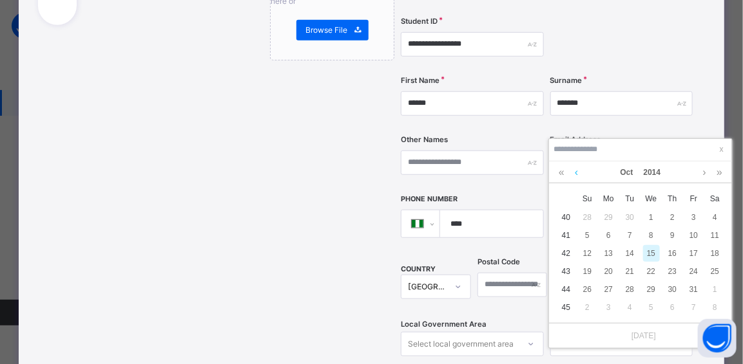
scroll to position [142, 0]
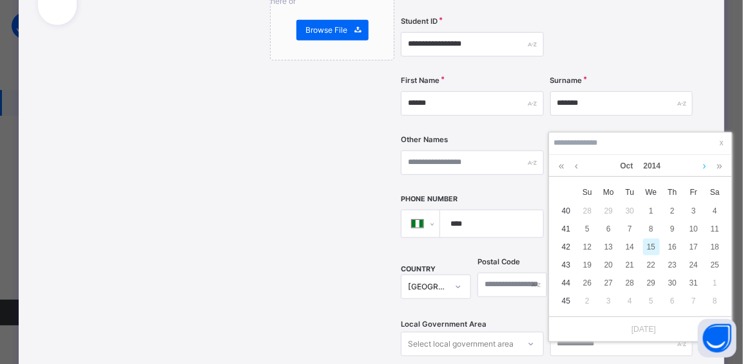
click at [703, 165] on link at bounding box center [704, 166] width 10 height 22
click at [649, 225] on div "10" at bounding box center [651, 229] width 17 height 17
type input "**********"
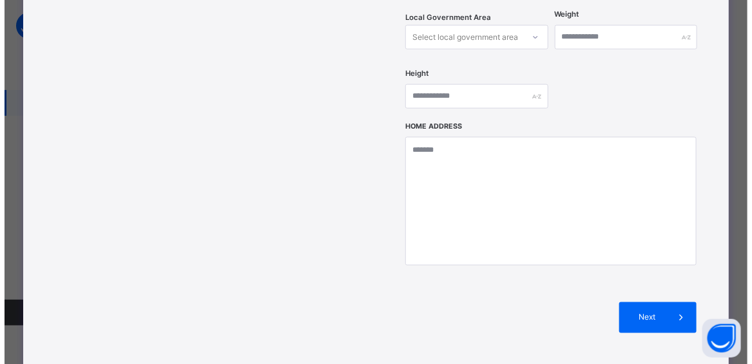
scroll to position [622, 0]
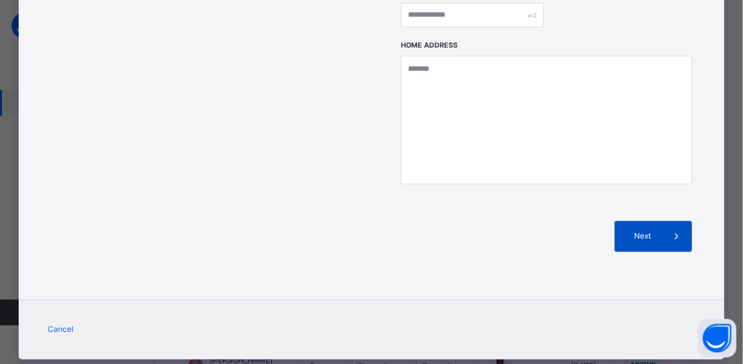
click at [648, 231] on span "Next" at bounding box center [642, 237] width 37 height 12
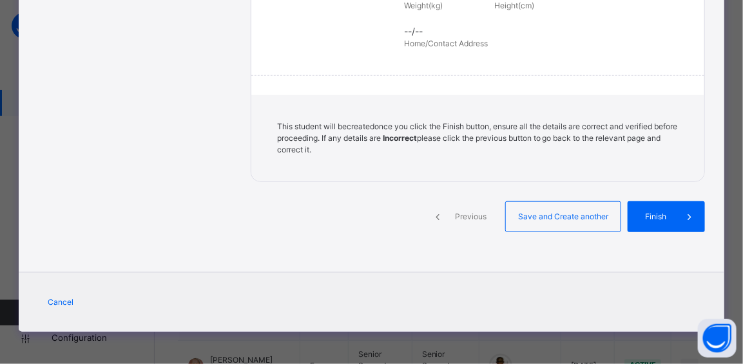
scroll to position [354, 0]
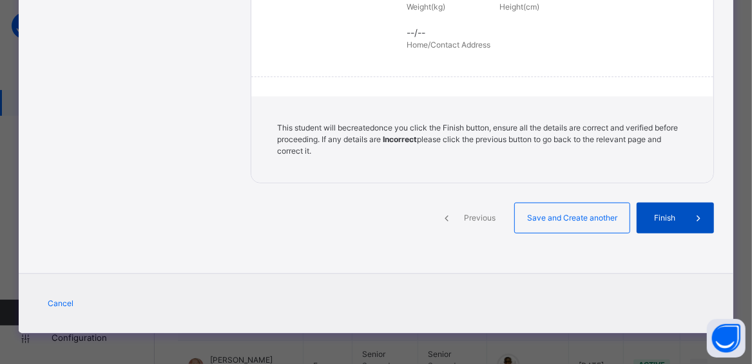
click at [671, 214] on span "Finish" at bounding box center [664, 219] width 37 height 12
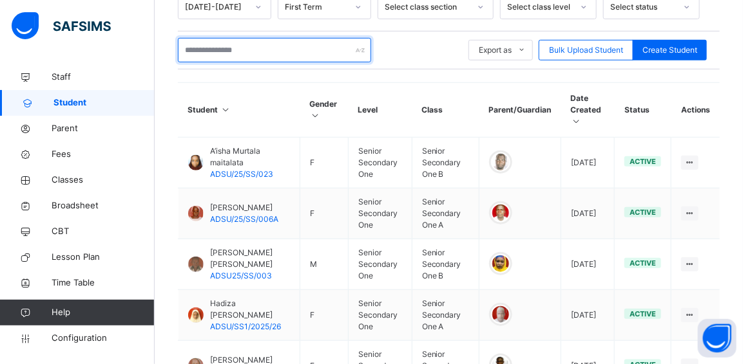
click at [265, 48] on input "text" at bounding box center [274, 50] width 193 height 24
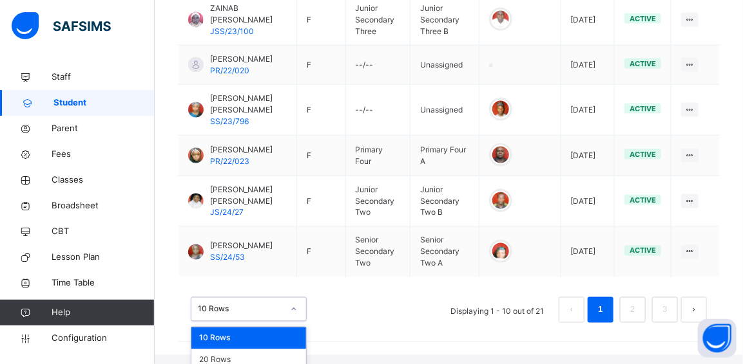
scroll to position [644, 0]
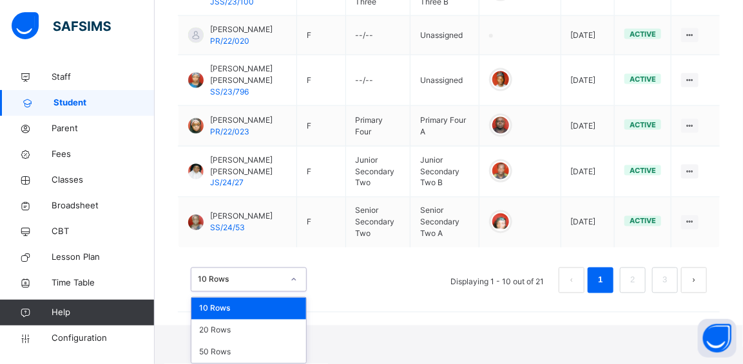
click at [297, 292] on div "option 10 Rows focused, 1 of 3. 3 results available. Use Up and Down to choose …" at bounding box center [249, 280] width 116 height 24
click at [237, 331] on div "20 Rows" at bounding box center [248, 331] width 115 height 22
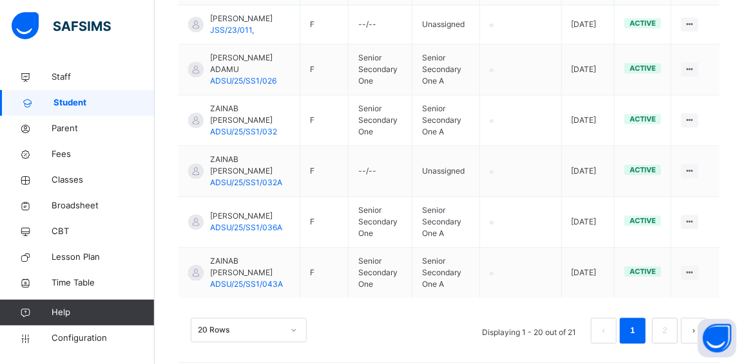
scroll to position [1079, 0]
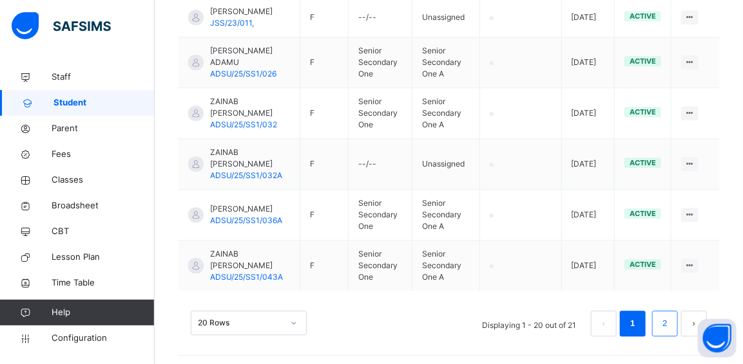
click at [670, 318] on link "2" at bounding box center [664, 324] width 12 height 17
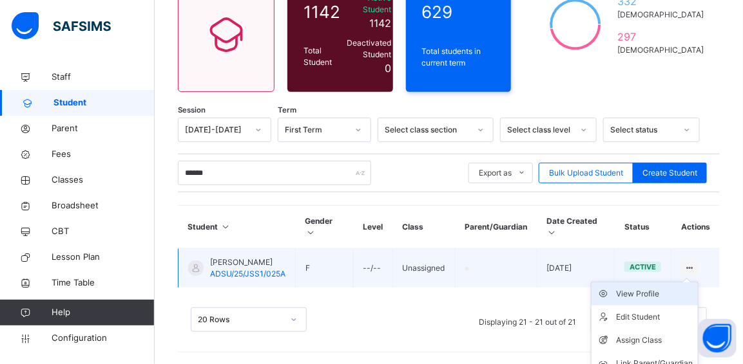
scroll to position [169, 0]
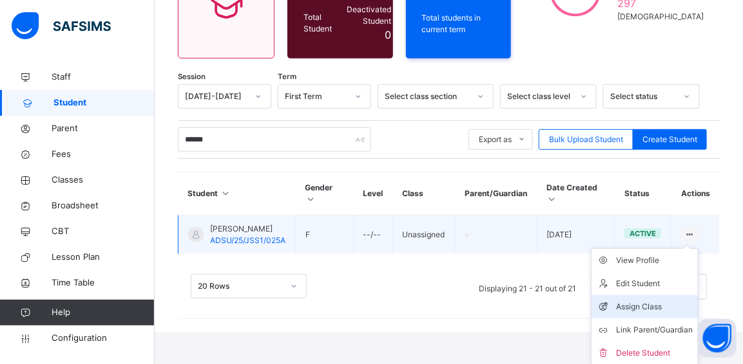
click at [656, 305] on div "Assign Class" at bounding box center [654, 307] width 77 height 13
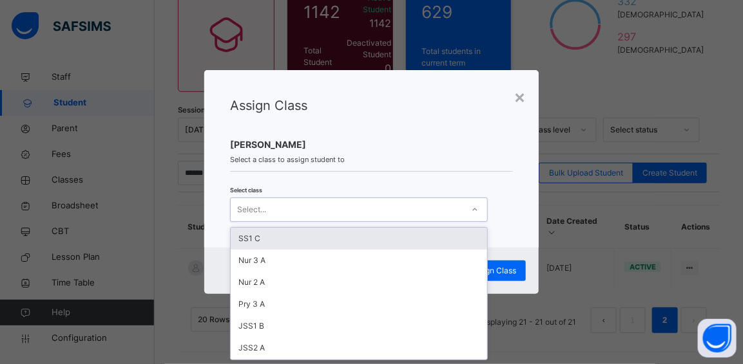
scroll to position [0, 0]
click at [464, 209] on div at bounding box center [475, 210] width 22 height 21
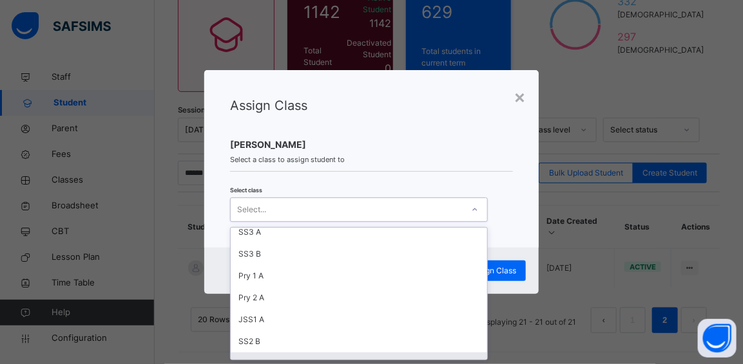
scroll to position [328, 0]
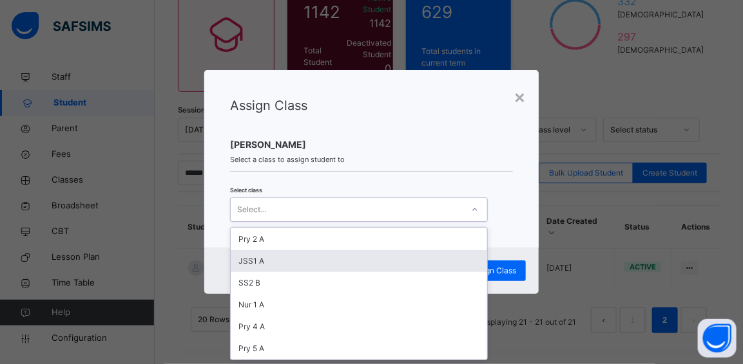
click at [264, 258] on div "JSS1 A" at bounding box center [359, 262] width 256 height 22
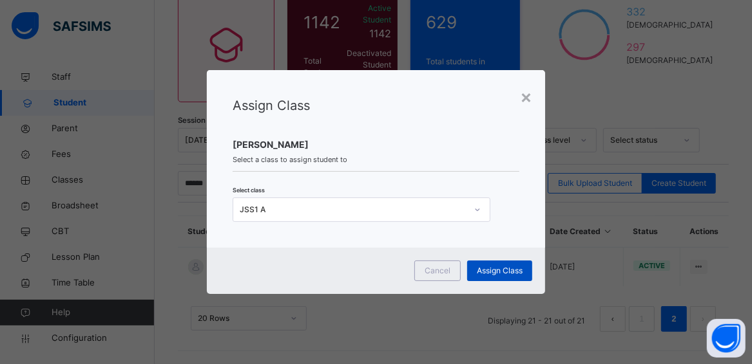
click at [510, 270] on span "Assign Class" at bounding box center [500, 271] width 46 height 12
click at [494, 270] on span "Assign Class" at bounding box center [500, 271] width 46 height 12
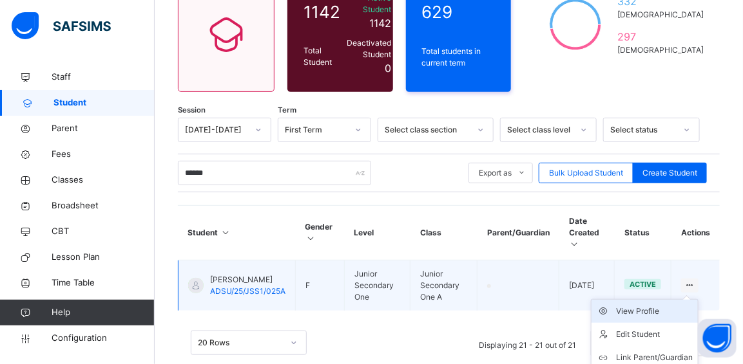
scroll to position [164, 0]
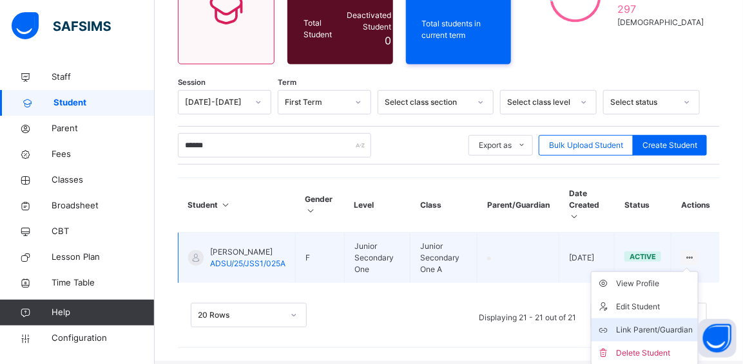
click at [665, 327] on div "Link Parent/Guardian" at bounding box center [654, 330] width 77 height 13
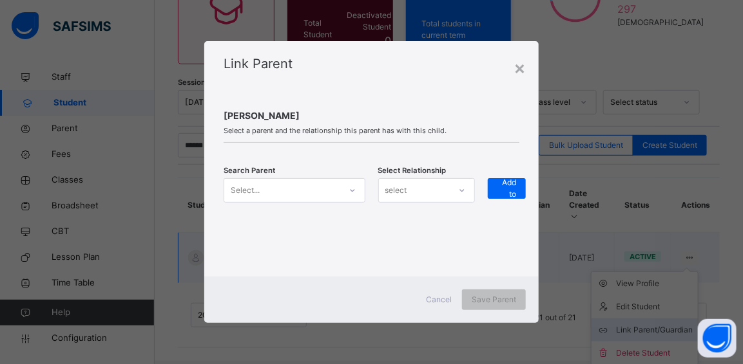
scroll to position [160, 0]
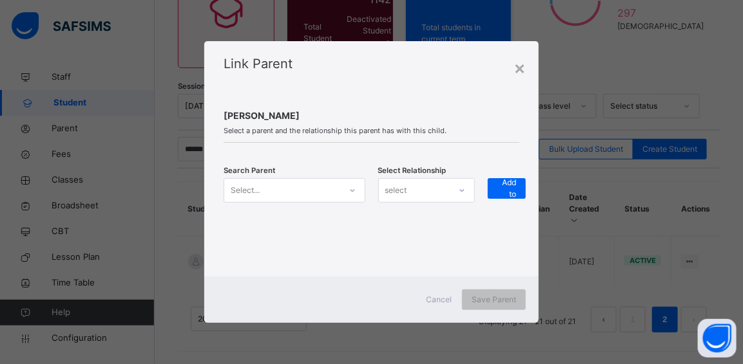
click at [352, 190] on icon at bounding box center [352, 190] width 8 height 13
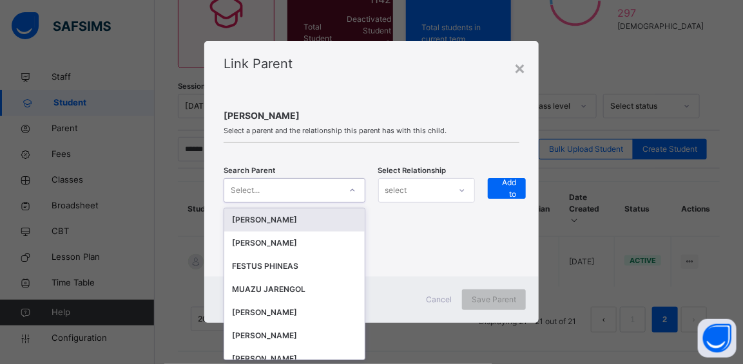
scroll to position [0, 0]
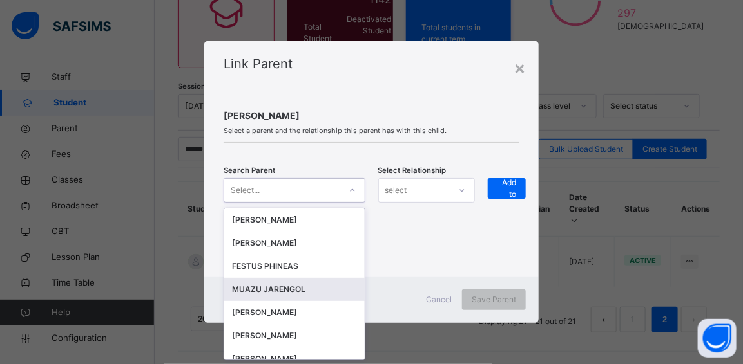
click at [296, 286] on div "MUAZU JARENGOL" at bounding box center [294, 289] width 124 height 13
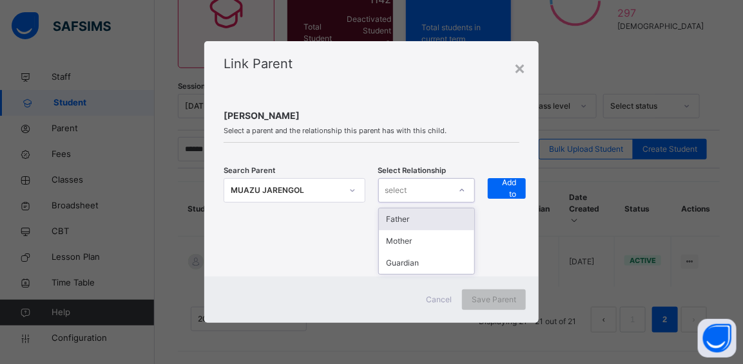
click at [444, 191] on div "select" at bounding box center [414, 191] width 71 height 20
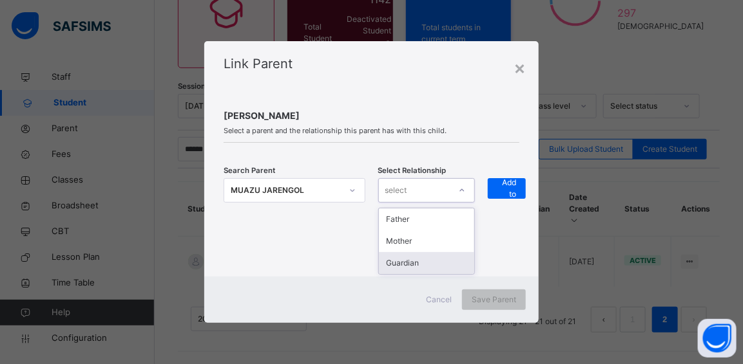
drag, startPoint x: 431, startPoint y: 263, endPoint x: 439, endPoint y: 260, distance: 9.0
click at [431, 263] on div "Guardian" at bounding box center [427, 263] width 96 height 22
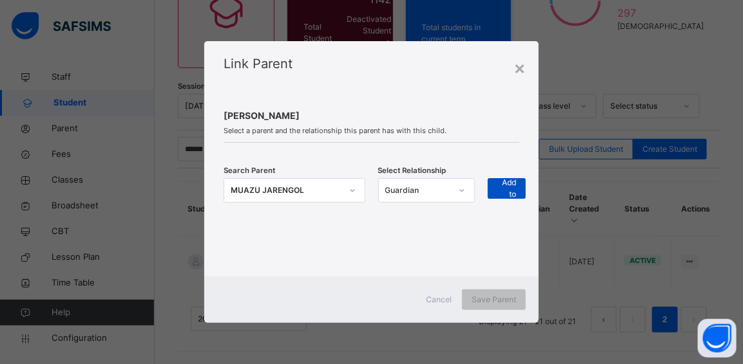
click at [501, 190] on span "+ Add to list" at bounding box center [506, 189] width 19 height 46
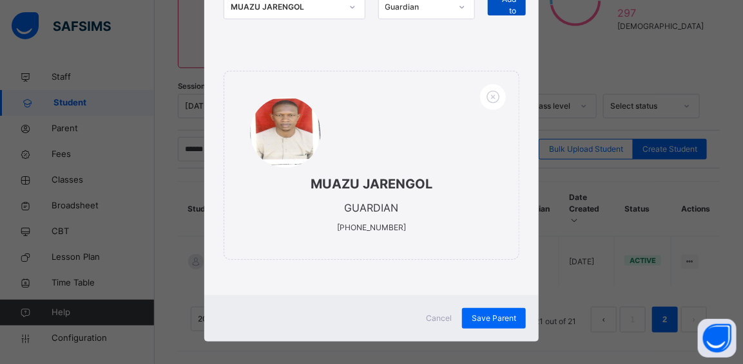
scroll to position [184, 0]
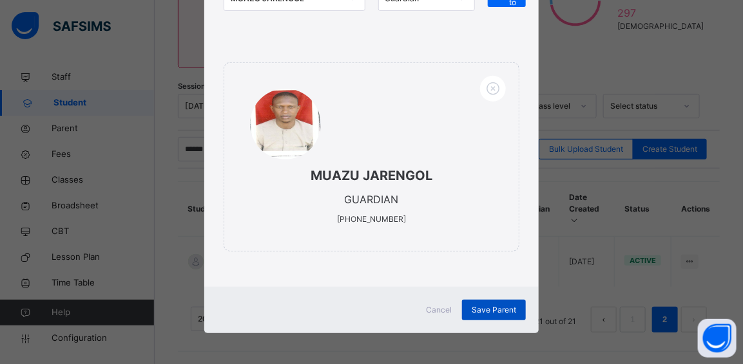
click at [502, 310] on span "Save Parent" at bounding box center [493, 311] width 44 height 12
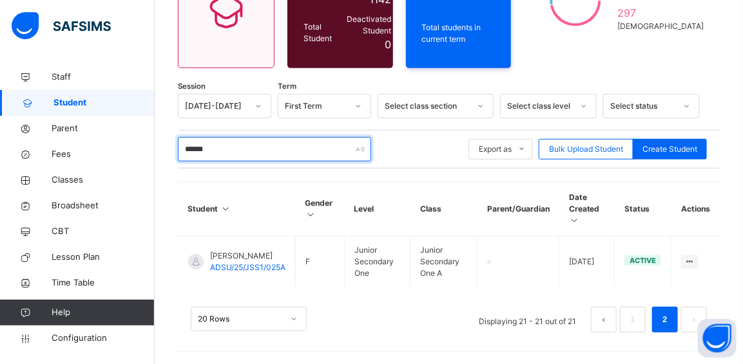
click at [279, 150] on input "******" at bounding box center [274, 149] width 193 height 24
type input "*"
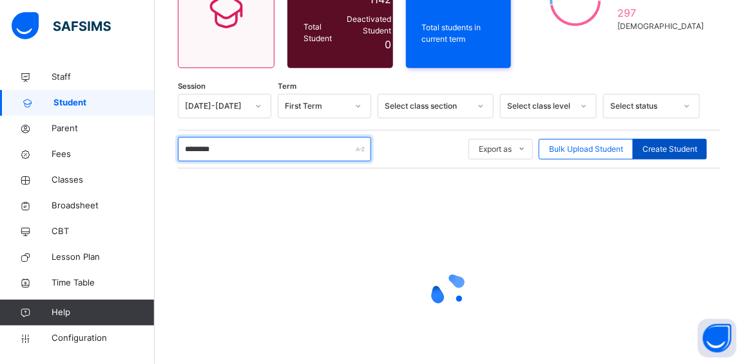
type input "********"
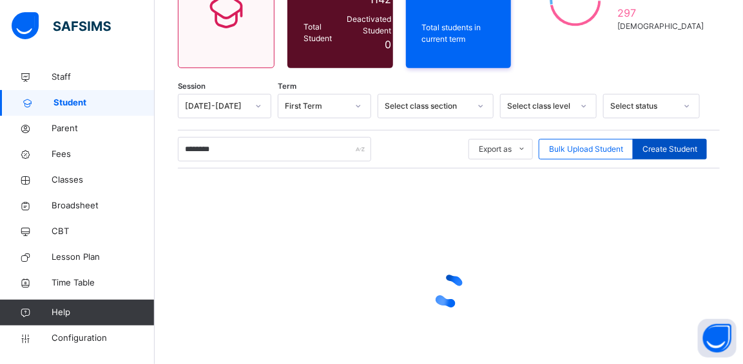
click at [670, 151] on span "Create Student" at bounding box center [669, 150] width 55 height 12
select select "**"
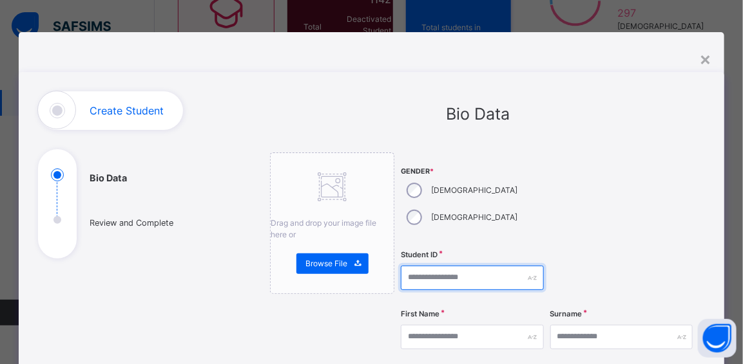
click at [438, 266] on input "text" at bounding box center [472, 278] width 142 height 24
type input "**********"
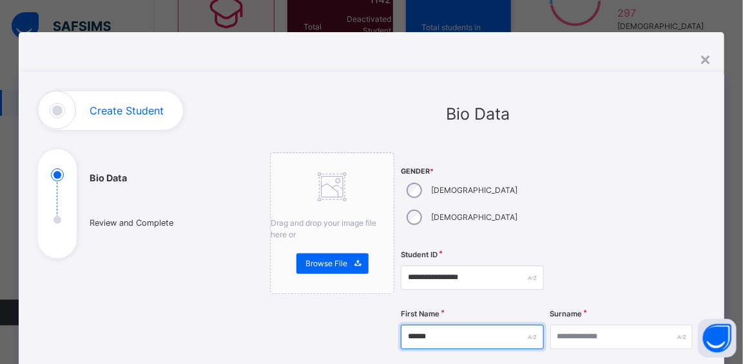
type input "******"
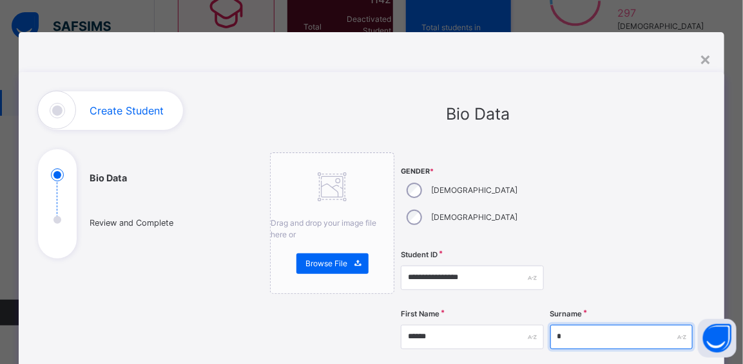
type input "*"
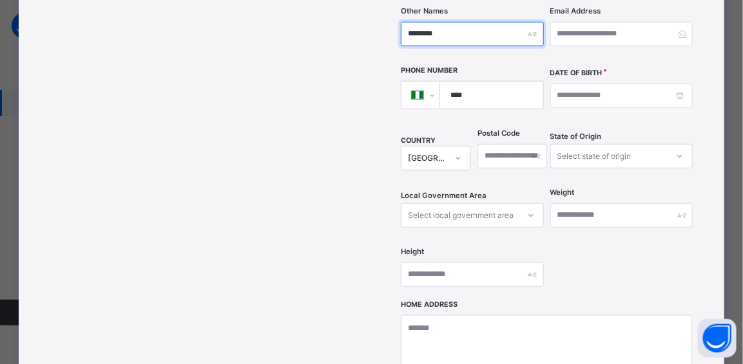
scroll to position [368, 0]
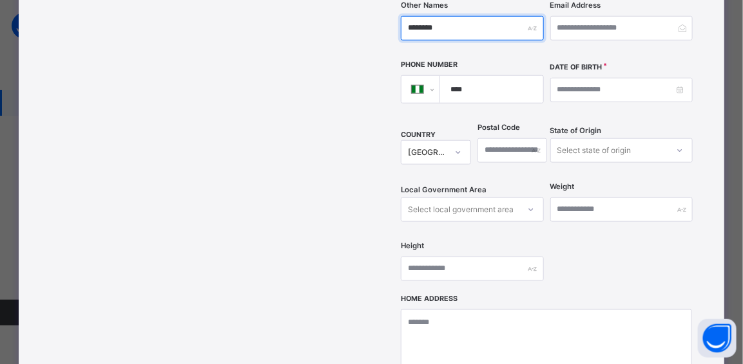
type input "********"
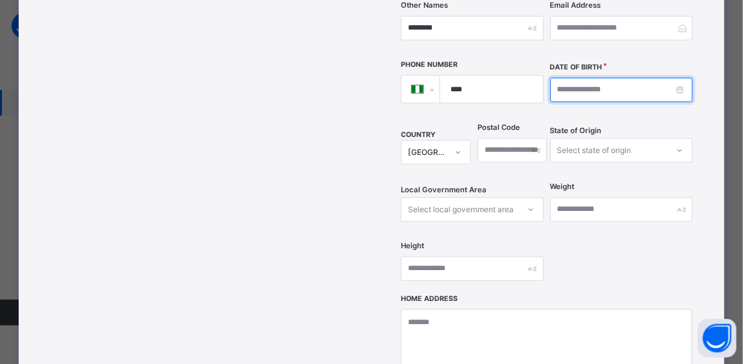
click at [609, 78] on input at bounding box center [621, 90] width 142 height 24
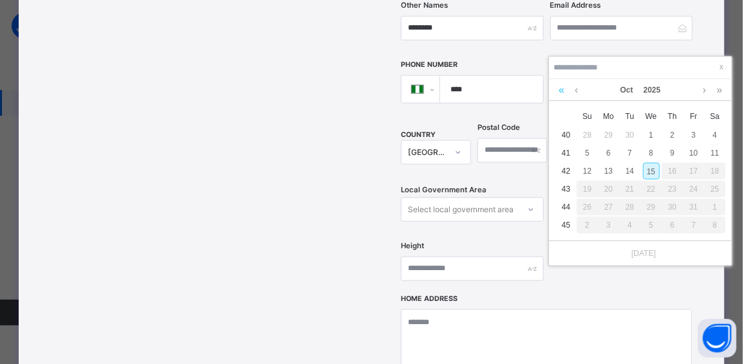
click at [562, 91] on link at bounding box center [561, 90] width 12 height 22
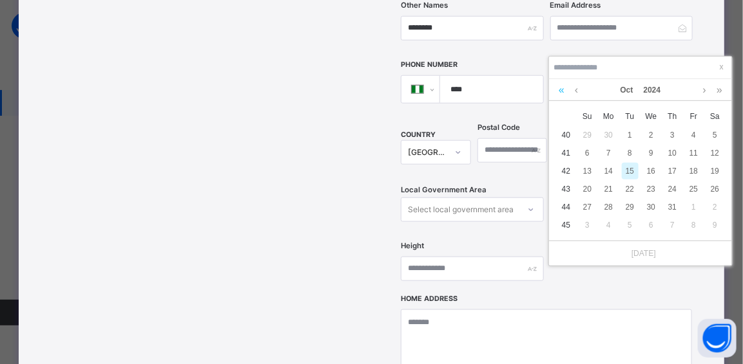
click at [562, 91] on link at bounding box center [561, 90] width 12 height 22
click at [562, 90] on link at bounding box center [561, 90] width 12 height 22
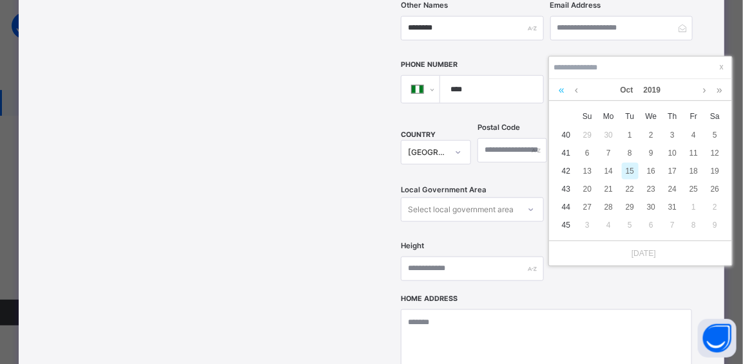
click at [562, 90] on link at bounding box center [561, 90] width 12 height 22
click at [562, 91] on link at bounding box center [561, 90] width 12 height 22
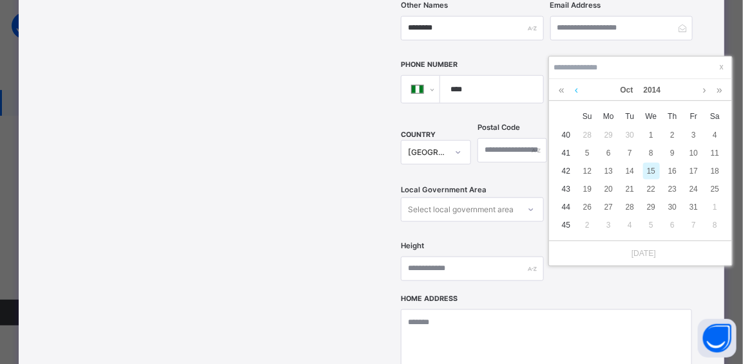
click at [573, 88] on link at bounding box center [576, 90] width 10 height 22
click at [630, 135] on div "3" at bounding box center [629, 135] width 17 height 17
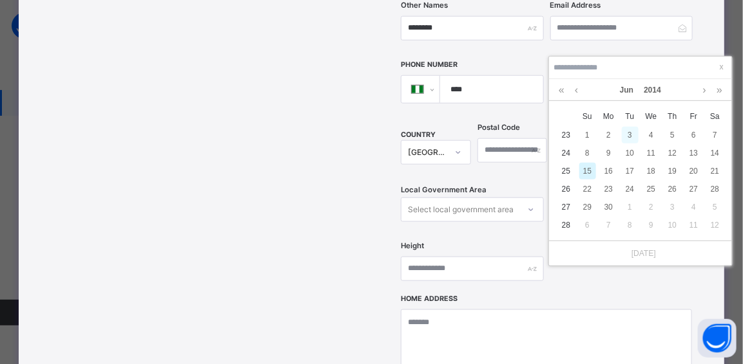
type input "**********"
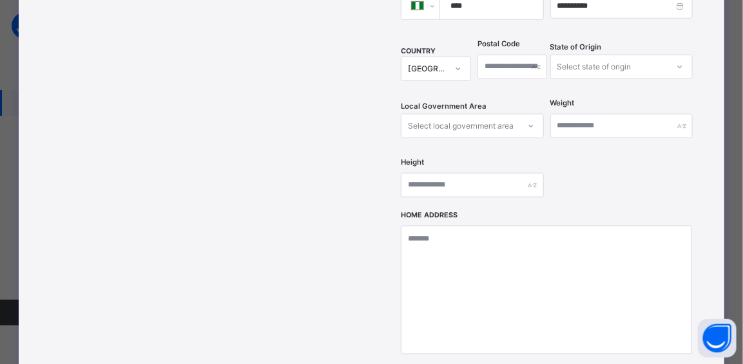
scroll to position [603, 0]
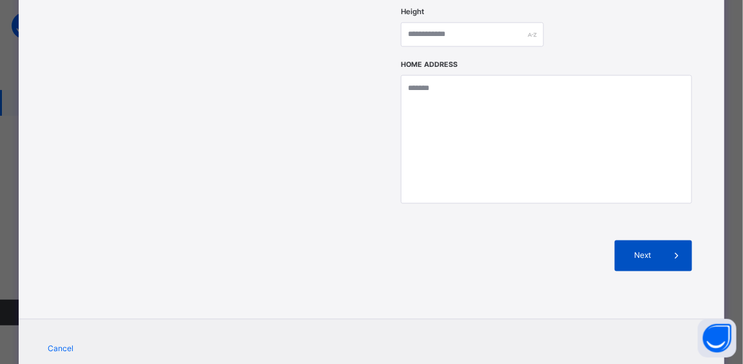
click at [643, 251] on span "Next" at bounding box center [642, 257] width 37 height 12
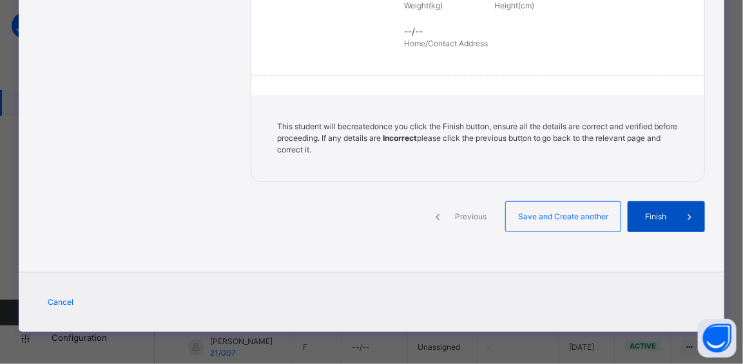
scroll to position [354, 0]
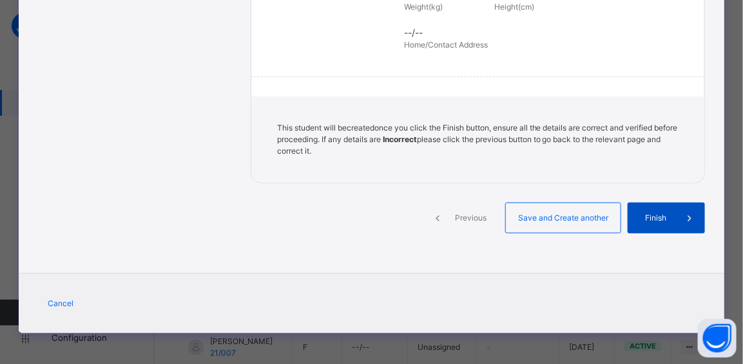
click at [654, 213] on span "Finish" at bounding box center [655, 219] width 37 height 12
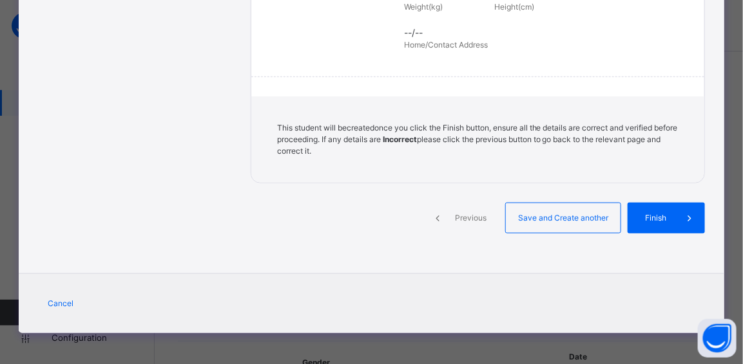
click at [458, 216] on span "Previous" at bounding box center [470, 219] width 35 height 12
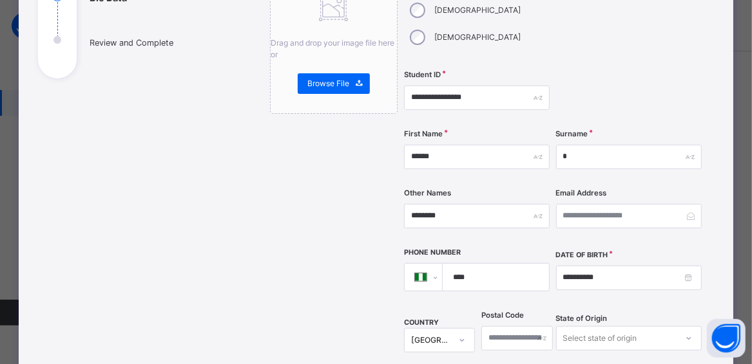
scroll to position [178, 0]
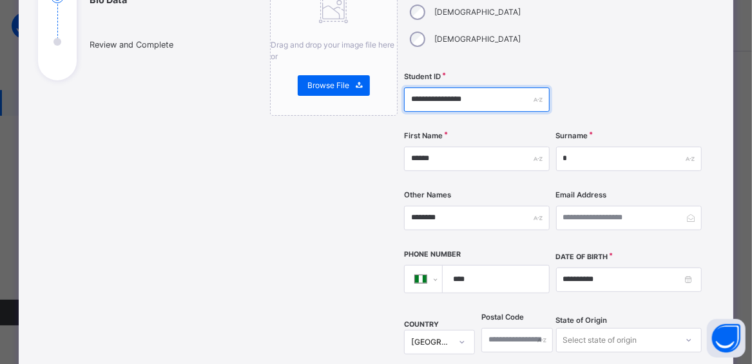
click at [492, 88] on input "**********" at bounding box center [477, 100] width 146 height 24
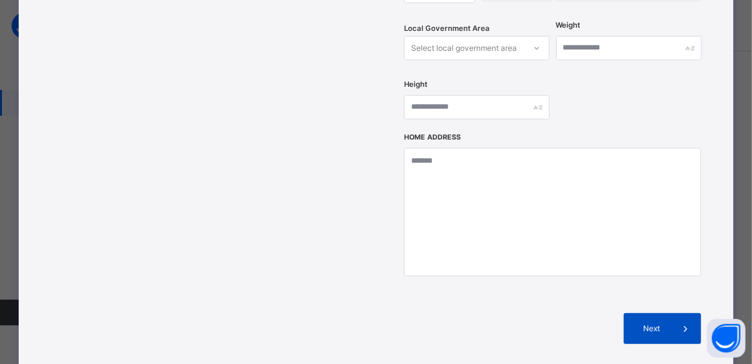
type input "**********"
click at [655, 323] on span "Next" at bounding box center [651, 329] width 37 height 12
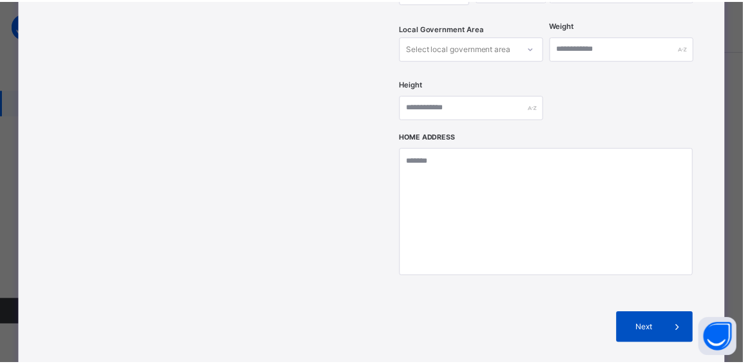
scroll to position [354, 0]
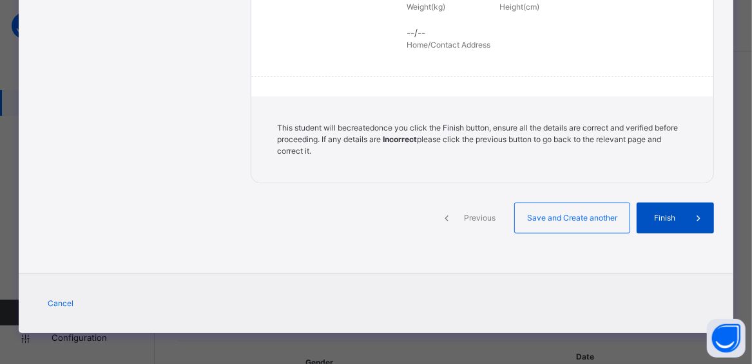
click at [661, 210] on div "Finish" at bounding box center [674, 218] width 77 height 31
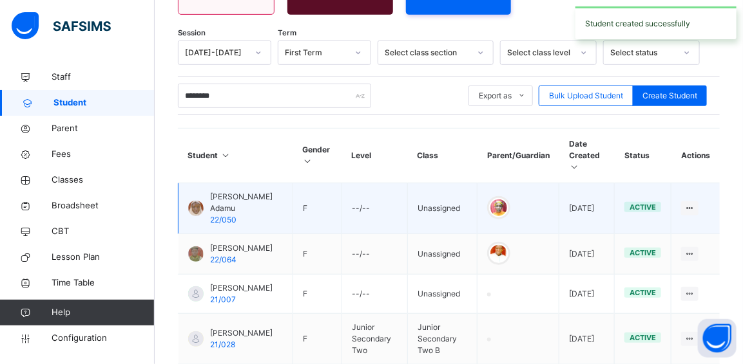
scroll to position [234, 0]
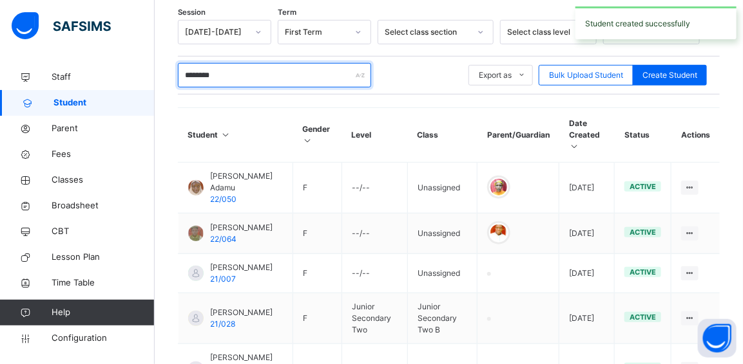
click at [241, 79] on input "********" at bounding box center [274, 75] width 193 height 24
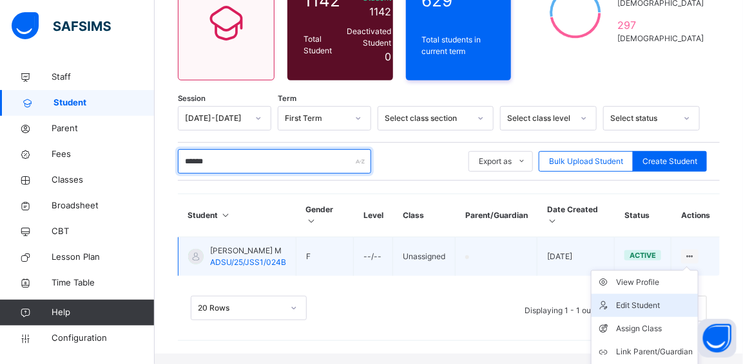
scroll to position [175, 0]
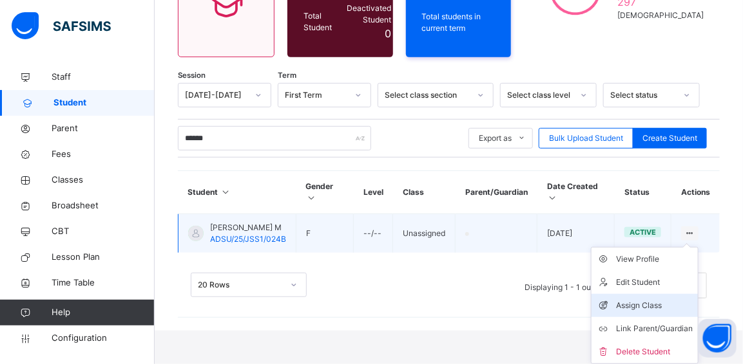
click at [659, 304] on div "Assign Class" at bounding box center [654, 305] width 77 height 13
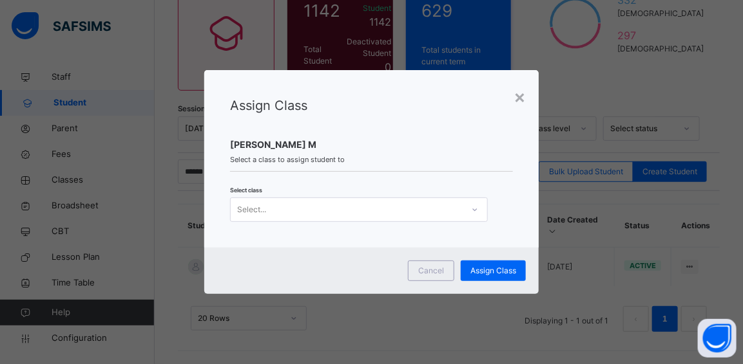
scroll to position [0, 0]
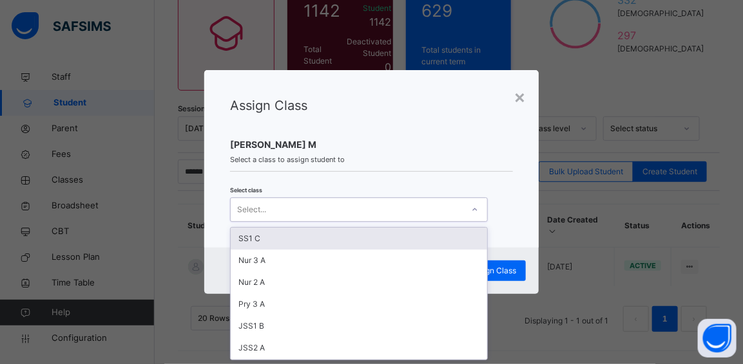
click at [472, 215] on div at bounding box center [475, 210] width 22 height 21
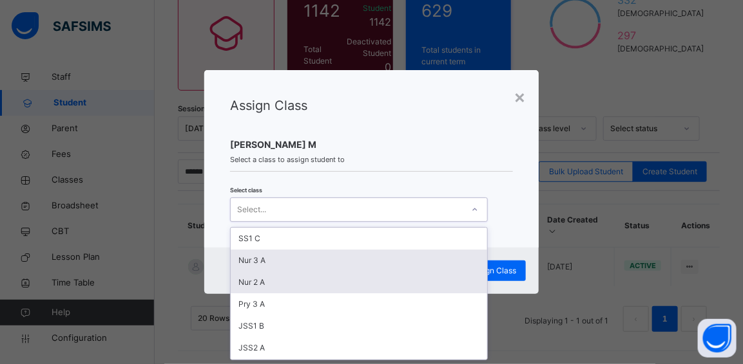
scroll to position [58, 0]
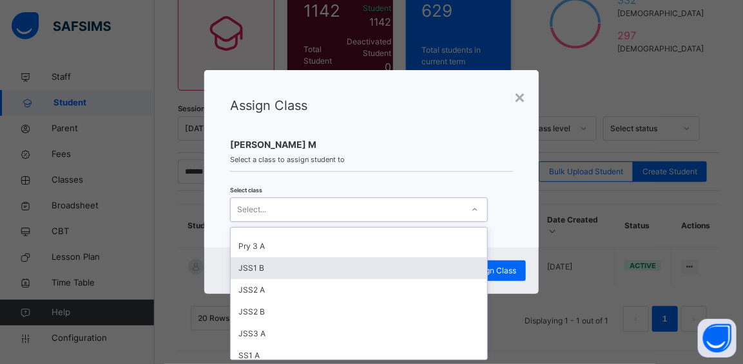
click at [258, 263] on div "JSS1 B" at bounding box center [359, 269] width 256 height 22
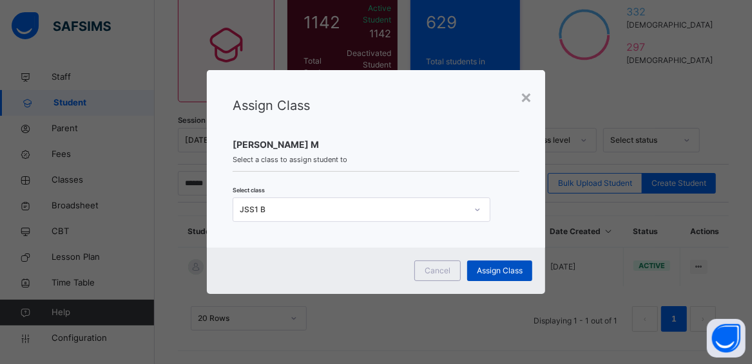
click at [484, 274] on span "Assign Class" at bounding box center [500, 271] width 46 height 12
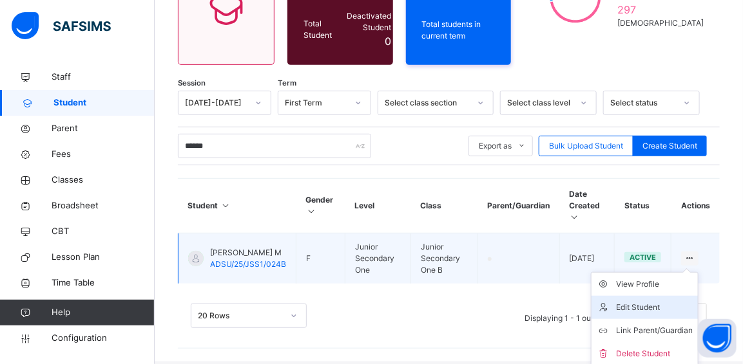
scroll to position [164, 0]
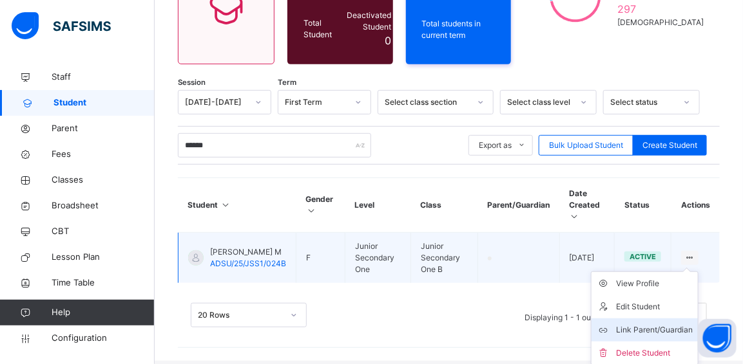
click at [661, 328] on div "Link Parent/Guardian" at bounding box center [654, 330] width 77 height 13
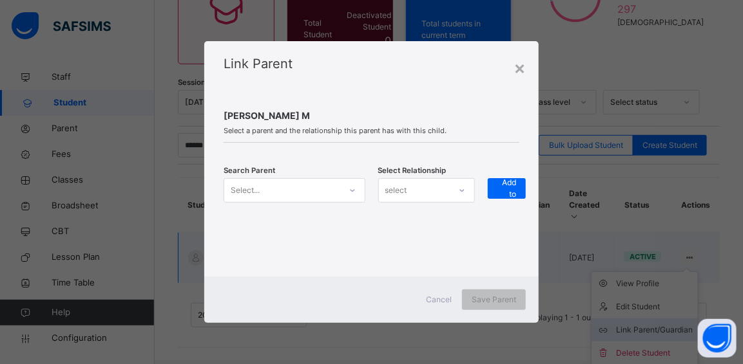
scroll to position [160, 0]
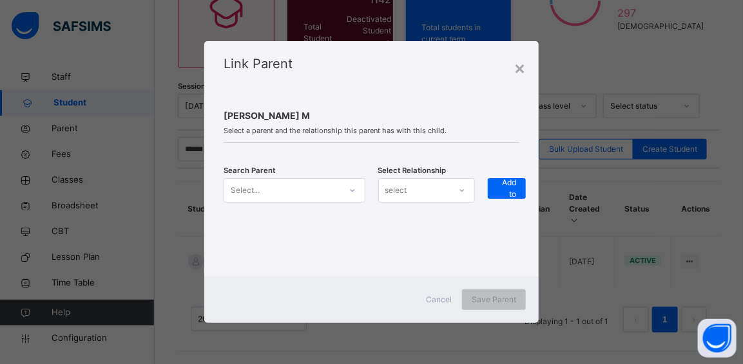
click at [355, 196] on icon at bounding box center [352, 190] width 8 height 13
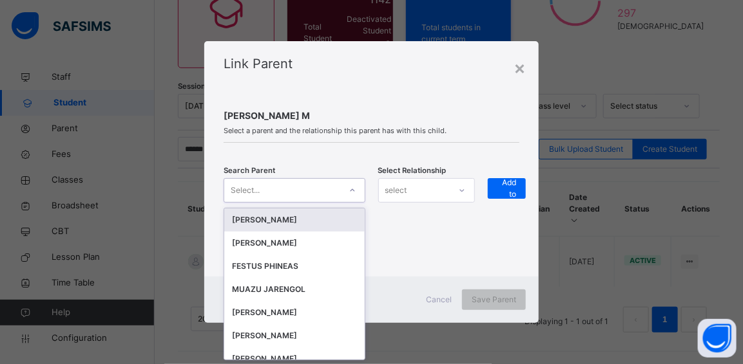
scroll to position [0, 0]
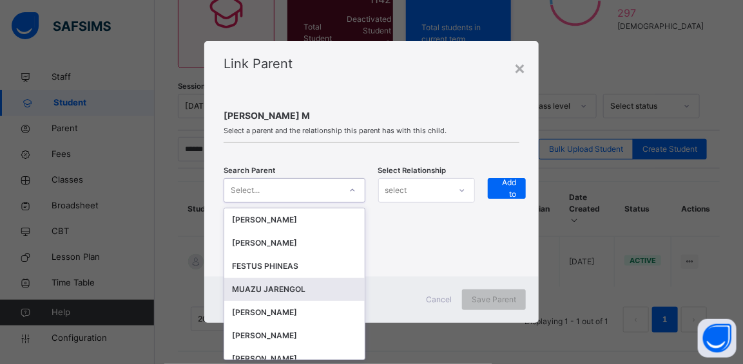
click at [299, 290] on div "MUAZU JARENGOL" at bounding box center [294, 289] width 124 height 13
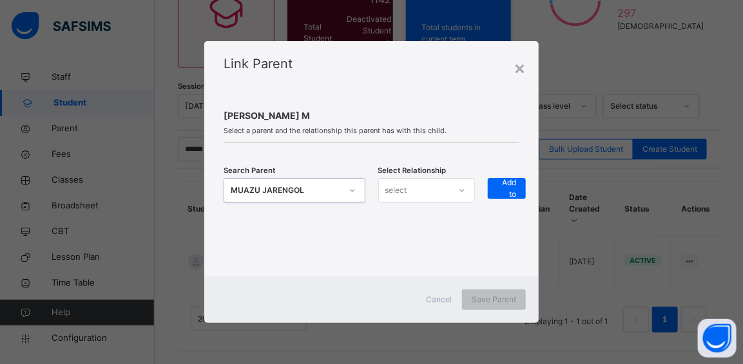
click at [460, 193] on icon at bounding box center [462, 190] width 8 height 13
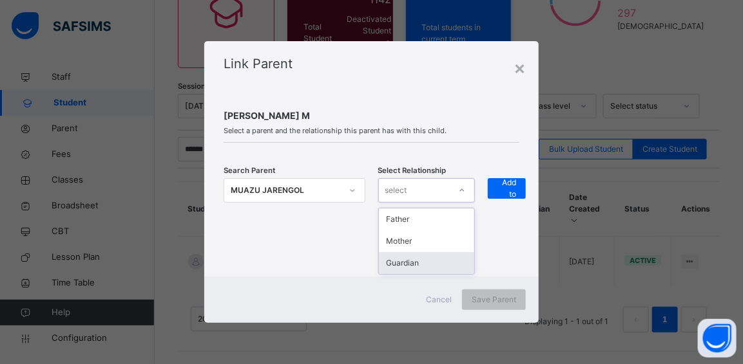
click at [431, 267] on div "Guardian" at bounding box center [427, 263] width 96 height 22
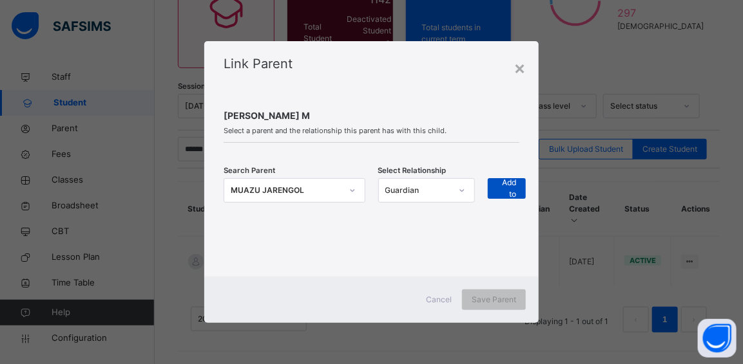
click at [505, 188] on span "+ Add to list" at bounding box center [506, 189] width 19 height 46
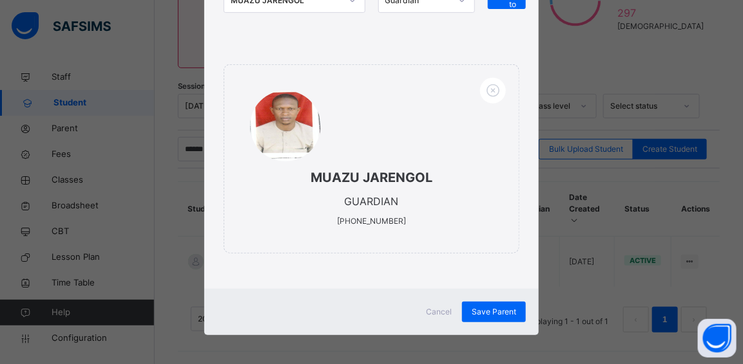
scroll to position [184, 0]
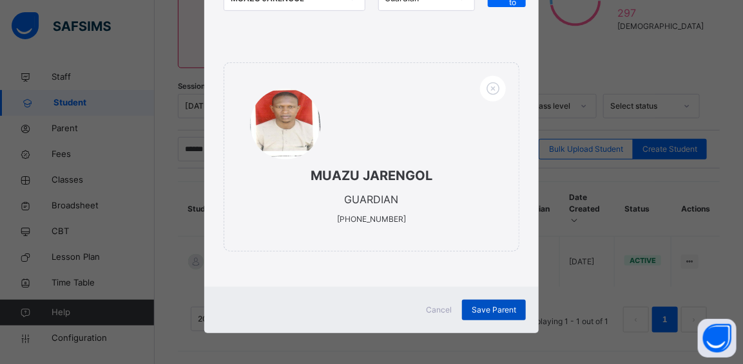
click at [486, 305] on span "Save Parent" at bounding box center [493, 311] width 44 height 12
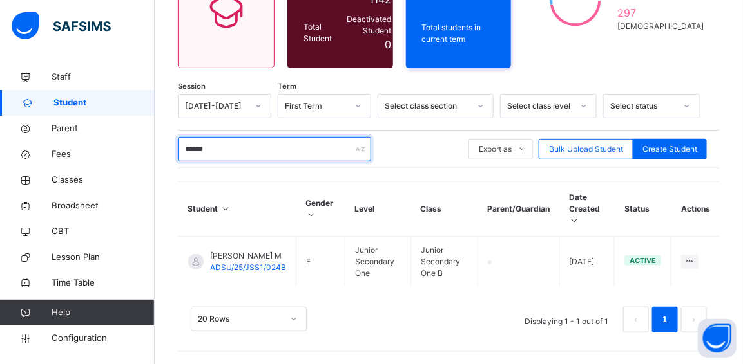
click at [258, 148] on input "******" at bounding box center [274, 149] width 193 height 24
type input "*"
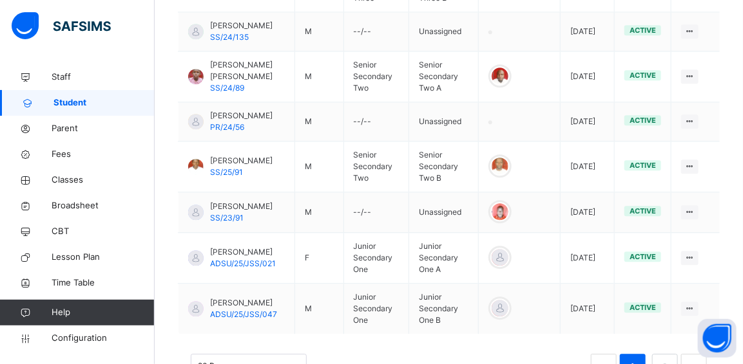
scroll to position [1023, 0]
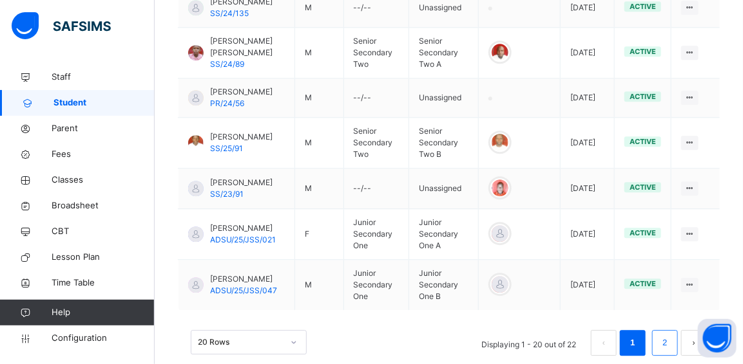
click at [670, 335] on link "2" at bounding box center [664, 343] width 12 height 17
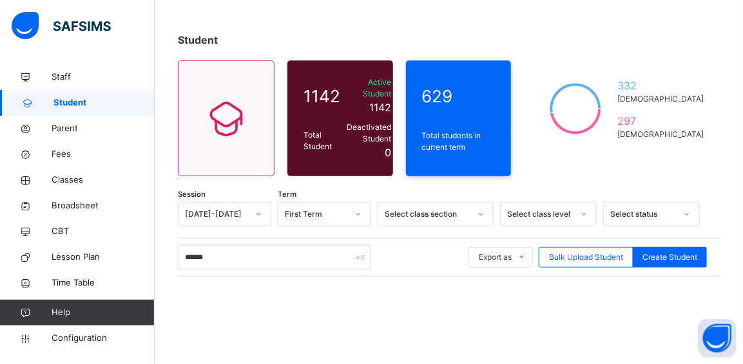
scroll to position [169, 0]
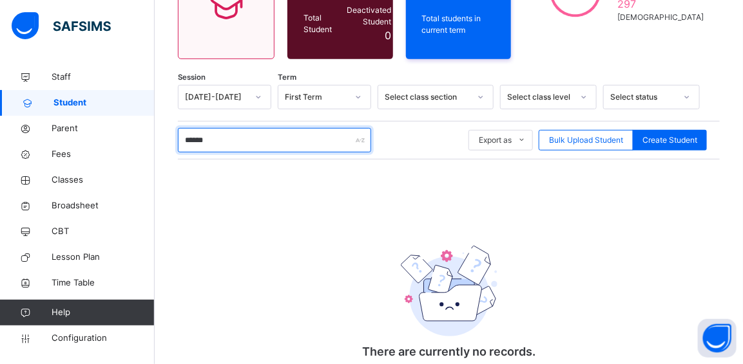
click at [230, 138] on input "******" at bounding box center [274, 140] width 193 height 24
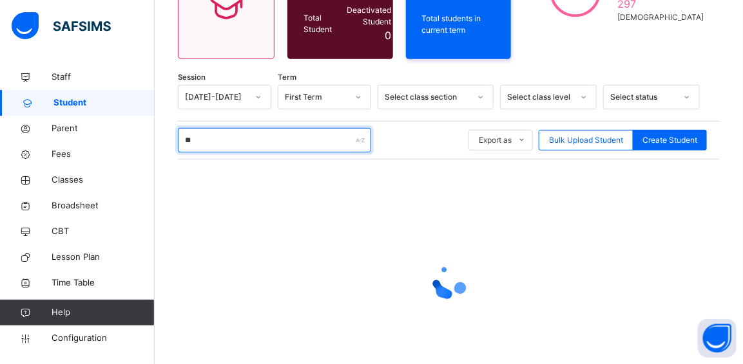
type input "*"
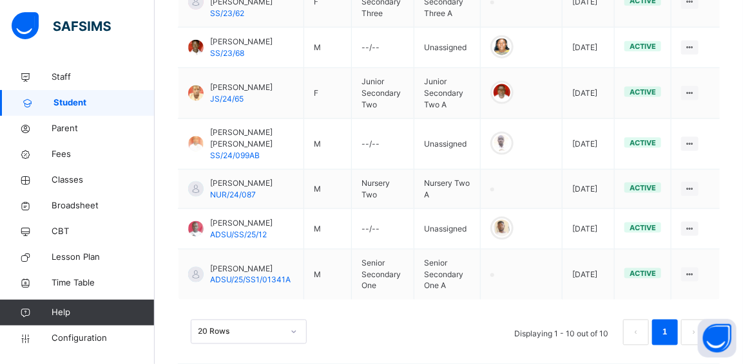
scroll to position [480, 0]
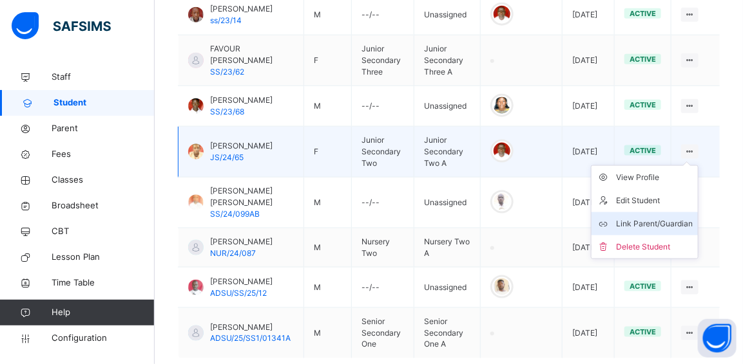
click at [669, 219] on div "Link Parent/Guardian" at bounding box center [654, 224] width 77 height 13
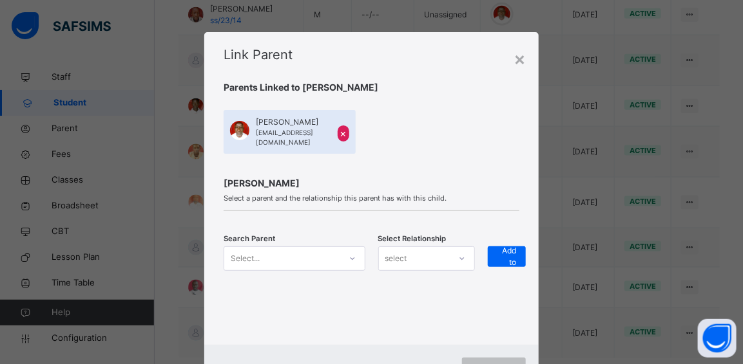
click at [352, 254] on div "Select..." at bounding box center [293, 259] width 141 height 24
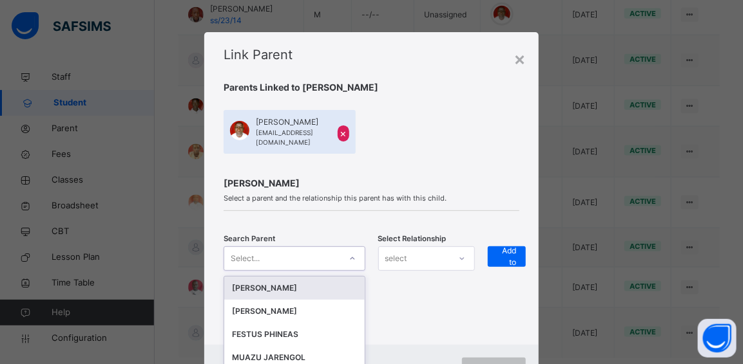
scroll to position [50, 0]
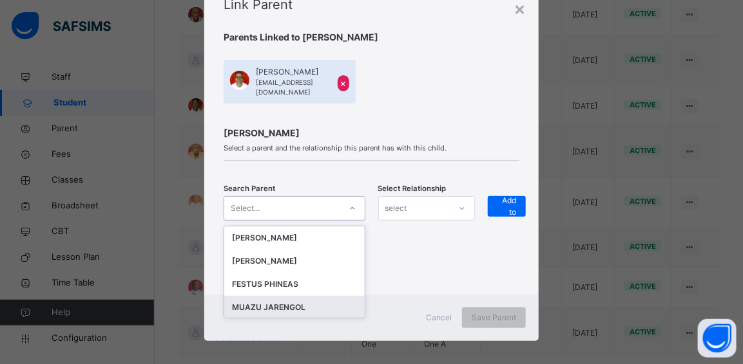
drag, startPoint x: 297, startPoint y: 298, endPoint x: 330, endPoint y: 296, distance: 32.9
click at [302, 301] on div "MUAZU JARENGOL" at bounding box center [294, 307] width 124 height 13
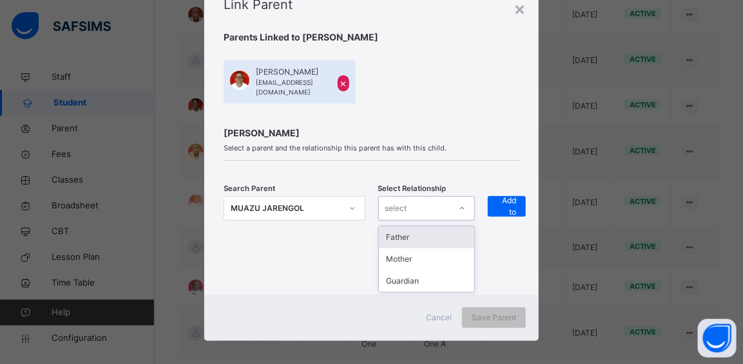
click at [424, 200] on div "select" at bounding box center [414, 208] width 71 height 20
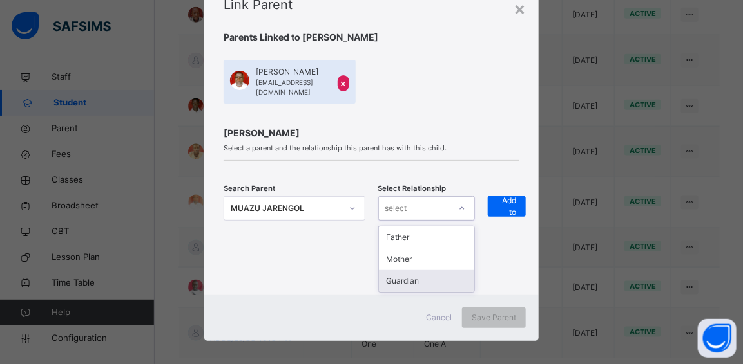
drag, startPoint x: 413, startPoint y: 269, endPoint x: 477, endPoint y: 243, distance: 69.0
click at [417, 270] on div "Guardian" at bounding box center [427, 281] width 96 height 22
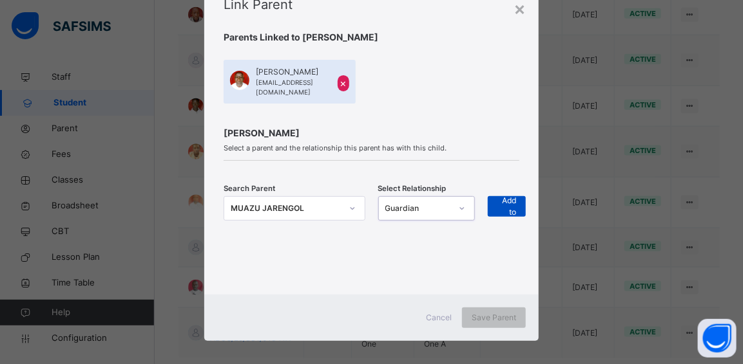
click at [502, 200] on span "+ Add to list" at bounding box center [506, 207] width 19 height 46
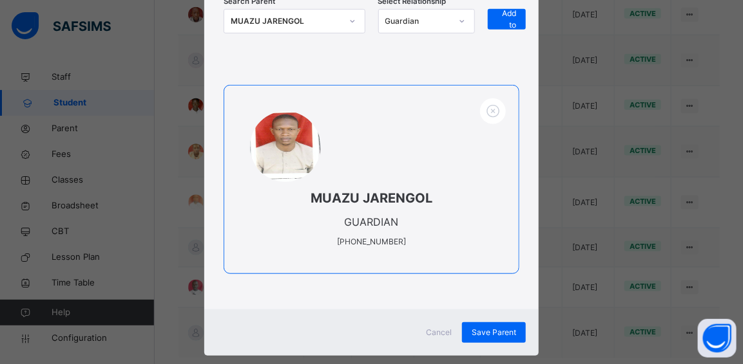
scroll to position [252, 0]
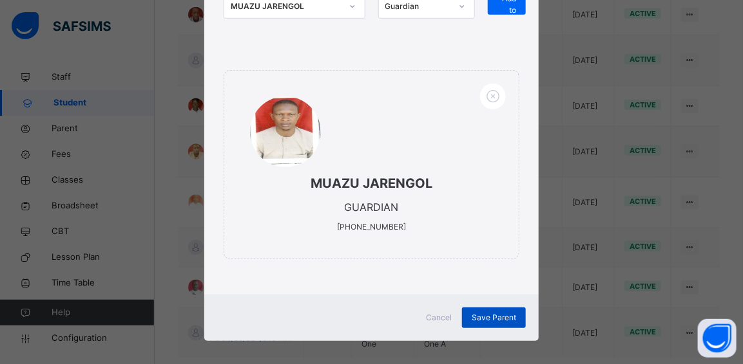
click at [475, 312] on span "Save Parent" at bounding box center [493, 318] width 44 height 12
click at [473, 308] on div "Save Parent" at bounding box center [494, 318] width 64 height 21
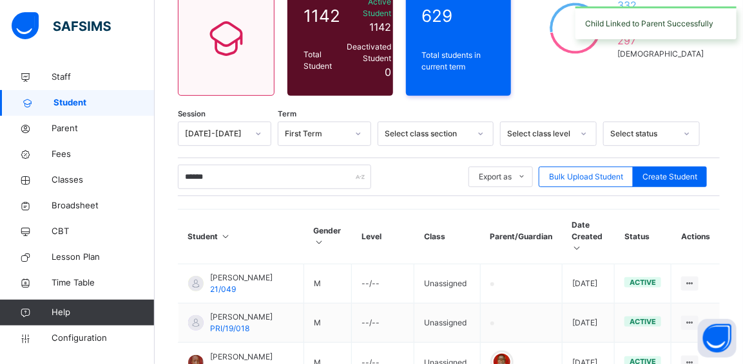
scroll to position [129, 0]
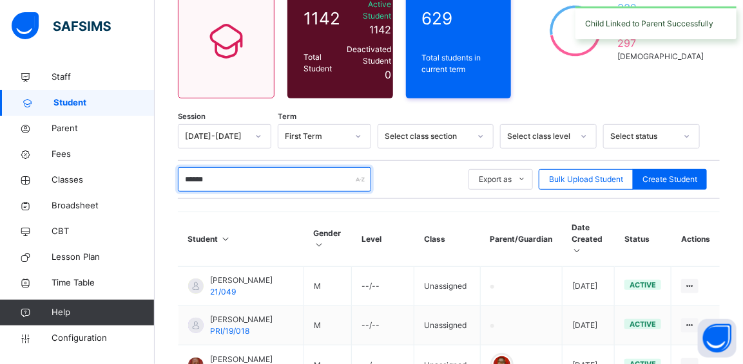
click at [215, 176] on input "******" at bounding box center [274, 179] width 193 height 24
type input "*"
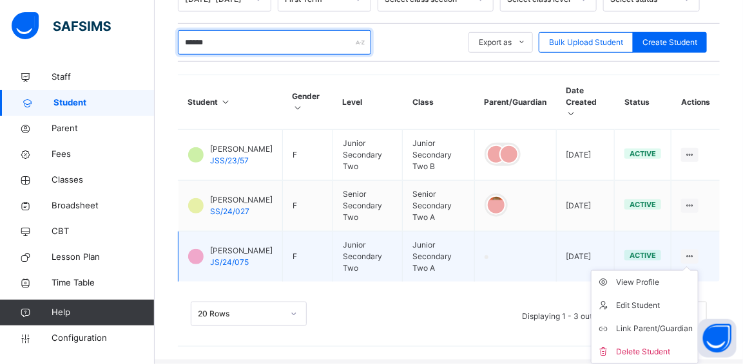
scroll to position [276, 0]
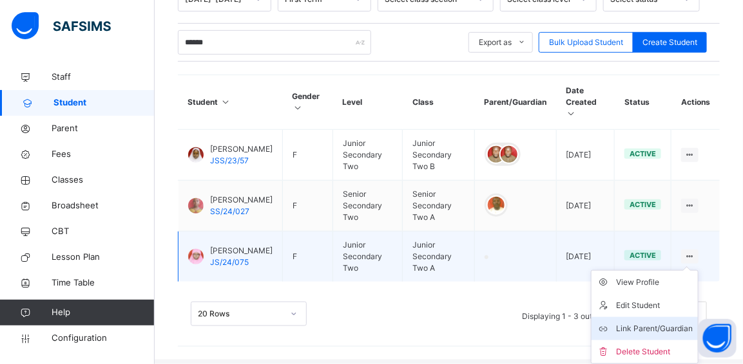
click at [665, 323] on div "Link Parent/Guardian" at bounding box center [654, 329] width 77 height 13
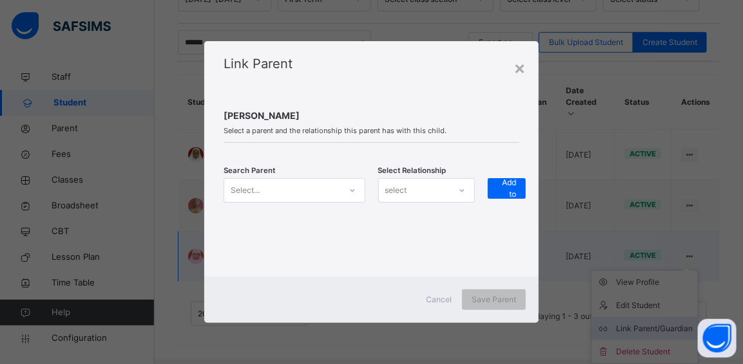
scroll to position [272, 0]
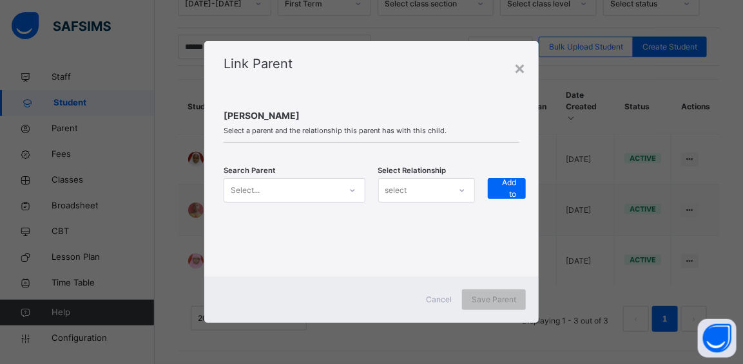
click at [352, 190] on icon at bounding box center [352, 190] width 8 height 13
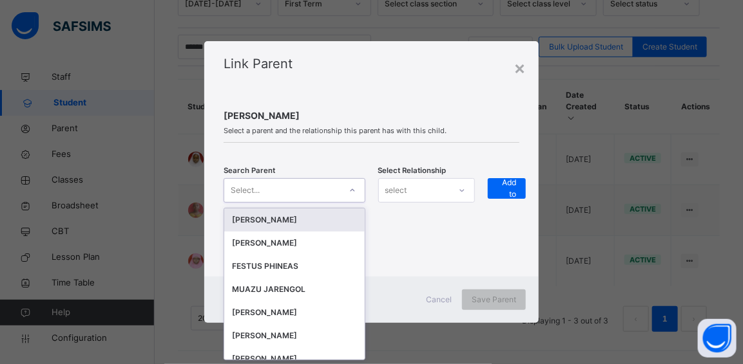
scroll to position [0, 0]
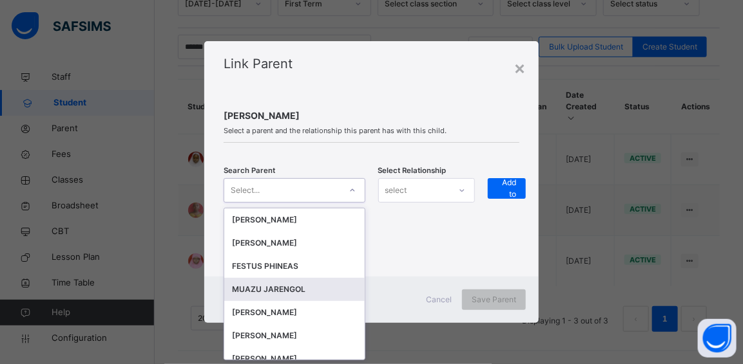
click at [269, 289] on div "MUAZU JARENGOL" at bounding box center [294, 289] width 124 height 13
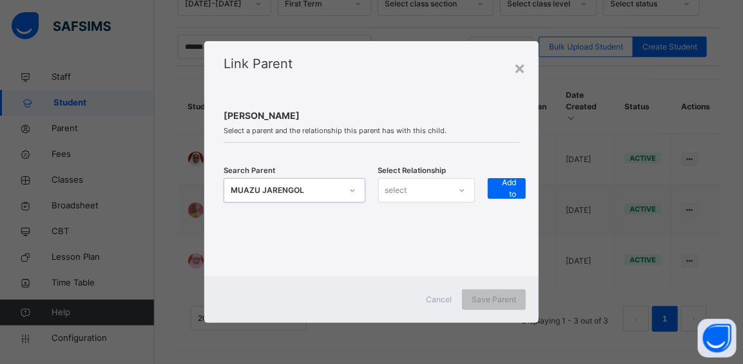
click at [447, 197] on div "select" at bounding box center [414, 191] width 71 height 20
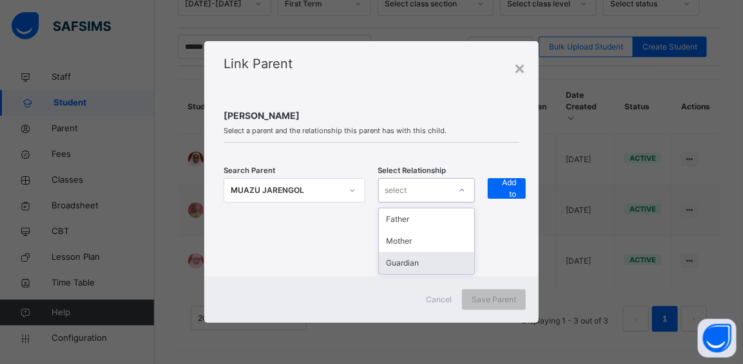
drag, startPoint x: 422, startPoint y: 260, endPoint x: 504, endPoint y: 203, distance: 99.9
click at [430, 259] on div "Guardian" at bounding box center [427, 263] width 96 height 22
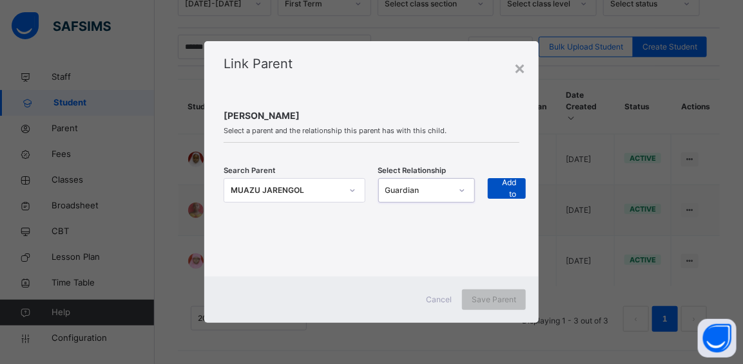
click at [511, 187] on span "+ Add to list" at bounding box center [506, 189] width 19 height 46
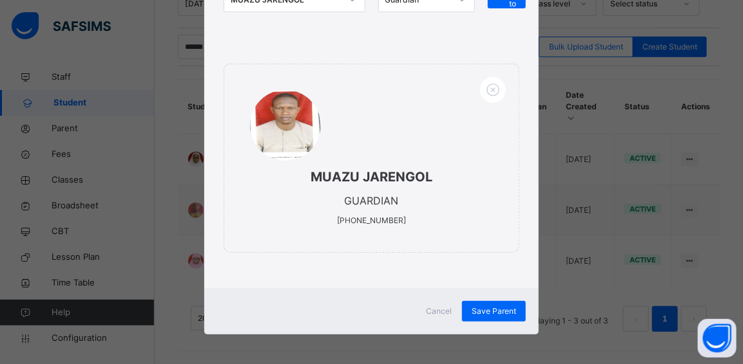
scroll to position [184, 0]
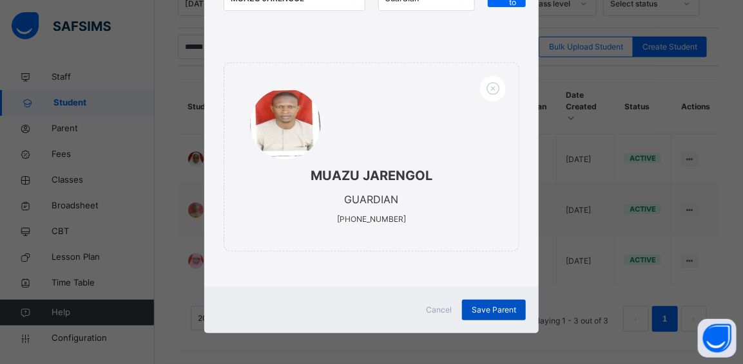
click at [491, 306] on span "Save Parent" at bounding box center [493, 311] width 44 height 12
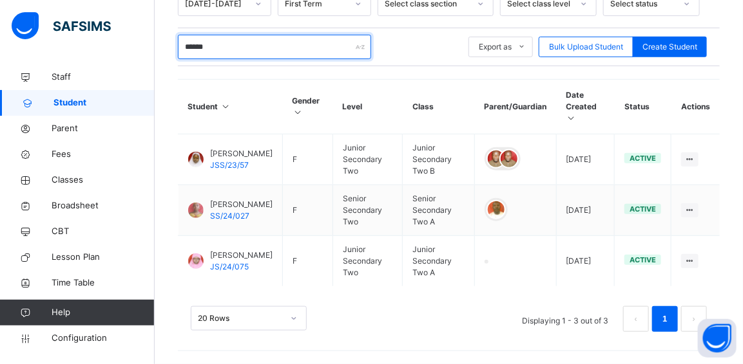
click at [252, 38] on input "******" at bounding box center [274, 47] width 193 height 24
type input "*"
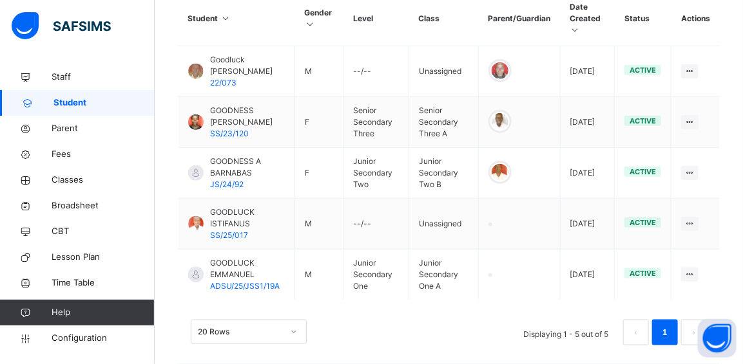
scroll to position [352, 0]
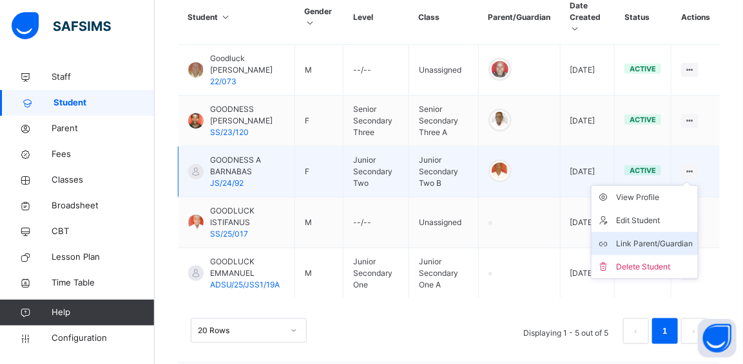
click at [661, 238] on div "Link Parent/Guardian" at bounding box center [654, 244] width 77 height 13
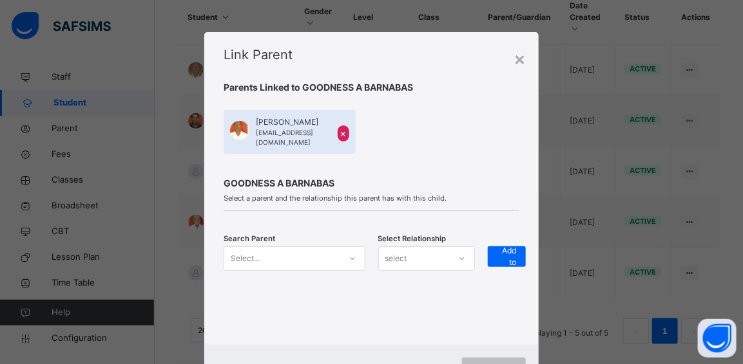
click at [352, 253] on div "Select..." at bounding box center [293, 259] width 141 height 24
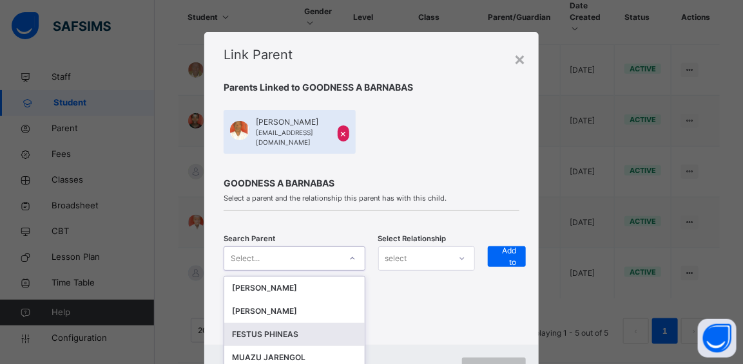
scroll to position [50, 0]
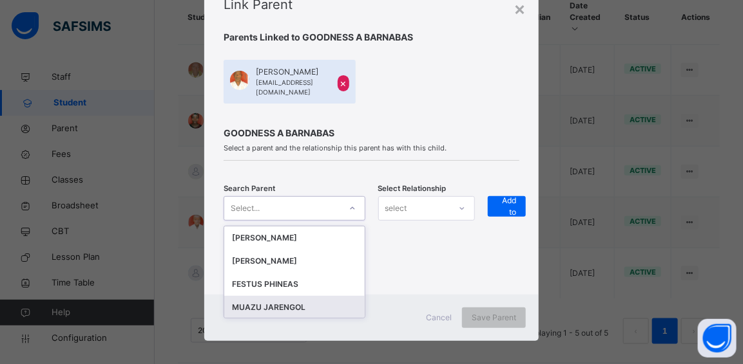
click at [281, 301] on div "MUAZU JARENGOL" at bounding box center [294, 307] width 124 height 13
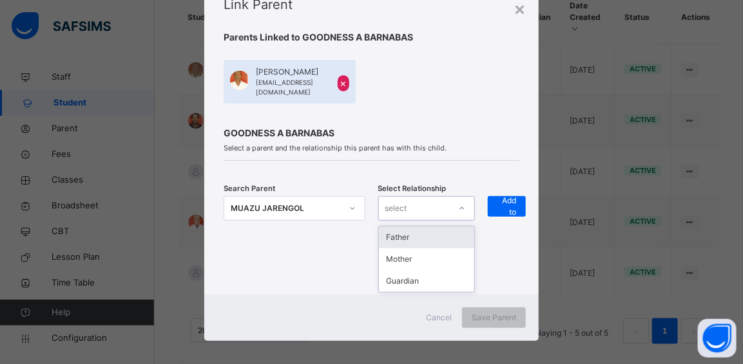
click at [425, 201] on div "select" at bounding box center [414, 208] width 71 height 20
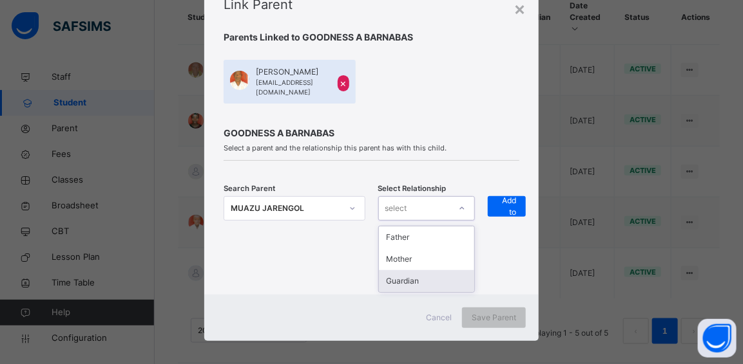
click at [408, 270] on div "Guardian" at bounding box center [427, 281] width 96 height 22
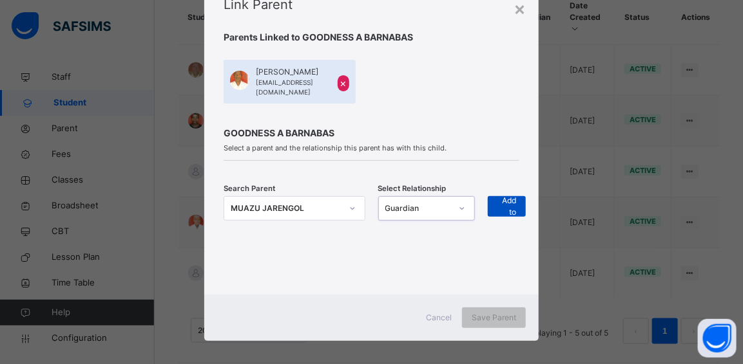
click at [504, 195] on span "+ Add to list" at bounding box center [506, 207] width 19 height 46
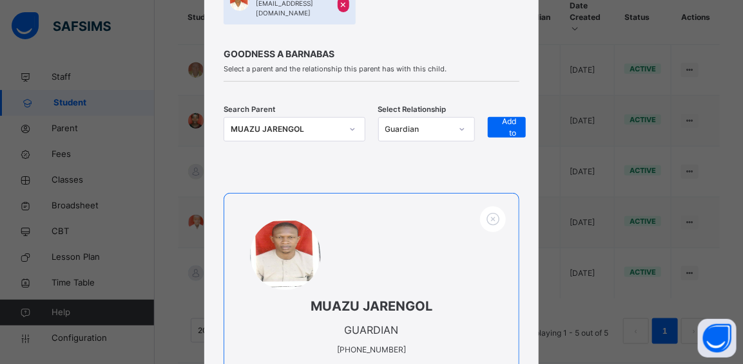
scroll to position [252, 0]
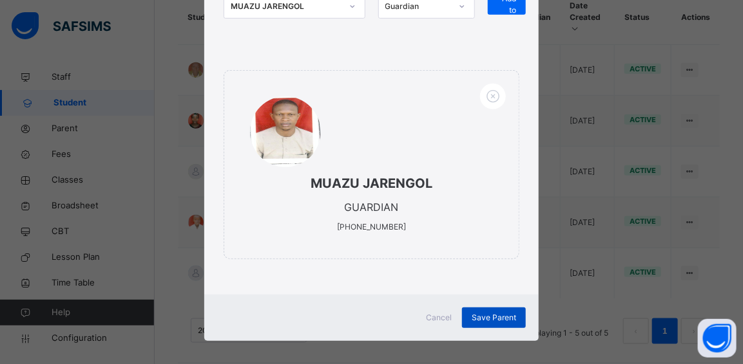
click at [501, 312] on span "Save Parent" at bounding box center [493, 318] width 44 height 12
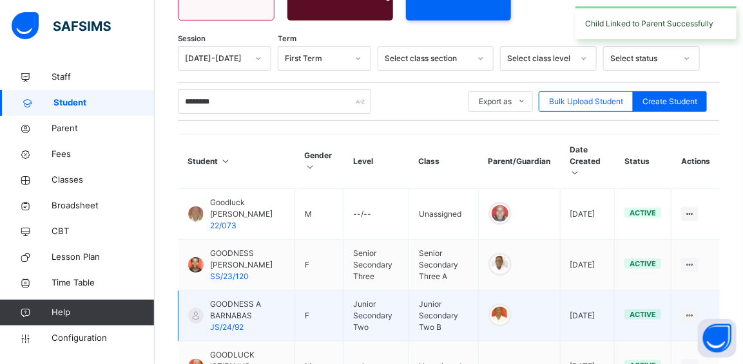
scroll to position [176, 0]
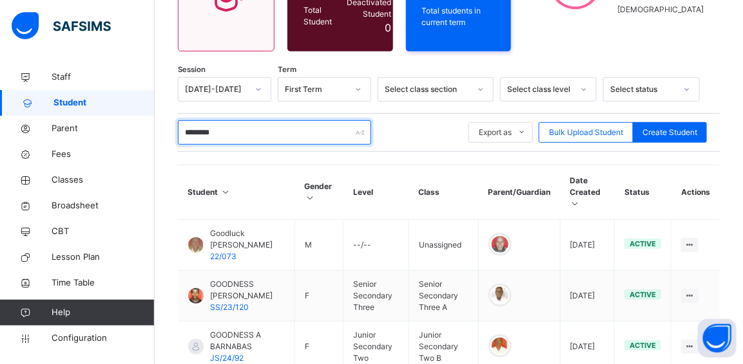
click at [300, 133] on input "********" at bounding box center [274, 132] width 193 height 24
type input "*"
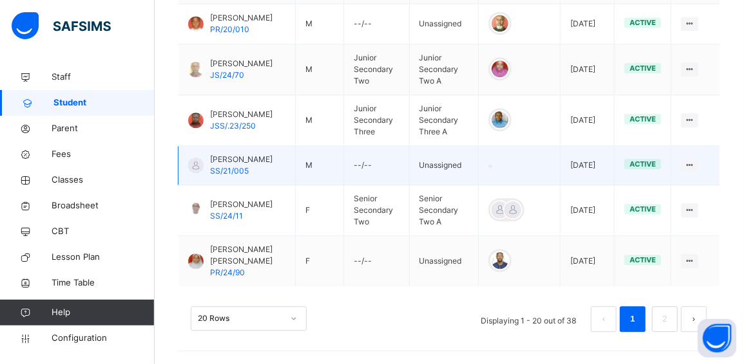
scroll to position [1067, 0]
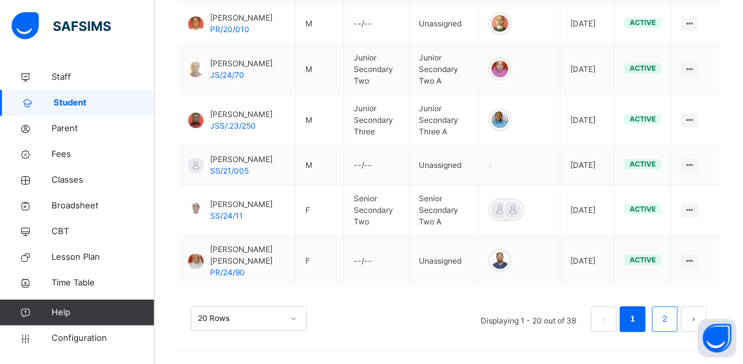
click at [670, 319] on link "2" at bounding box center [664, 319] width 12 height 17
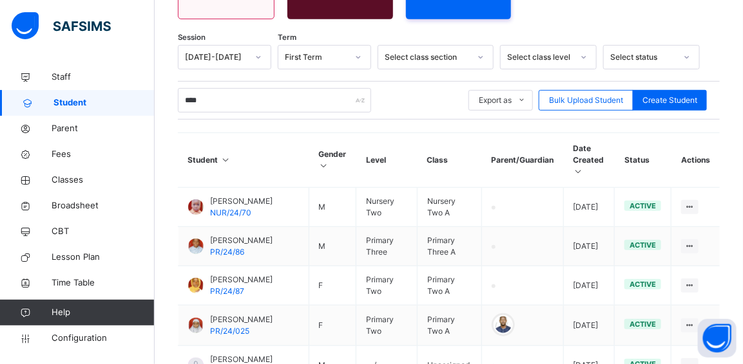
scroll to position [141, 0]
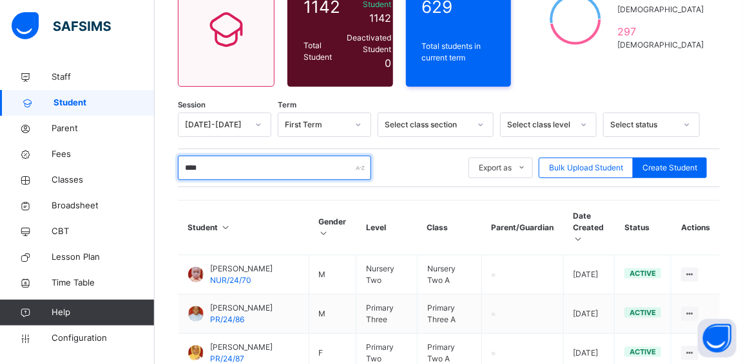
click at [217, 169] on input "****" at bounding box center [274, 168] width 193 height 24
type input "*"
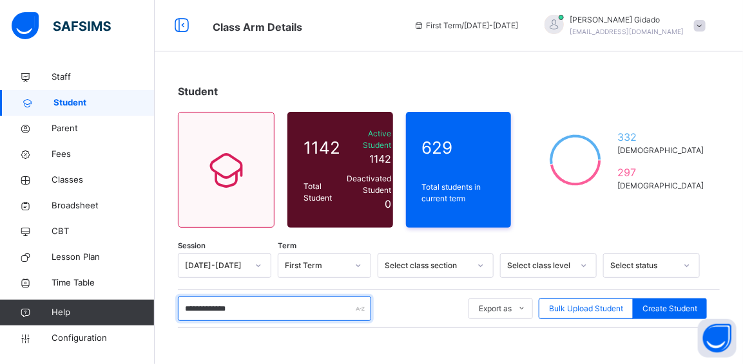
scroll to position [225, 0]
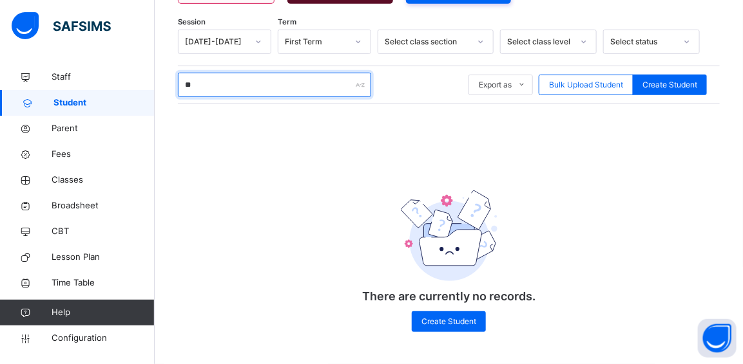
type input "*"
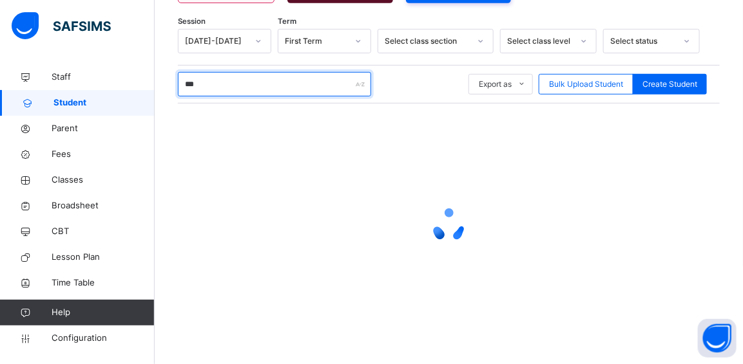
type input "****"
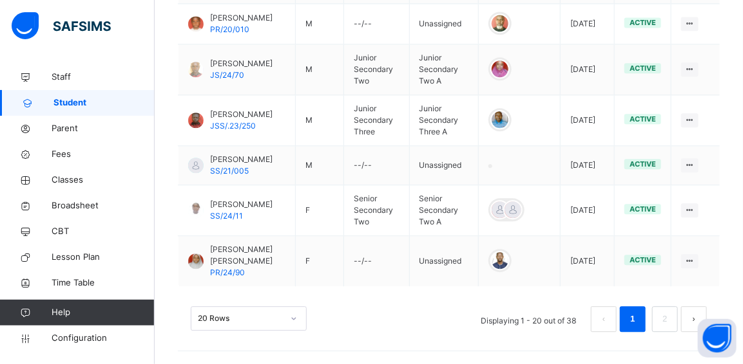
scroll to position [1067, 0]
click at [292, 316] on div "20 Rows" at bounding box center [249, 319] width 116 height 24
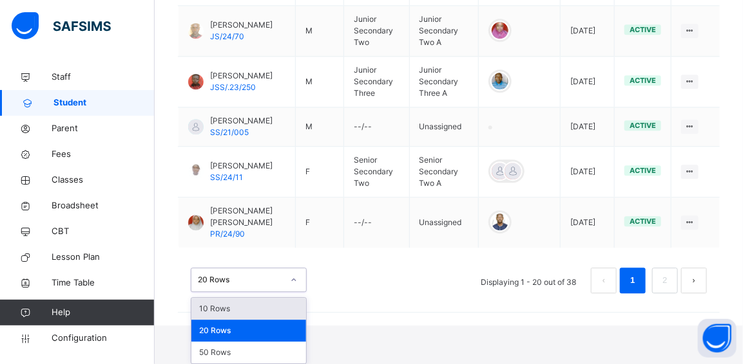
scroll to position [1106, 0]
click at [269, 328] on div "20 Rows" at bounding box center [248, 331] width 115 height 22
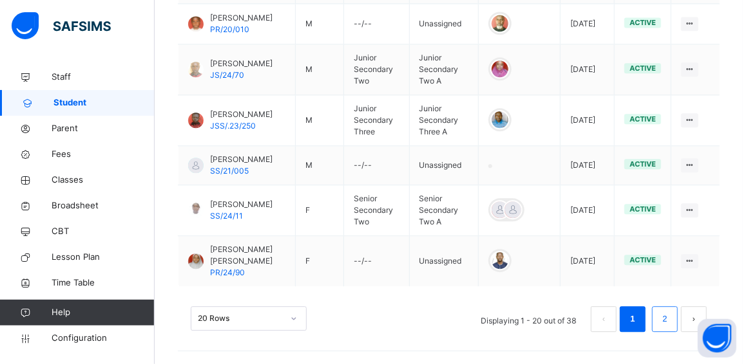
click at [670, 316] on link "2" at bounding box center [664, 319] width 12 height 17
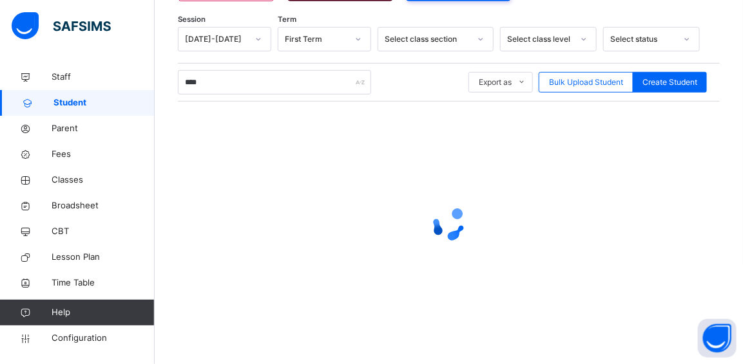
scroll to position [227, 0]
